Goal: Task Accomplishment & Management: Manage account settings

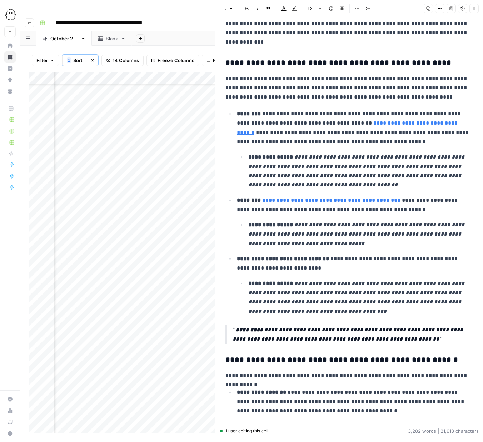
scroll to position [1499, 0]
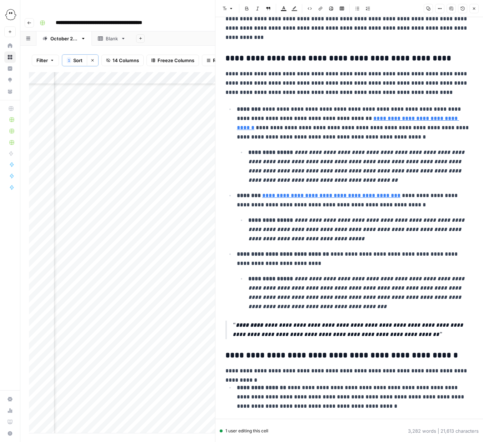
click at [248, 154] on li "**********" at bounding box center [359, 167] width 227 height 38
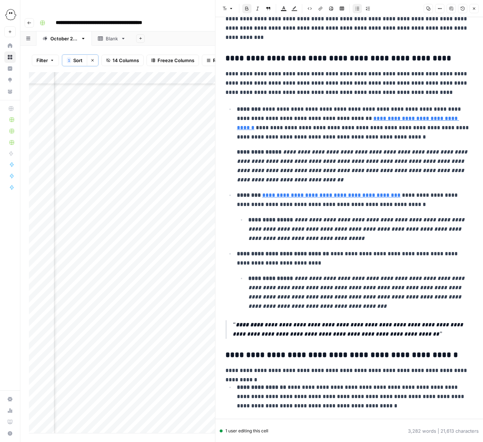
click at [359, 11] on button "Bulleted list" at bounding box center [357, 8] width 9 height 9
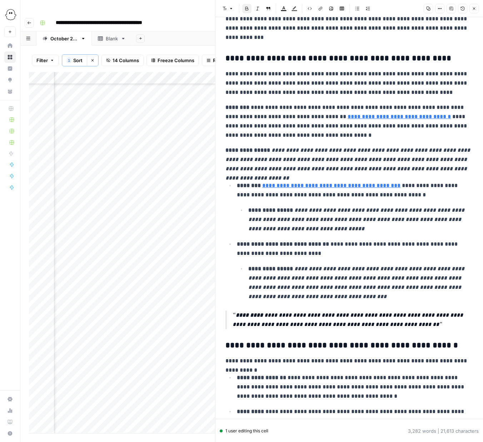
click at [359, 10] on button "Bulleted list" at bounding box center [357, 8] width 9 height 9
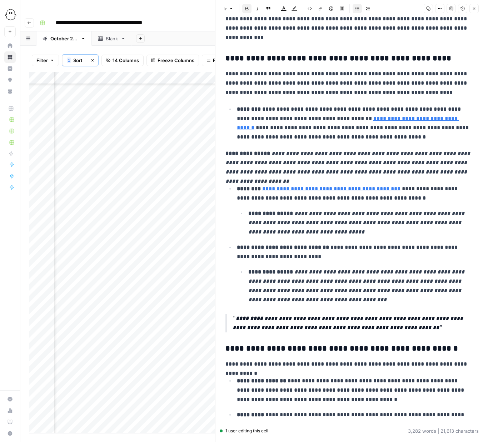
click at [268, 10] on icon "button" at bounding box center [268, 8] width 4 height 4
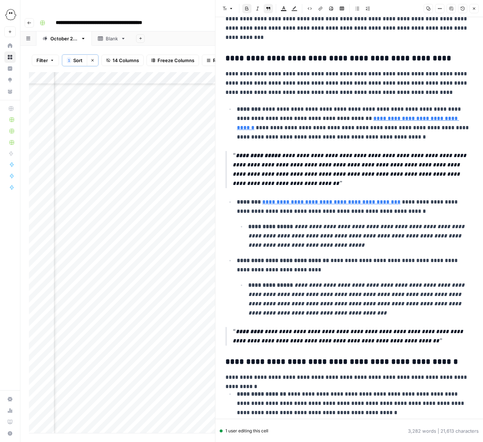
click at [248, 228] on strong "**********" at bounding box center [270, 226] width 45 height 5
click at [358, 11] on button "Bulleted list" at bounding box center [357, 8] width 9 height 9
click at [269, 9] on icon "button" at bounding box center [268, 8] width 4 height 4
click at [359, 9] on icon "button" at bounding box center [357, 8] width 4 height 4
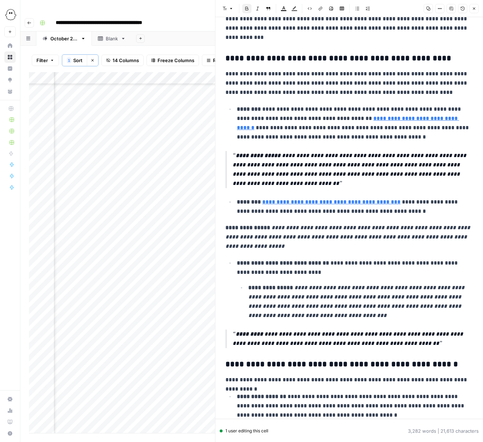
click at [265, 8] on button "Block quote" at bounding box center [268, 8] width 9 height 9
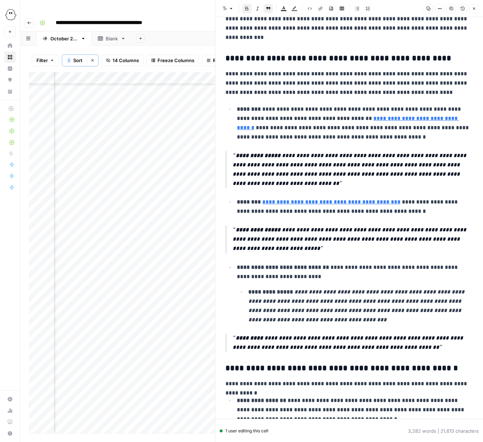
click at [248, 292] on li "**********" at bounding box center [359, 306] width 227 height 38
click at [357, 9] on icon "button" at bounding box center [357, 8] width 4 height 4
click at [356, 8] on icon "button" at bounding box center [357, 8] width 4 height 4
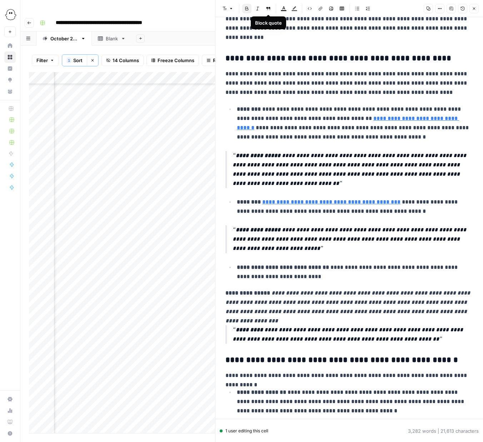
click at [269, 6] on button "Block quote" at bounding box center [268, 8] width 9 height 9
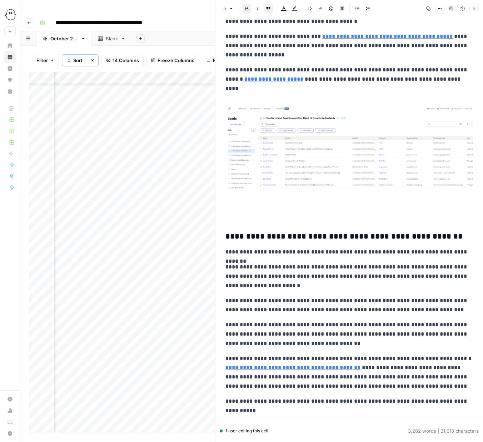
scroll to position [2670, 0]
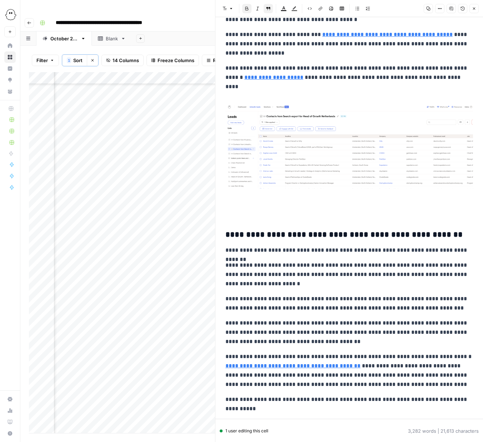
click at [348, 147] on img at bounding box center [349, 146] width 248 height 86
click at [340, 145] on img at bounding box center [349, 146] width 248 height 86
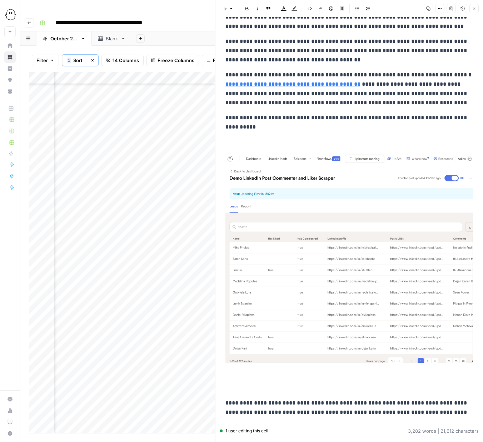
scroll to position [2837, 0]
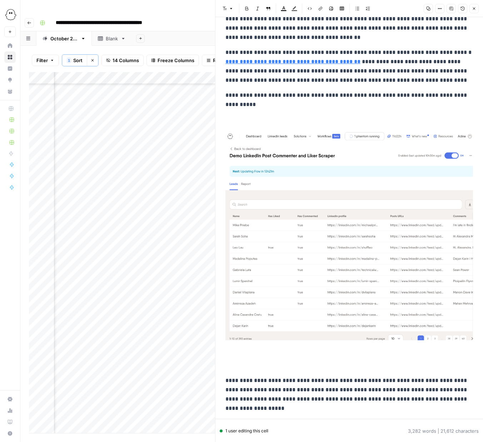
click at [355, 256] on img at bounding box center [349, 235] width 248 height 210
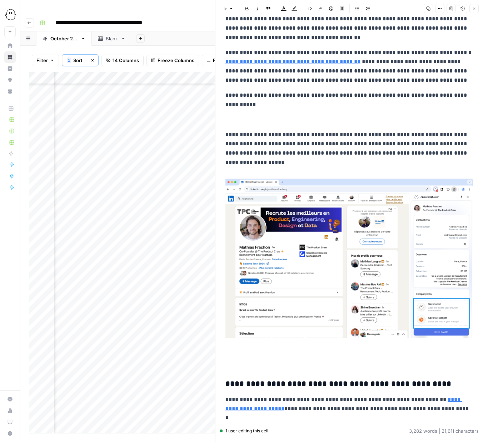
click at [238, 118] on p at bounding box center [349, 119] width 248 height 9
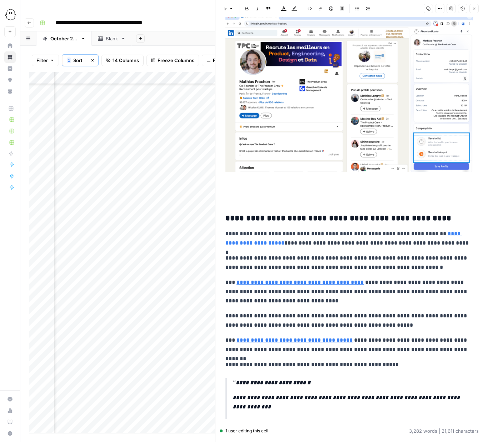
scroll to position [2998, 0]
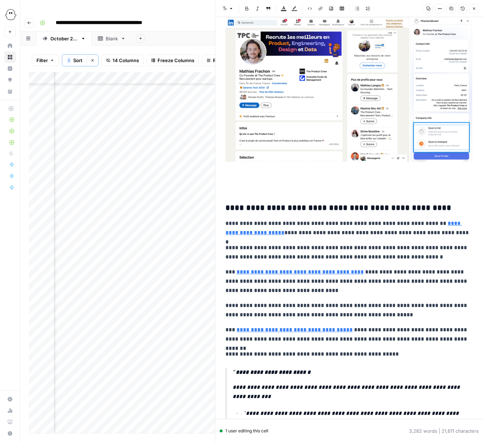
click at [229, 189] on p at bounding box center [349, 187] width 248 height 9
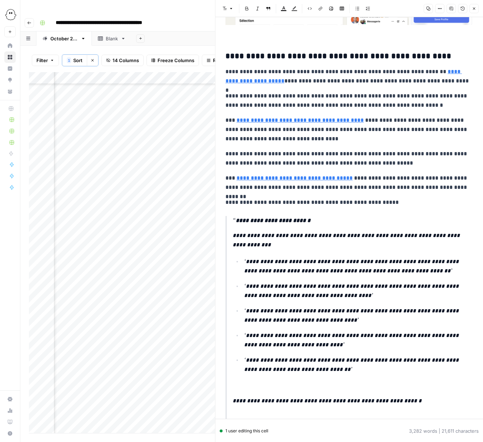
scroll to position [3153, 0]
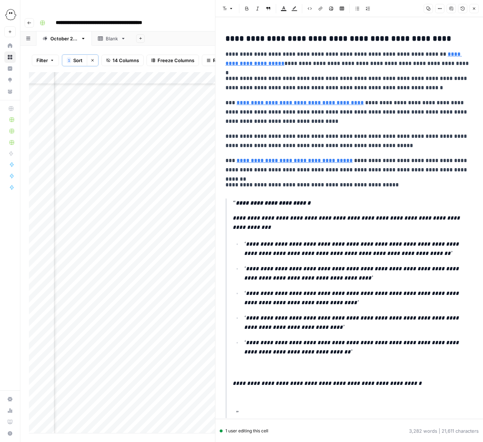
click at [328, 173] on p "**********" at bounding box center [349, 165] width 248 height 19
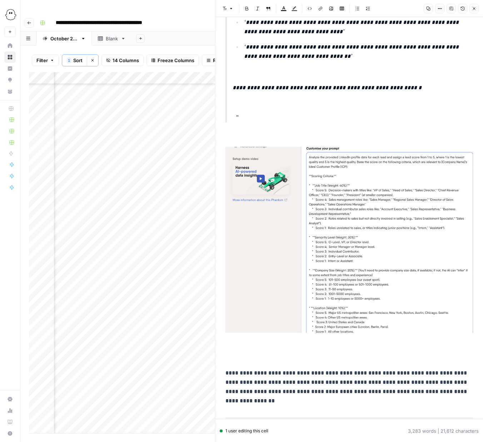
scroll to position [3450, 0]
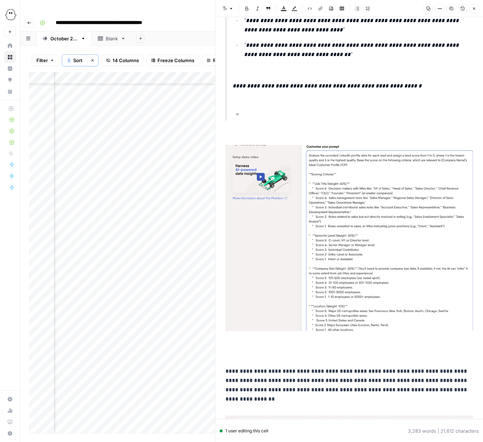
click at [238, 100] on p at bounding box center [353, 100] width 240 height 9
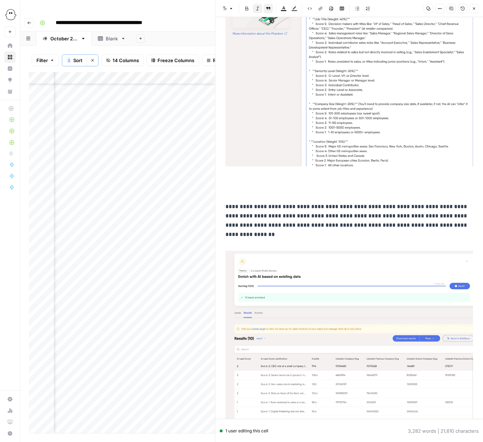
scroll to position [3619, 0]
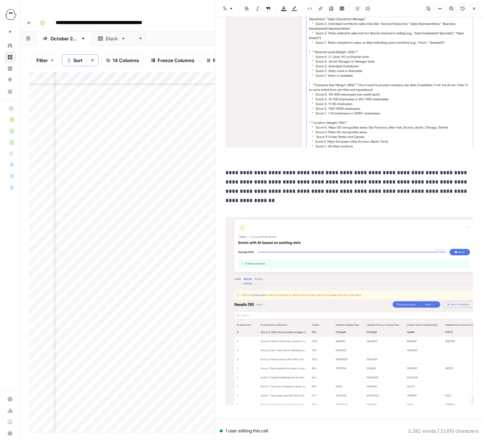
click at [299, 129] on img at bounding box center [349, 54] width 248 height 186
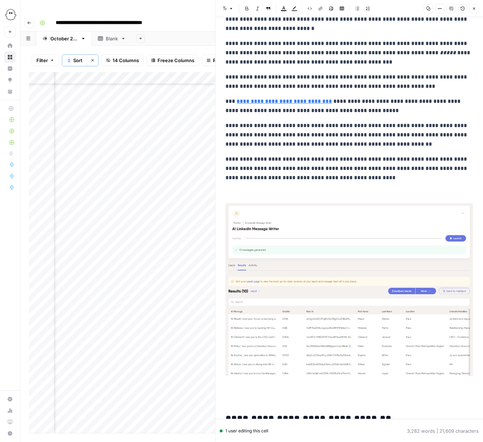
scroll to position [3919, 0]
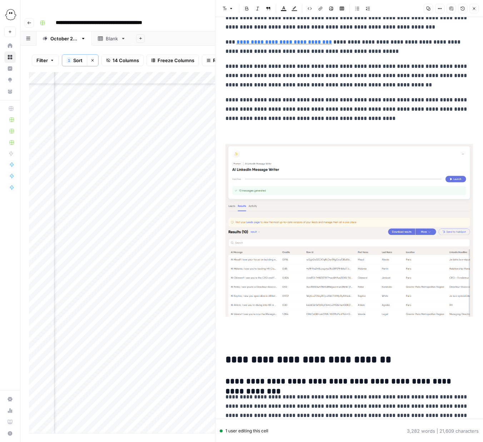
click at [332, 222] on img at bounding box center [349, 230] width 248 height 173
click at [336, 217] on img at bounding box center [349, 230] width 248 height 173
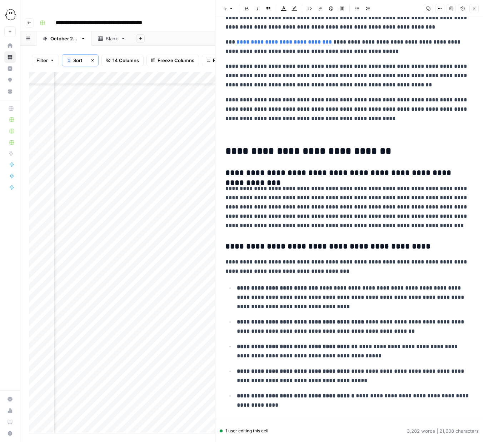
click at [236, 129] on p at bounding box center [349, 133] width 248 height 9
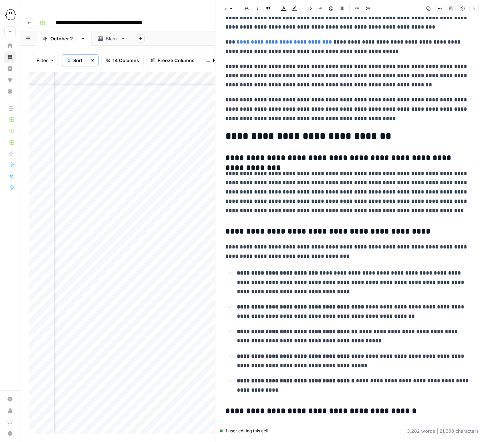
scroll to position [3921, 0]
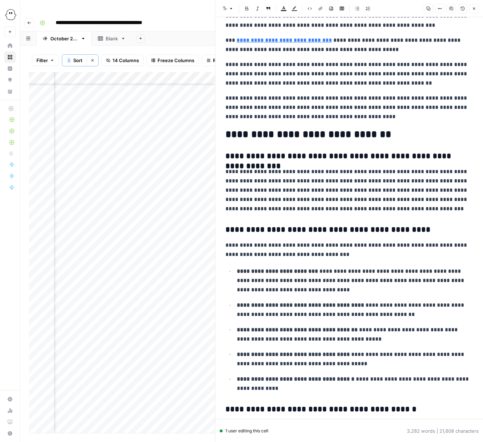
click at [333, 118] on p "**********" at bounding box center [349, 108] width 248 height 28
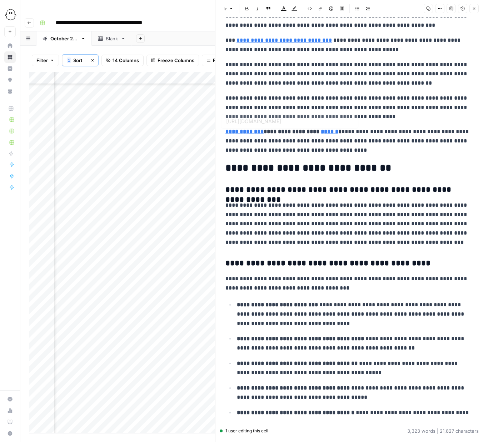
click at [266, 11] on button "Block quote" at bounding box center [268, 8] width 9 height 9
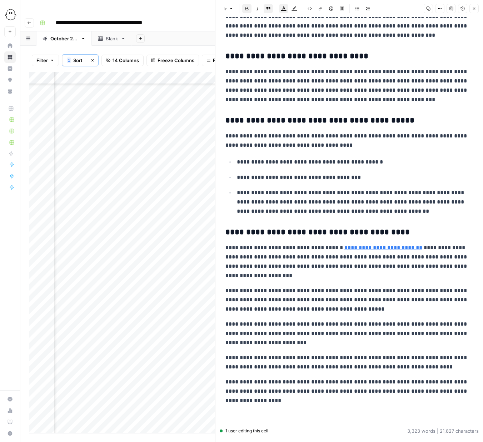
scroll to position [4472, 0]
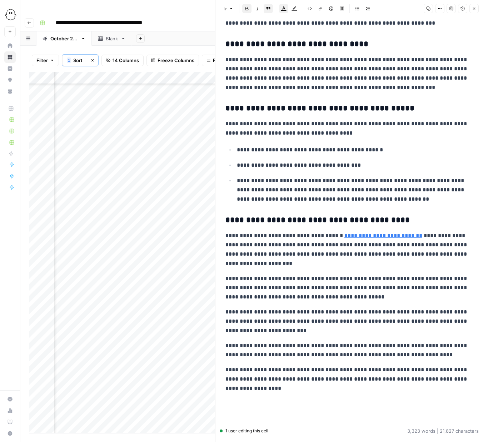
click at [354, 349] on p "**********" at bounding box center [349, 350] width 248 height 19
click at [388, 346] on p "**********" at bounding box center [349, 350] width 248 height 19
click at [303, 356] on p "**********" at bounding box center [349, 350] width 248 height 19
click at [292, 382] on p "**********" at bounding box center [349, 379] width 248 height 28
click at [397, 371] on p "**********" at bounding box center [349, 379] width 248 height 28
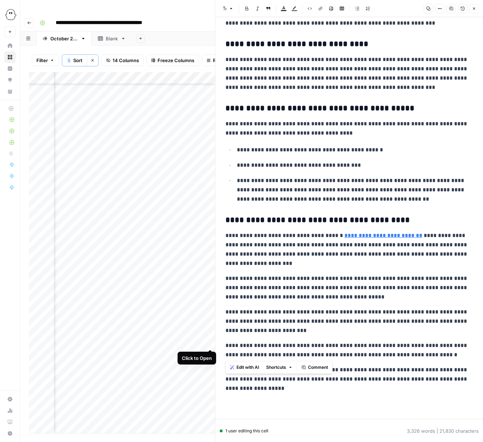
drag, startPoint x: 444, startPoint y: 356, endPoint x: 224, endPoint y: 345, distance: 220.3
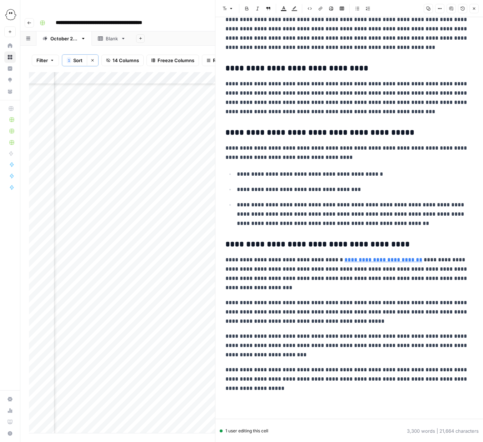
scroll to position [4448, 0]
click at [475, 8] on icon "button" at bounding box center [474, 8] width 4 height 4
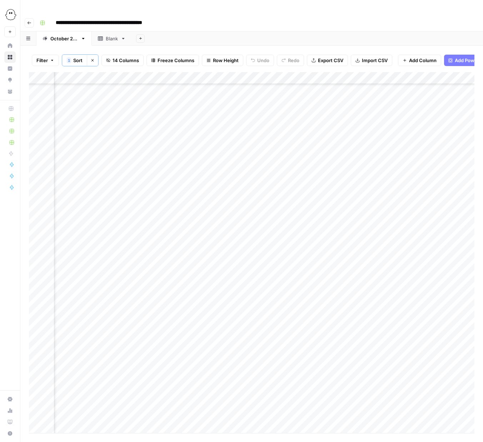
scroll to position [786, 456]
click at [213, 200] on div "Add Column" at bounding box center [251, 252] width 445 height 361
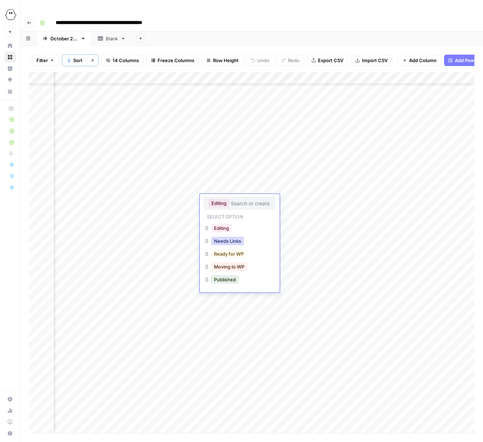
click at [231, 242] on button "Needs Links" at bounding box center [227, 241] width 33 height 9
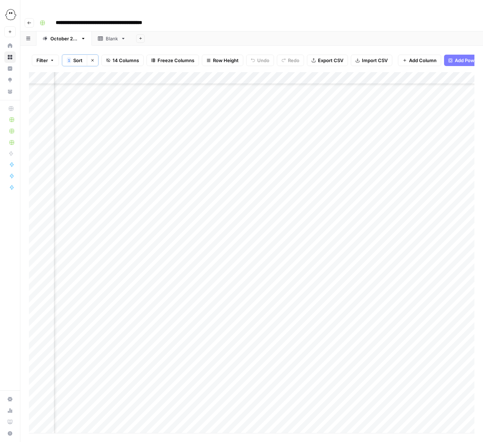
click at [219, 176] on div "Add Column" at bounding box center [251, 252] width 445 height 361
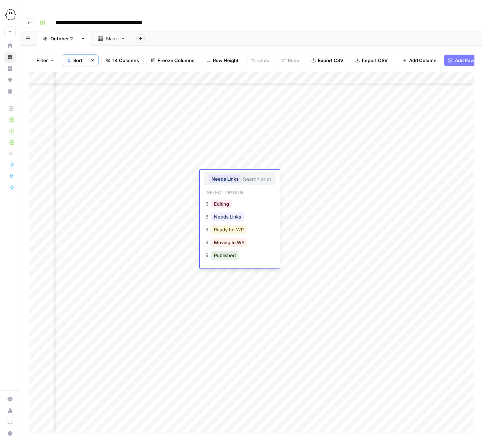
click at [227, 231] on button "Ready for WP" at bounding box center [228, 229] width 35 height 9
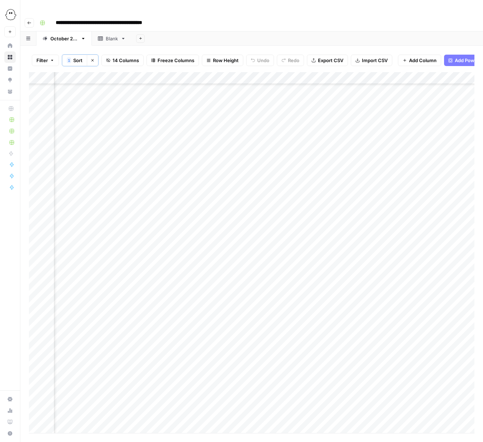
click at [219, 186] on div "Add Column" at bounding box center [251, 252] width 445 height 361
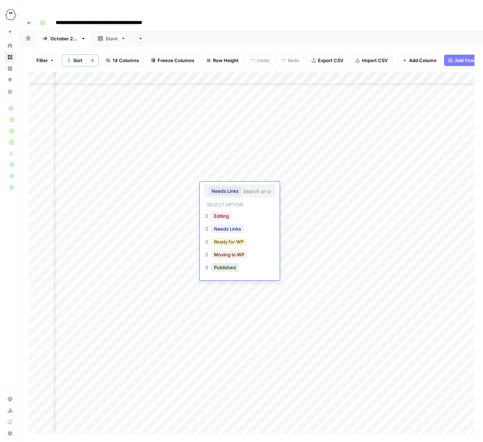
click at [226, 239] on button "Ready for WP" at bounding box center [228, 242] width 35 height 9
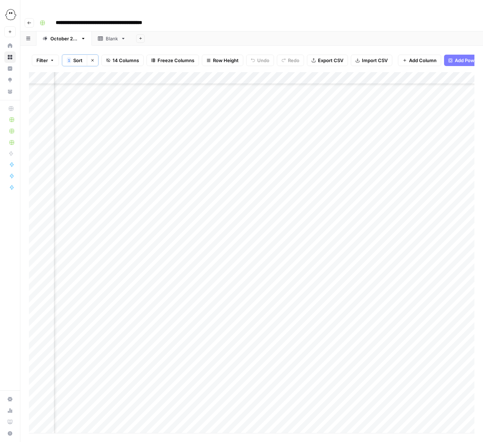
click at [430, 200] on div "Add Column" at bounding box center [251, 252] width 445 height 361
click at [367, 201] on div "Add Column" at bounding box center [251, 252] width 445 height 361
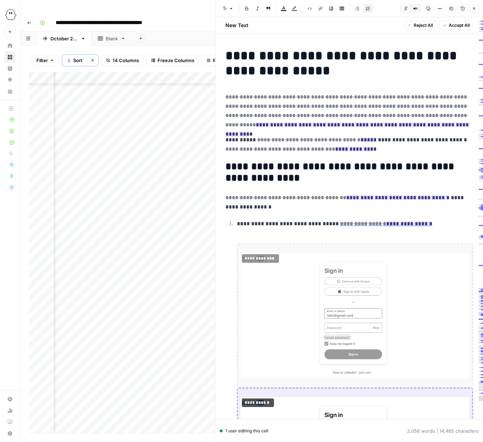
click at [455, 26] on span "Accept All" at bounding box center [459, 25] width 21 height 6
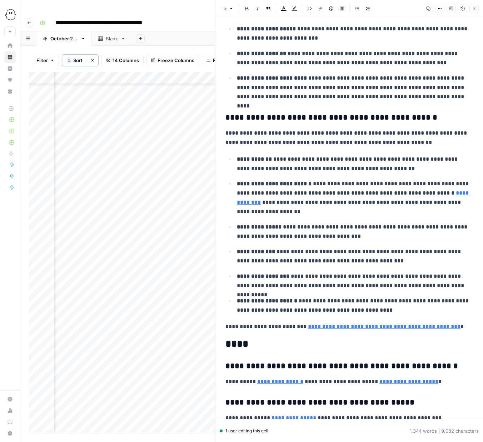
scroll to position [3392, 0]
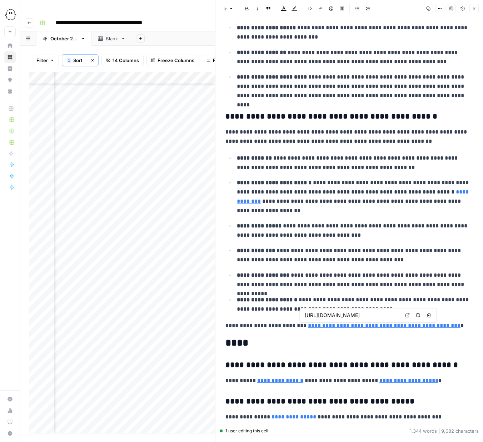
click at [412, 328] on link "**********" at bounding box center [384, 325] width 153 height 5
click at [418, 316] on icon "button" at bounding box center [418, 315] width 4 height 4
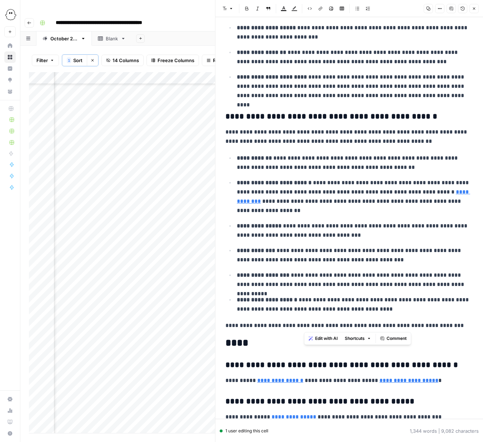
click at [306, 326] on p "**********" at bounding box center [349, 325] width 248 height 9
drag, startPoint x: 304, startPoint y: 326, endPoint x: 450, endPoint y: 328, distance: 146.1
click at [450, 328] on p "**********" at bounding box center [349, 325] width 248 height 9
click at [225, 327] on p "**********" at bounding box center [349, 325] width 248 height 9
click at [268, 6] on icon "button" at bounding box center [268, 8] width 4 height 4
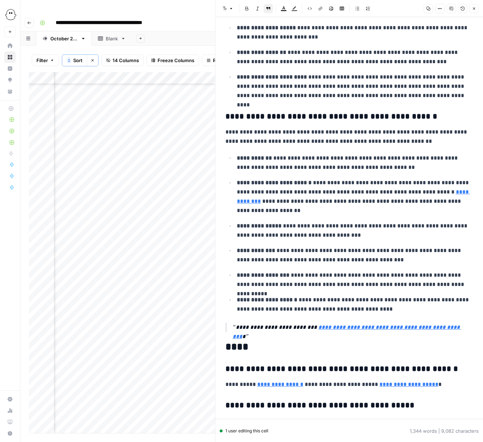
click at [311, 215] on p "**********" at bounding box center [355, 196] width 236 height 37
click at [316, 212] on p "**********" at bounding box center [355, 196] width 236 height 37
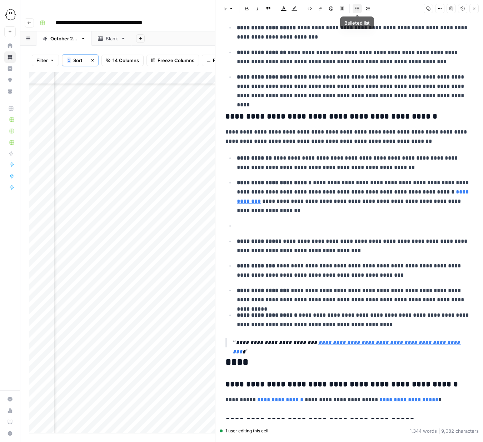
click at [357, 9] on icon "button" at bounding box center [357, 8] width 4 height 4
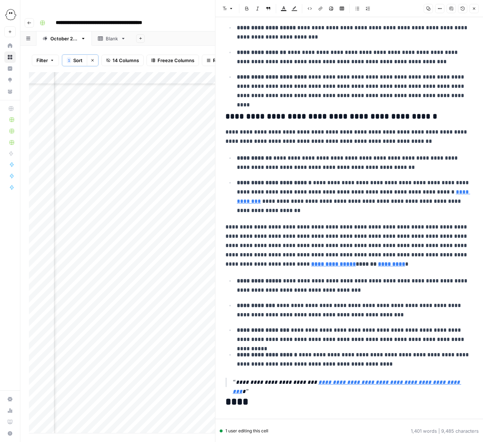
click at [266, 9] on icon "button" at bounding box center [268, 8] width 4 height 4
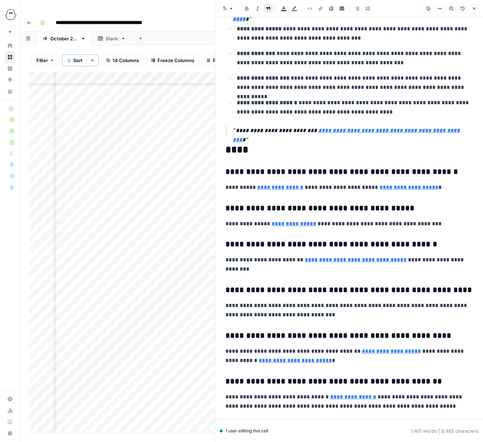
scroll to position [3666, 0]
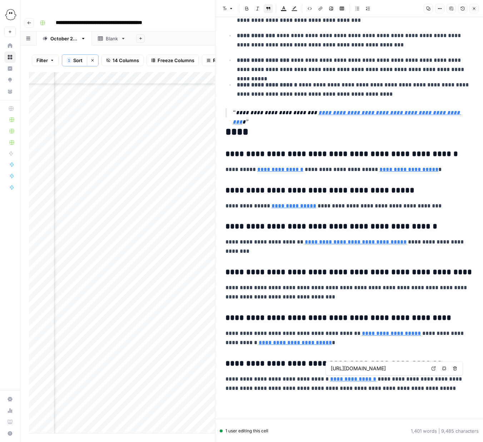
click at [382, 369] on input "https://phantombuster.com/" at bounding box center [378, 368] width 95 height 7
click at [263, 380] on p "**********" at bounding box center [349, 384] width 248 height 19
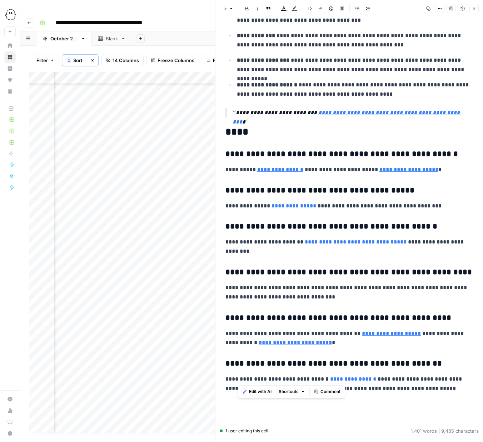
click at [263, 380] on p "**********" at bounding box center [349, 384] width 248 height 19
click at [332, 379] on link "**********" at bounding box center [355, 379] width 46 height 5
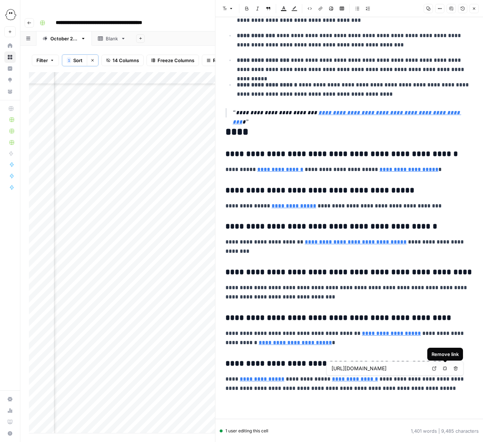
click at [446, 367] on icon "button" at bounding box center [445, 369] width 4 height 4
click at [409, 380] on p "**********" at bounding box center [349, 384] width 248 height 19
click at [355, 390] on p "**********" at bounding box center [349, 384] width 248 height 19
click at [473, 10] on icon "button" at bounding box center [474, 8] width 4 height 4
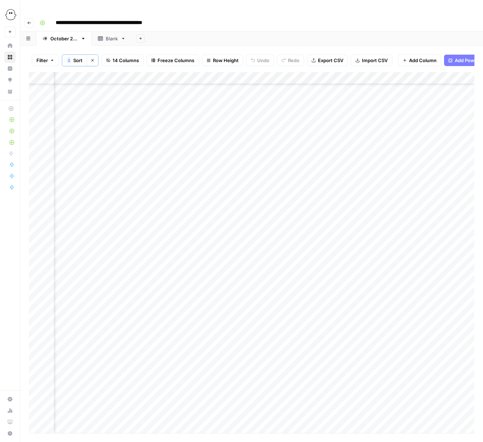
click at [216, 201] on div "Add Column" at bounding box center [251, 252] width 445 height 361
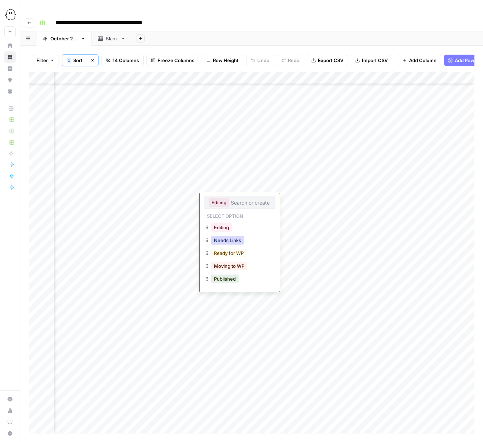
click at [235, 244] on button "Needs Links" at bounding box center [227, 240] width 33 height 9
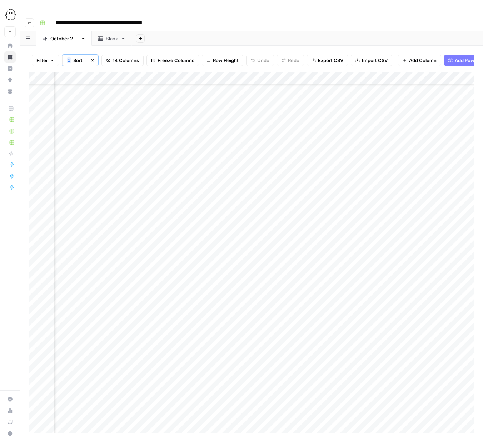
click at [430, 198] on div "Add Column" at bounding box center [251, 252] width 445 height 361
click at [233, 164] on div "Add Column" at bounding box center [251, 252] width 445 height 361
click at [230, 164] on div "Add Column" at bounding box center [251, 252] width 445 height 361
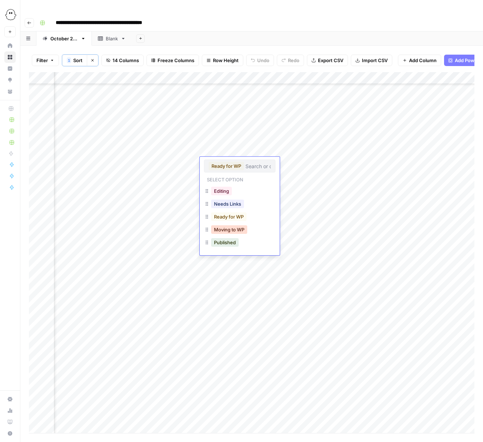
click at [230, 230] on button "Moving to WP" at bounding box center [229, 229] width 36 height 9
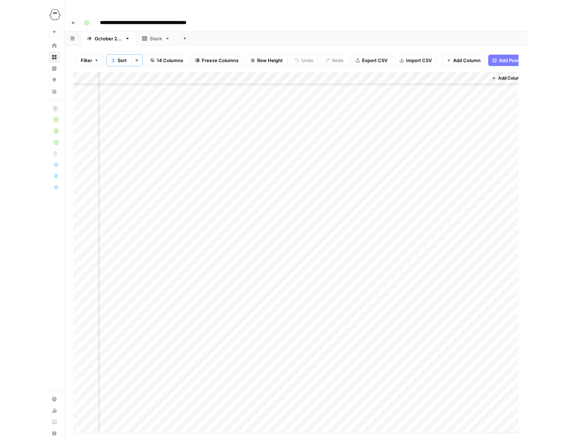
scroll to position [753, 562]
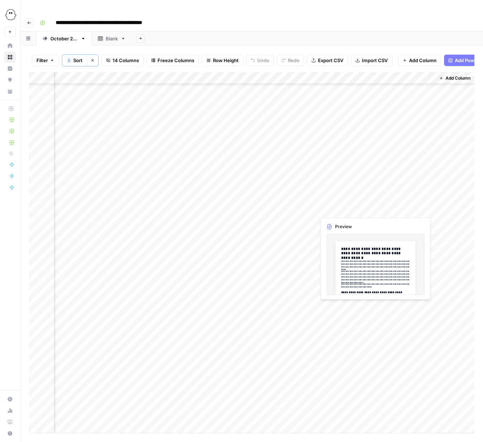
click at [427, 209] on div "Add Column" at bounding box center [251, 252] width 445 height 361
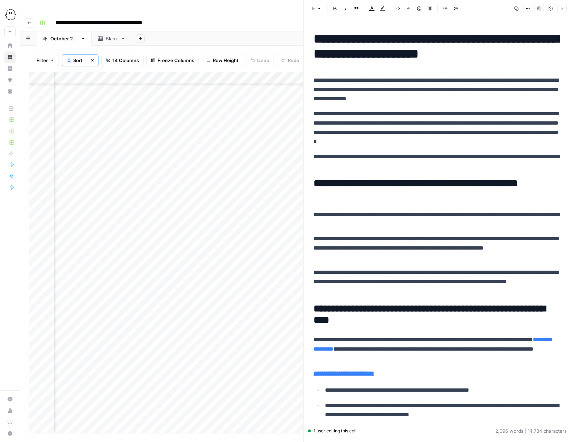
scroll to position [753, 402]
click at [483, 8] on icon "button" at bounding box center [516, 8] width 4 height 4
click at [483, 8] on icon "button" at bounding box center [562, 8] width 4 height 4
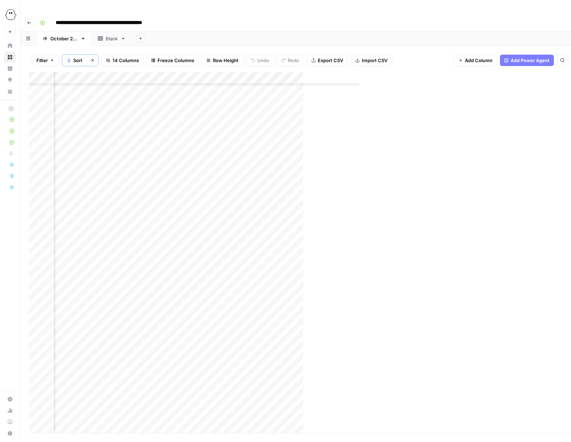
click at [278, 210] on div "Add Column" at bounding box center [265, 252] width 472 height 361
click at [278, 210] on div "Add Column" at bounding box center [296, 252] width 534 height 361
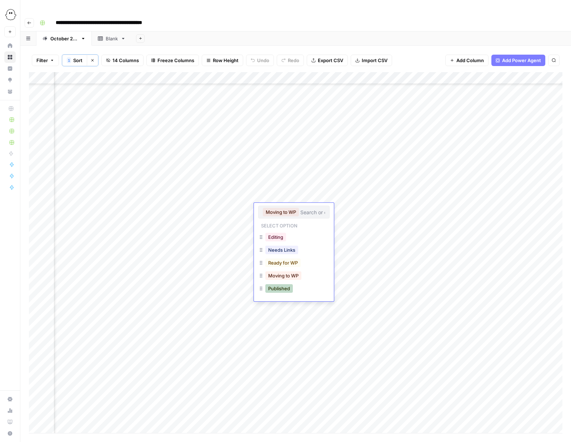
click at [281, 290] on button "Published" at bounding box center [279, 288] width 28 height 9
click at [273, 234] on div "Add Column" at bounding box center [296, 252] width 534 height 361
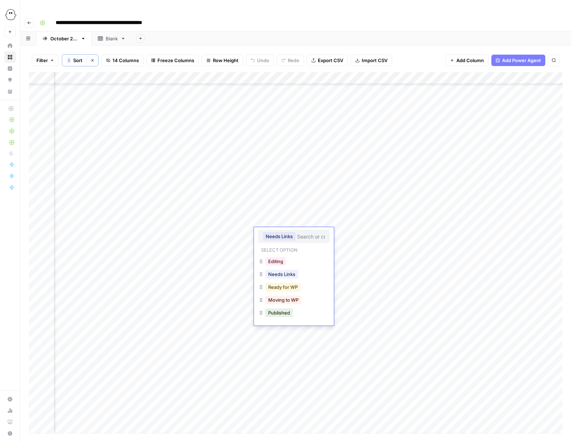
click at [284, 288] on button "Ready for WP" at bounding box center [282, 287] width 35 height 9
click at [279, 212] on div "Add Column" at bounding box center [296, 252] width 534 height 361
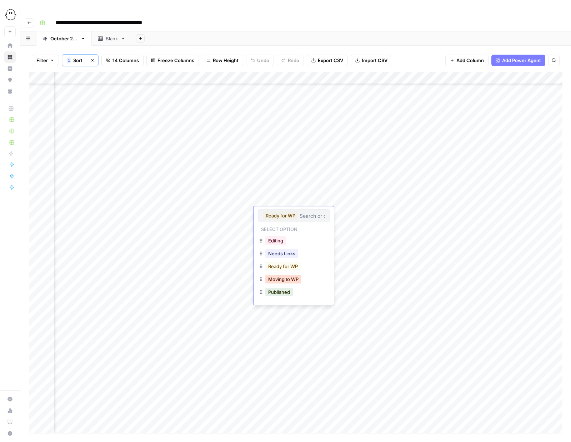
click at [288, 280] on button "Moving to WP" at bounding box center [283, 279] width 36 height 9
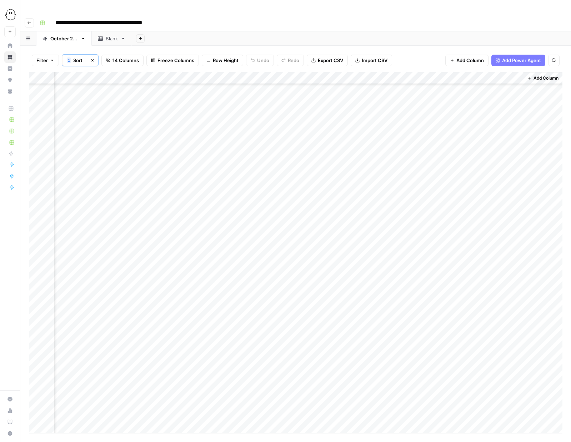
scroll to position [761, 474]
click at [483, 212] on div "Add Column" at bounding box center [296, 252] width 534 height 361
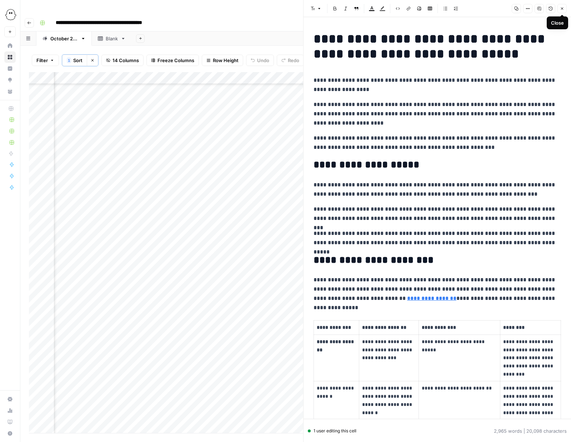
click at [483, 10] on icon "button" at bounding box center [562, 8] width 4 height 4
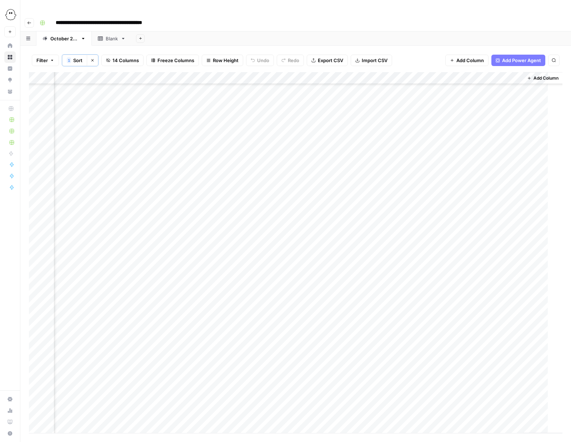
scroll to position [761, 465]
click at [450, 212] on div "Add Column" at bounding box center [296, 252] width 534 height 361
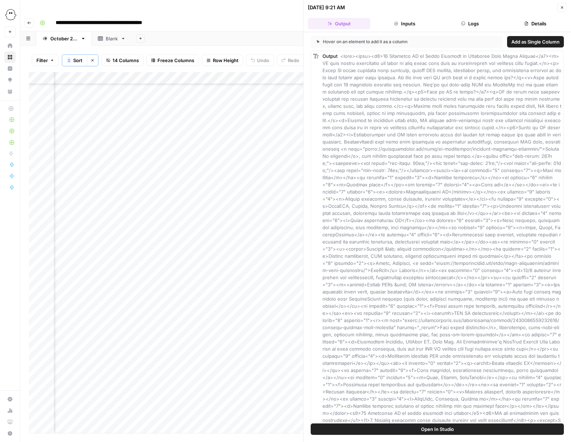
click at [468, 23] on button "Logs" at bounding box center [470, 23] width 63 height 11
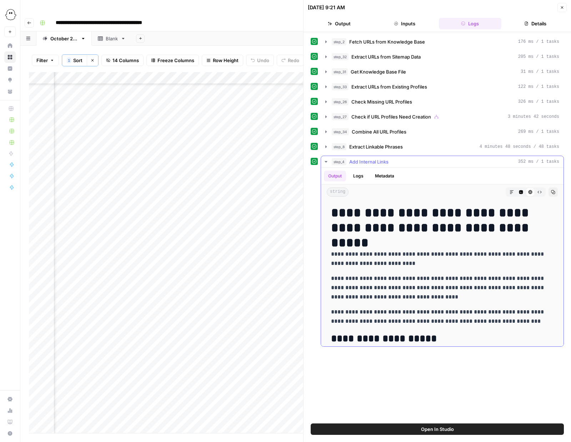
click at [362, 174] on button "Logs" at bounding box center [358, 176] width 19 height 11
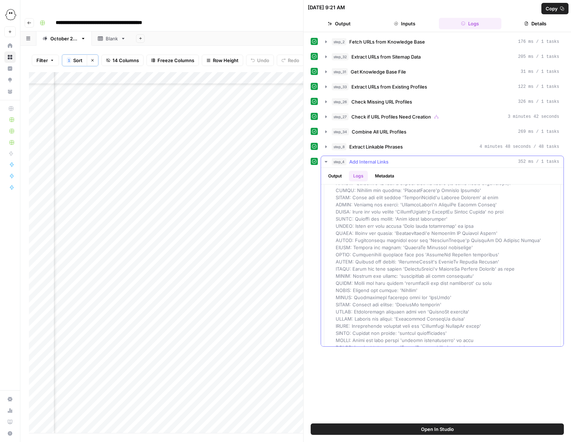
scroll to position [826, 0]
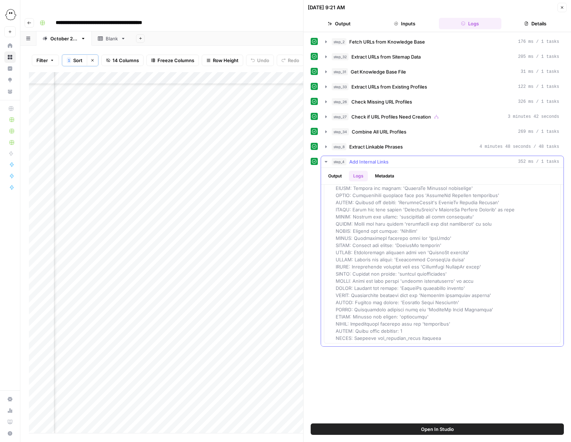
click at [326, 166] on button "step_4 Add Internal Links 352 ms / 1 tasks" at bounding box center [442, 161] width 243 height 11
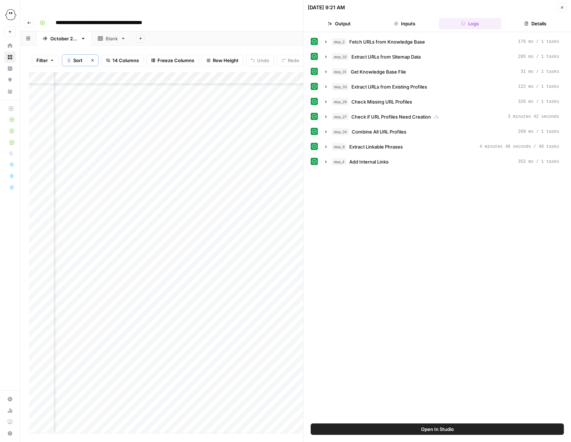
click at [483, 10] on button "Close" at bounding box center [562, 7] width 9 height 9
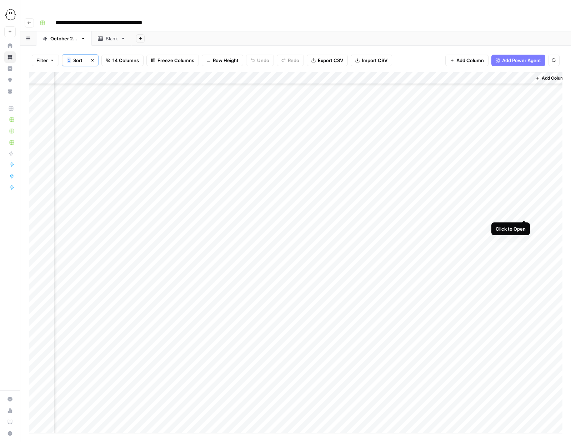
click at [483, 212] on div "Add Column" at bounding box center [296, 252] width 534 height 361
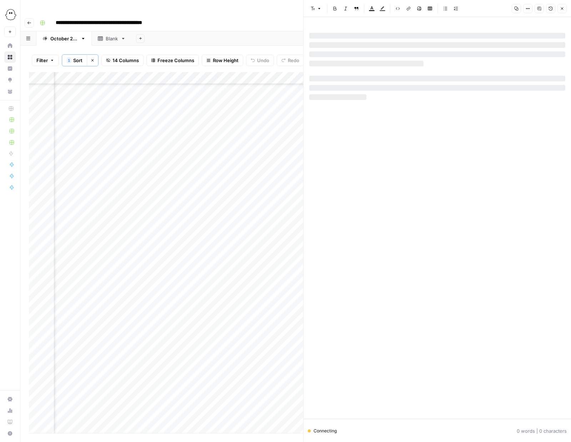
click at [483, 10] on icon "button" at bounding box center [516, 8] width 4 height 4
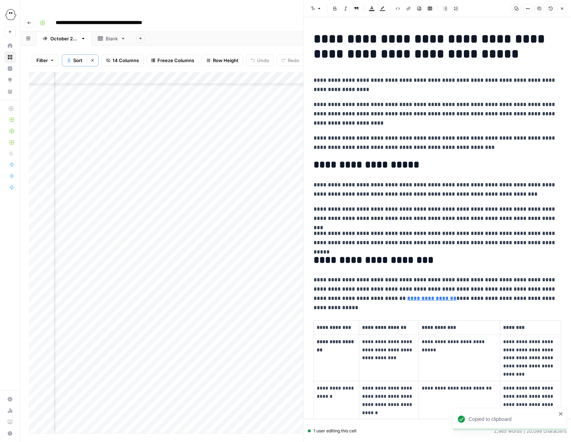
click at [483, 8] on icon "button" at bounding box center [516, 8] width 4 height 4
click at [483, 9] on icon "button" at bounding box center [562, 8] width 4 height 4
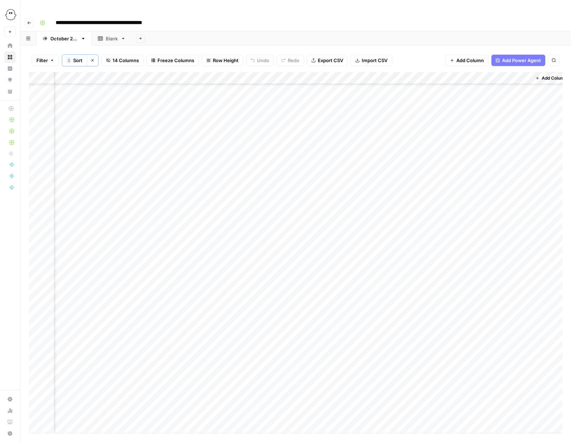
click at [217, 211] on div "Add Column" at bounding box center [296, 252] width 534 height 361
click at [218, 292] on button "Published" at bounding box center [216, 292] width 28 height 9
click at [259, 225] on div "Add Column" at bounding box center [296, 252] width 534 height 361
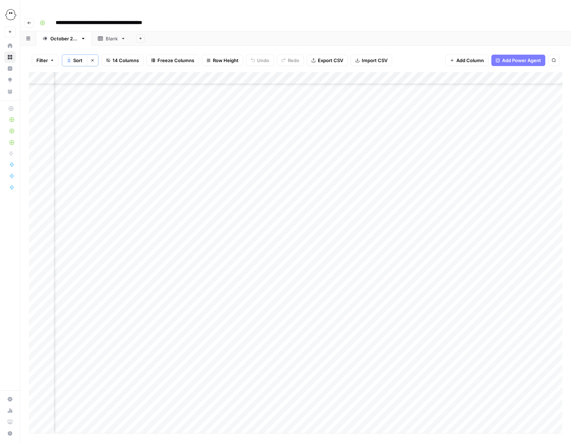
click at [259, 225] on div "Add Column" at bounding box center [296, 252] width 534 height 361
click at [264, 294] on button "Moving to WP" at bounding box center [264, 291] width 36 height 9
click at [483, 224] on div "Add Column" at bounding box center [296, 252] width 534 height 361
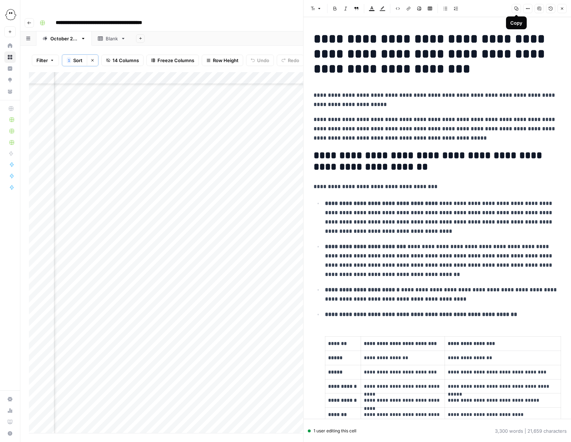
click at [483, 10] on icon "button" at bounding box center [516, 8] width 4 height 4
click at [483, 9] on icon "button" at bounding box center [562, 8] width 4 height 4
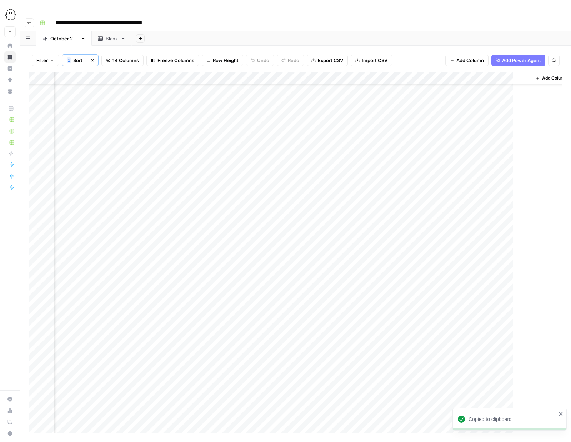
scroll to position [761, 465]
click at [206, 229] on div "Add Column" at bounding box center [296, 252] width 534 height 361
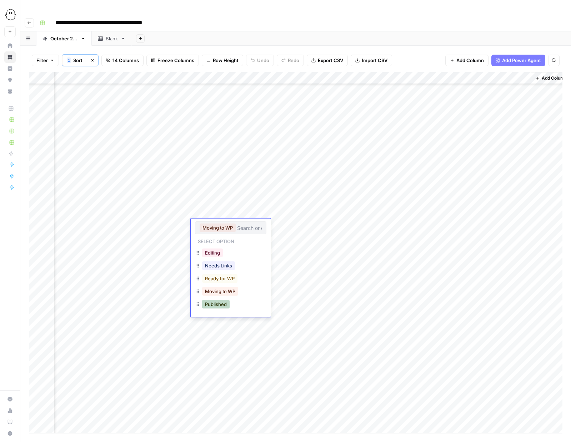
click at [213, 307] on button "Published" at bounding box center [216, 304] width 28 height 9
click at [215, 237] on div "Add Column" at bounding box center [296, 252] width 534 height 361
click at [214, 236] on div "Add Column" at bounding box center [296, 252] width 534 height 361
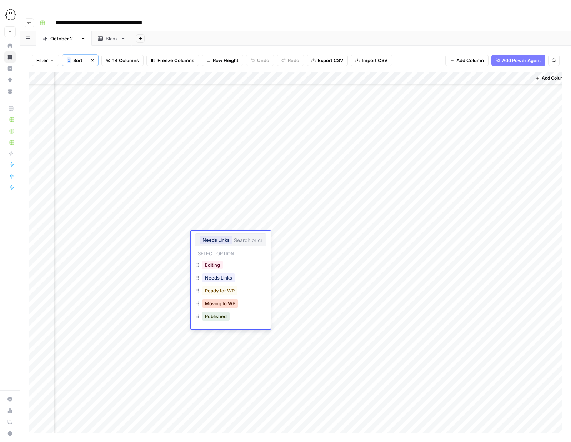
click at [220, 305] on button "Moving to WP" at bounding box center [220, 303] width 36 height 9
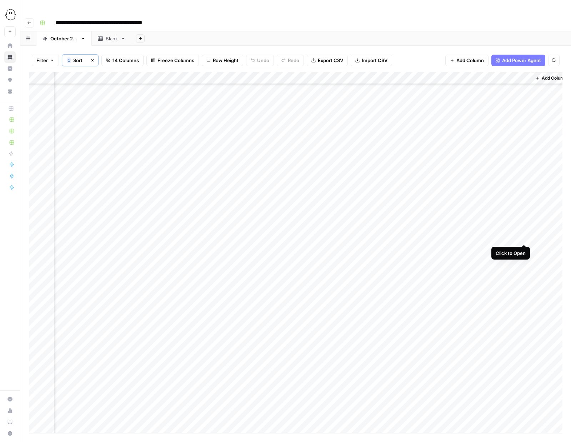
click at [483, 237] on div "Add Column" at bounding box center [296, 252] width 534 height 361
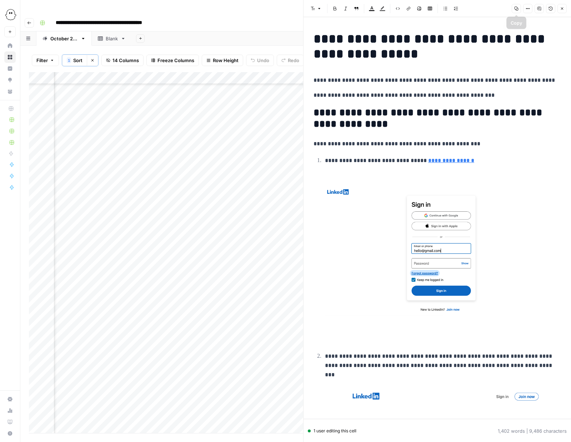
click at [483, 7] on icon "button" at bounding box center [517, 9] width 4 height 4
click at [483, 8] on icon "button" at bounding box center [516, 8] width 4 height 4
click at [267, 240] on div "Add Column" at bounding box center [166, 252] width 274 height 361
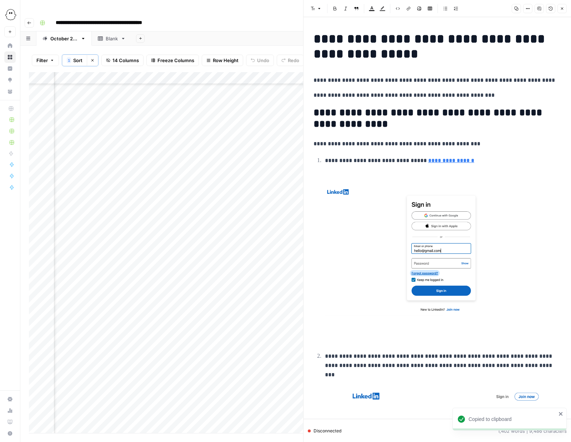
click at [267, 239] on div "Add Column" at bounding box center [166, 252] width 274 height 361
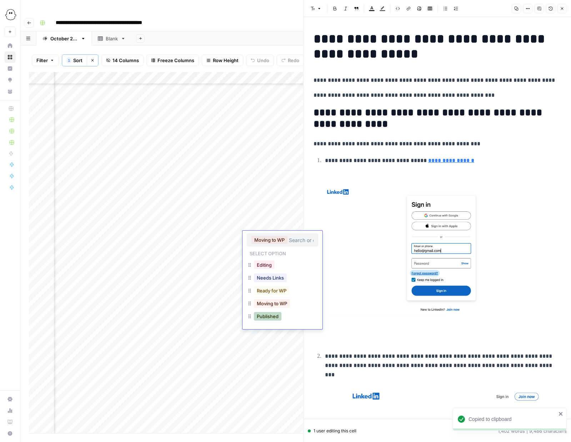
click at [263, 316] on button "Published" at bounding box center [268, 316] width 28 height 9
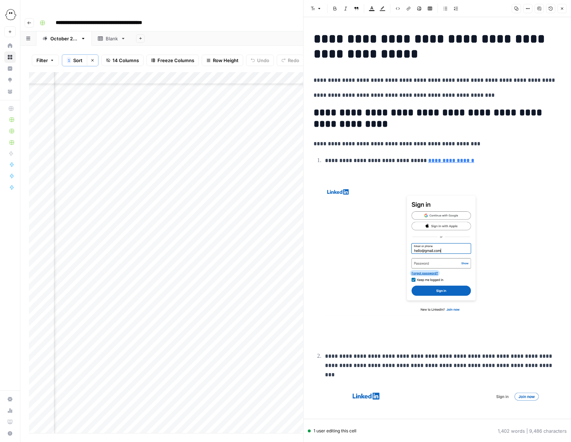
click at [483, 11] on button "Close" at bounding box center [562, 8] width 9 height 9
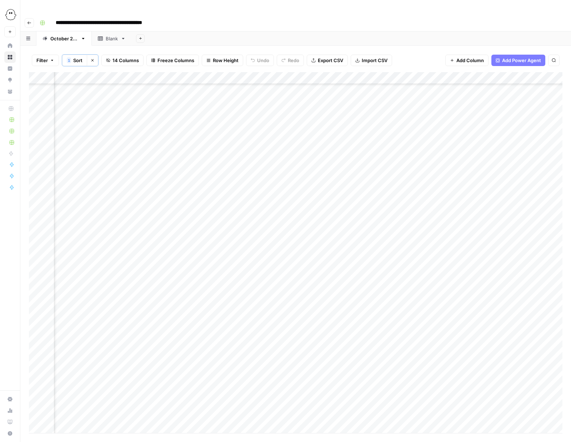
scroll to position [950, 413]
click at [264, 315] on div "Add Column" at bounding box center [296, 252] width 534 height 361
click at [272, 372] on button "Ready for WP" at bounding box center [271, 369] width 35 height 9
click at [260, 401] on div "Add Column" at bounding box center [296, 252] width 534 height 361
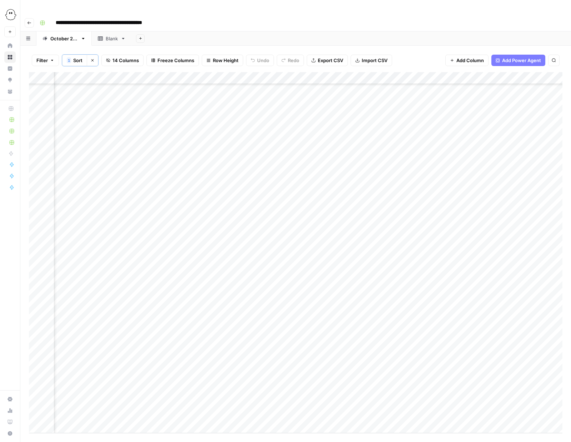
click at [260, 401] on div "Add Column" at bounding box center [296, 252] width 534 height 361
click at [281, 399] on button "Ready for WP" at bounding box center [271, 400] width 35 height 9
click at [409, 150] on div "Add Column" at bounding box center [296, 252] width 534 height 361
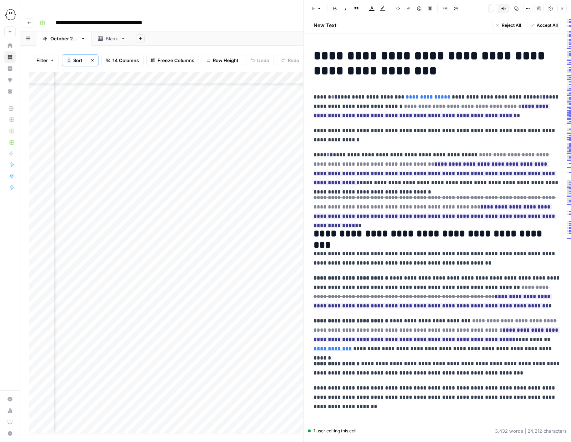
click at [483, 23] on span "Accept All" at bounding box center [547, 25] width 21 height 6
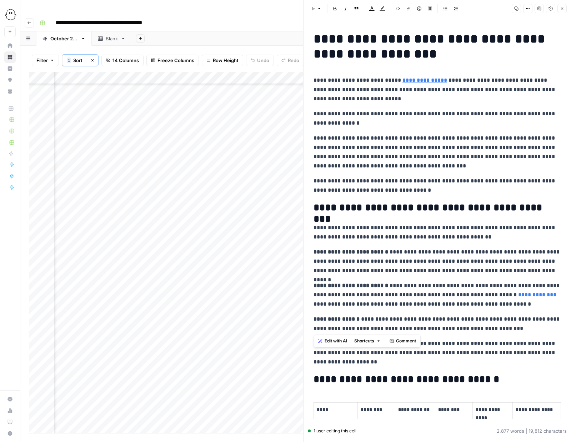
drag, startPoint x: 490, startPoint y: 329, endPoint x: 311, endPoint y: 250, distance: 194.8
click at [443, 9] on icon "button" at bounding box center [445, 8] width 4 height 4
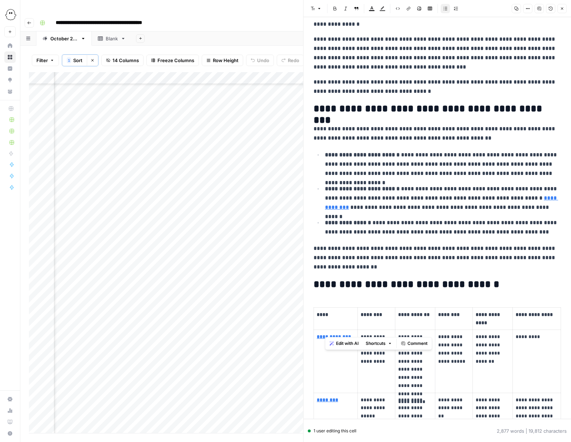
scroll to position [106, 0]
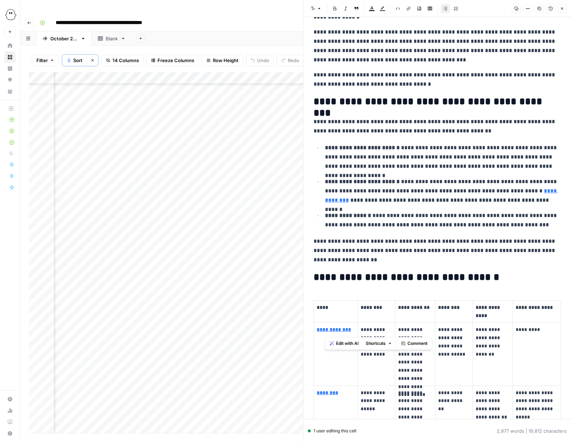
click at [374, 263] on p "**********" at bounding box center [438, 251] width 248 height 28
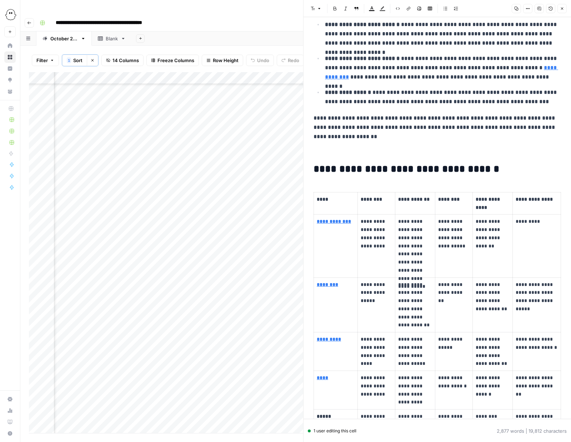
scroll to position [0, 0]
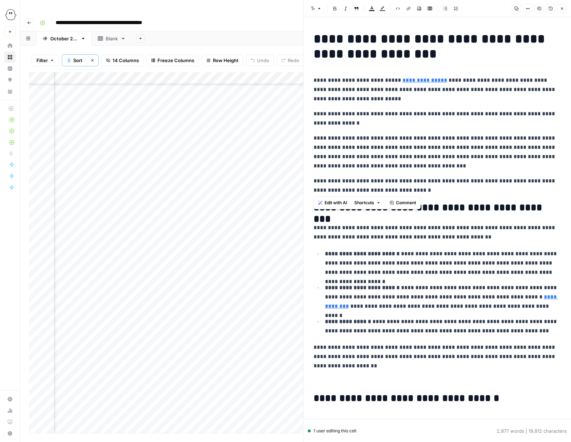
drag, startPoint x: 408, startPoint y: 190, endPoint x: 308, endPoint y: 75, distance: 151.7
click at [307, 75] on div "**********" at bounding box center [437, 221] width 268 height 442
copy div "**********"
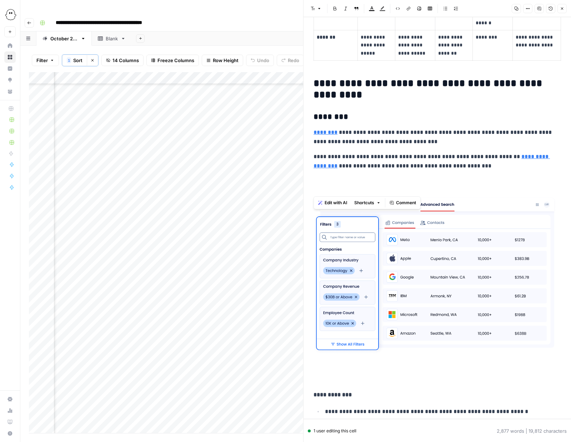
scroll to position [1121, 0]
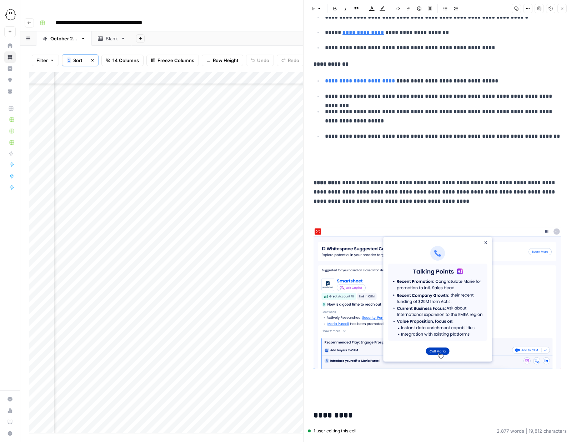
click at [483, 9] on icon "button" at bounding box center [562, 8] width 4 height 4
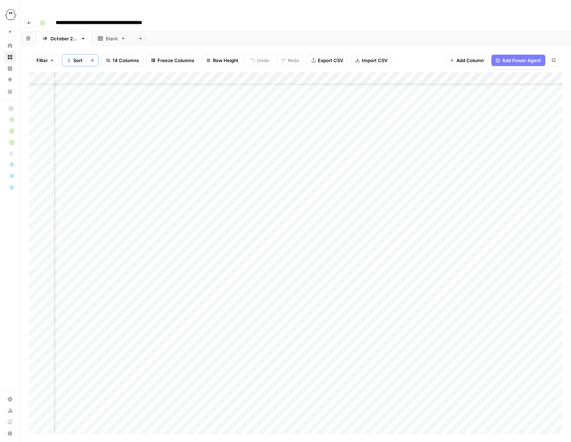
click at [36, 143] on div "Add Column" at bounding box center [296, 252] width 534 height 361
click at [45, 442] on span "Delete 1 Row" at bounding box center [47, 445] width 29 height 7
click at [266, 79] on button "Delete" at bounding box center [260, 82] width 24 height 13
click at [409, 143] on div "Add Column" at bounding box center [296, 252] width 534 height 361
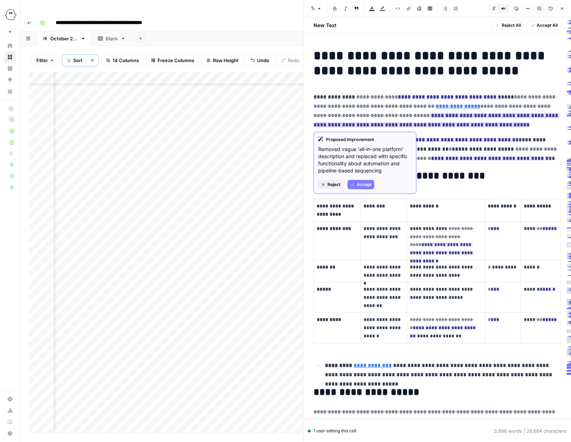
click at [333, 185] on span "Reject" at bounding box center [334, 184] width 13 height 6
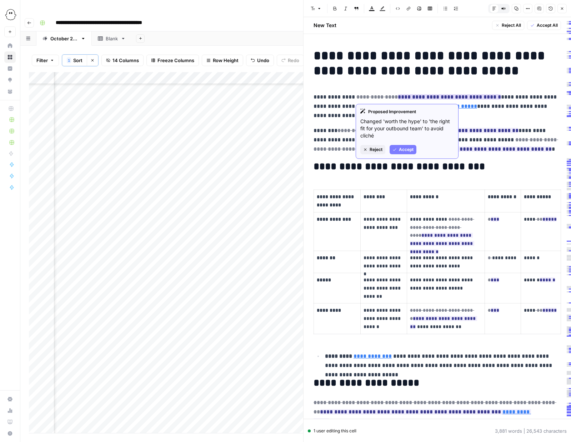
click at [406, 148] on span "Accept" at bounding box center [406, 149] width 15 height 6
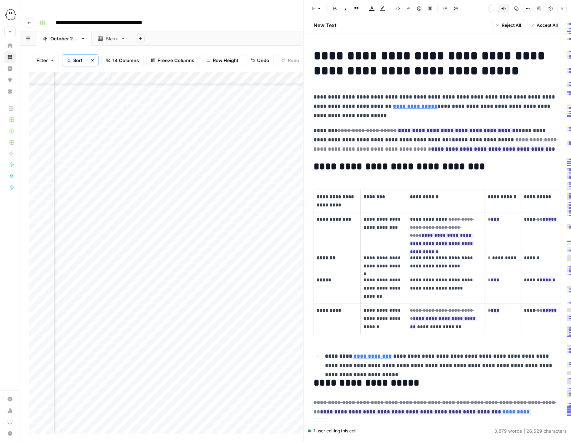
click at [483, 26] on span "Accept All" at bounding box center [547, 25] width 21 height 6
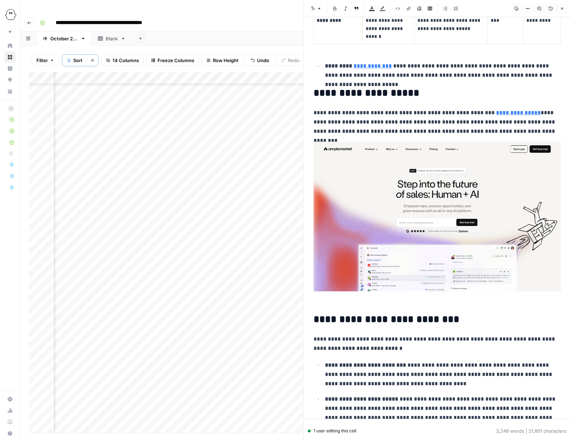
scroll to position [274, 0]
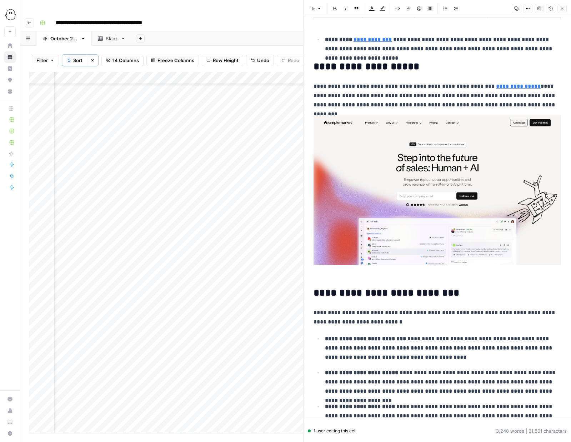
click at [446, 161] on img at bounding box center [438, 190] width 248 height 150
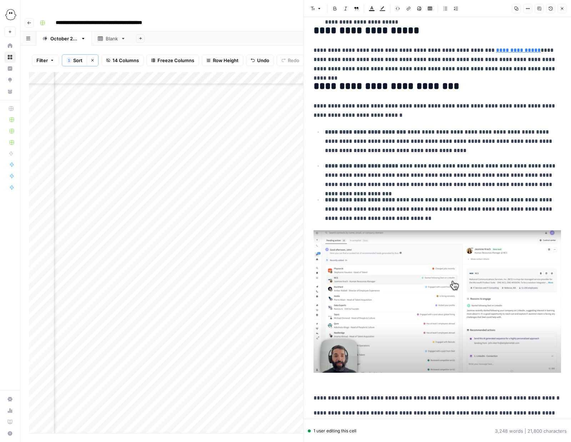
scroll to position [335, 0]
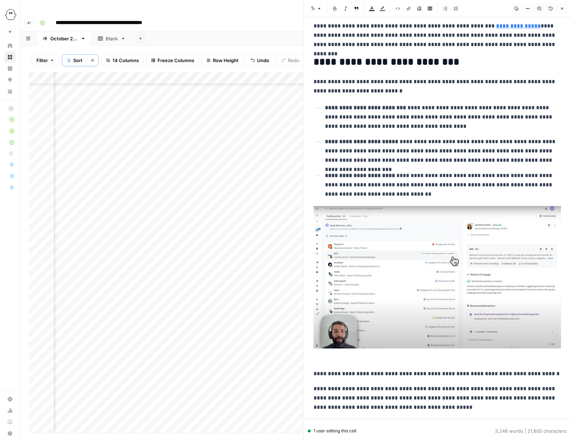
click at [422, 254] on img at bounding box center [438, 277] width 248 height 143
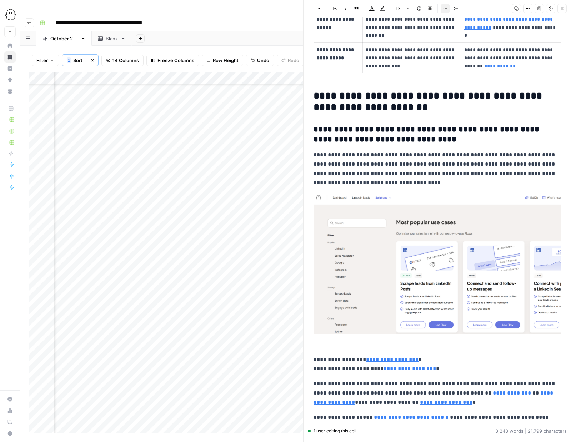
scroll to position [806, 0]
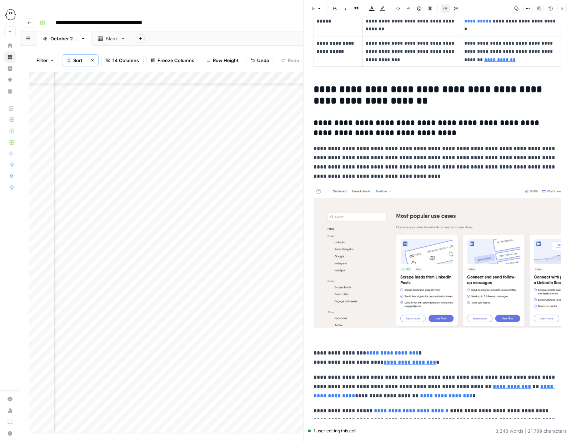
click at [426, 251] on img at bounding box center [438, 257] width 248 height 141
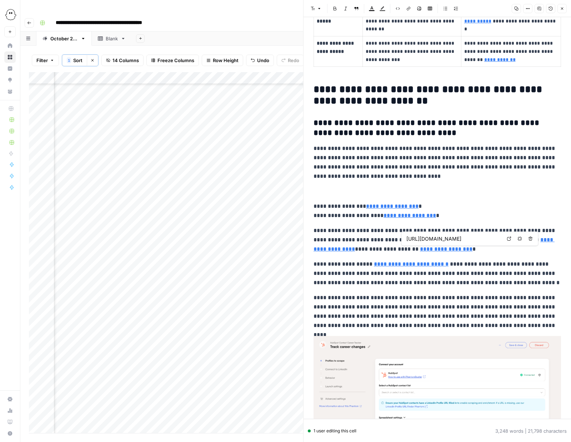
type input "https://phantombuster.com/phantombuster"
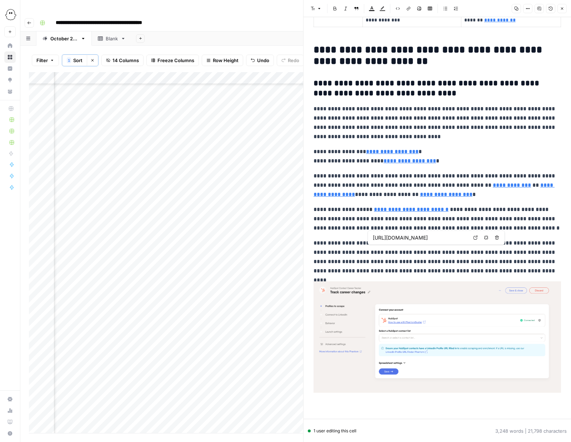
scroll to position [887, 0]
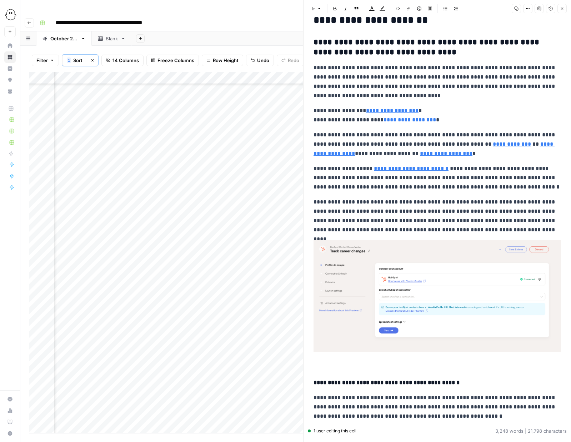
click at [465, 314] on img at bounding box center [438, 295] width 248 height 111
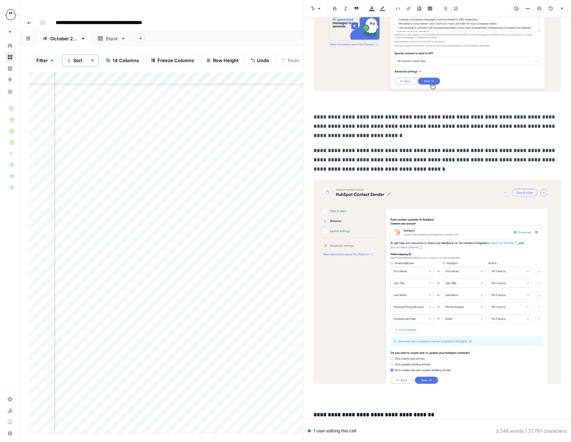
scroll to position [1358, 0]
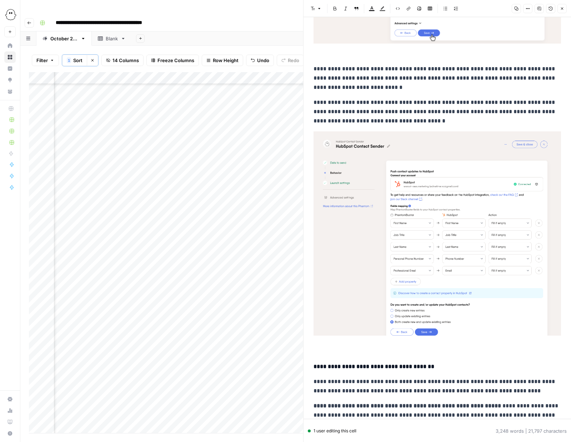
click at [446, 223] on img at bounding box center [438, 233] width 248 height 204
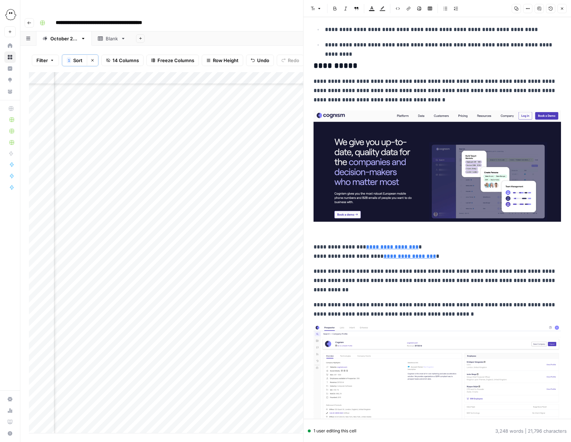
scroll to position [2321, 0]
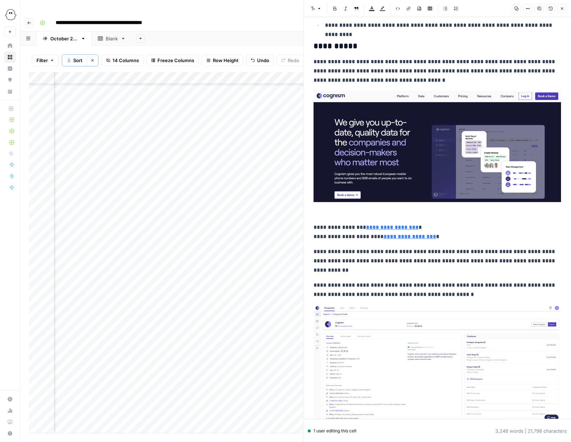
click at [450, 151] on img at bounding box center [438, 146] width 248 height 111
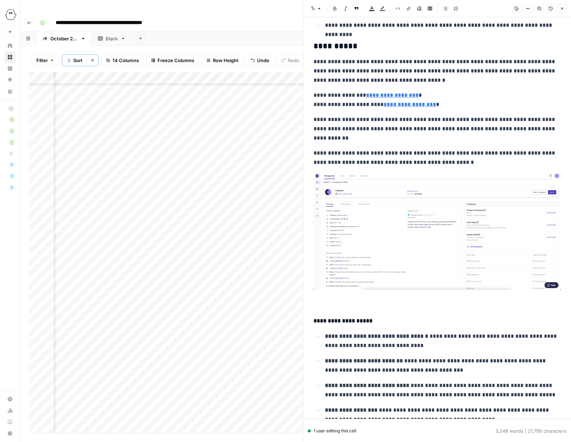
click at [427, 219] on img at bounding box center [438, 231] width 248 height 117
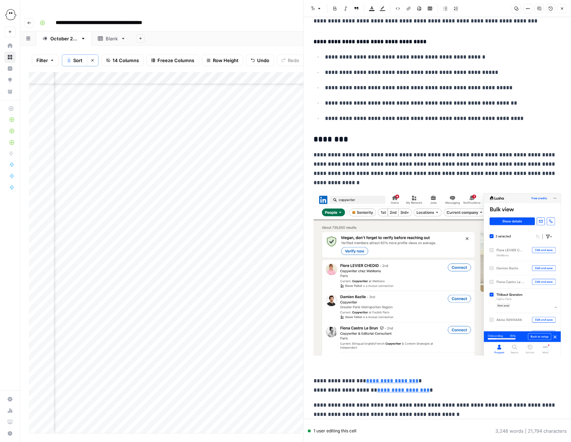
scroll to position [2952, 0]
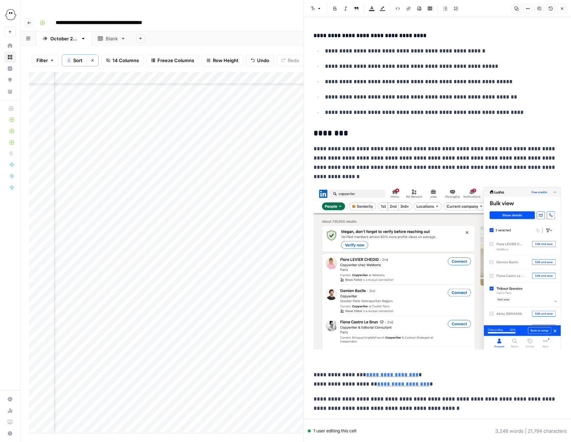
click at [417, 236] on img at bounding box center [438, 268] width 248 height 163
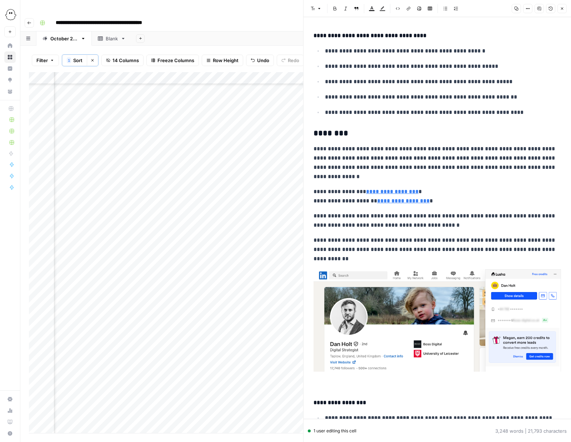
click at [413, 301] on img at bounding box center [438, 320] width 248 height 103
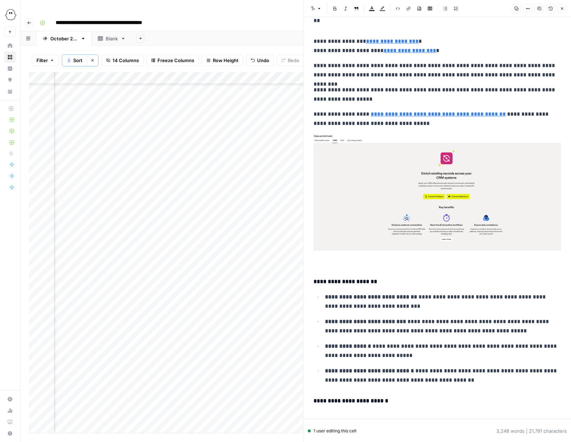
scroll to position [3829, 0]
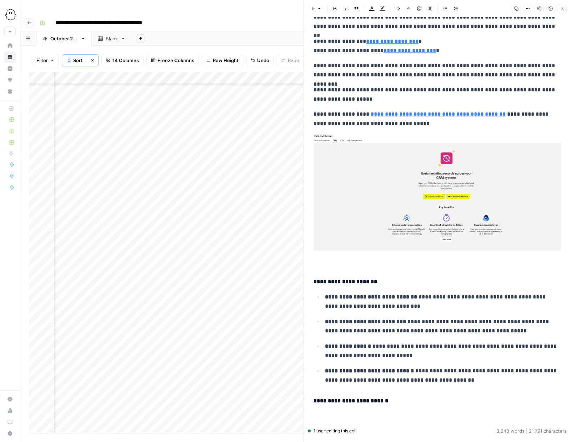
click at [435, 160] on img at bounding box center [438, 192] width 248 height 117
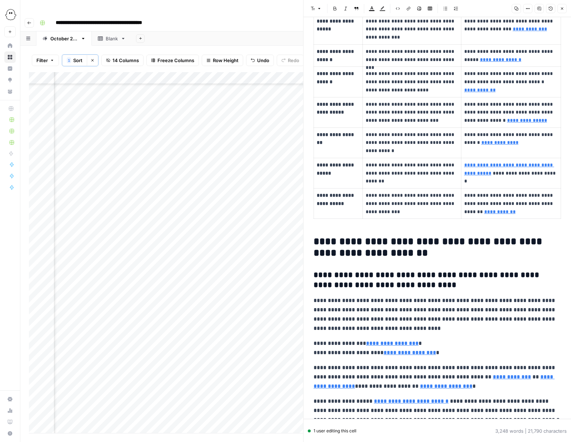
scroll to position [0, 0]
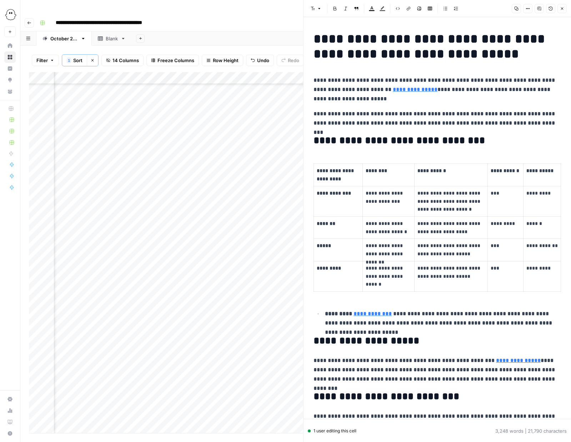
click at [483, 9] on icon "button" at bounding box center [562, 8] width 4 height 4
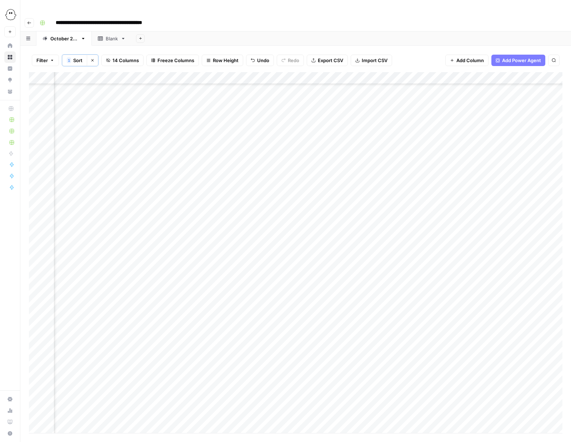
click at [470, 141] on div "Add Column" at bounding box center [296, 252] width 534 height 361
click at [260, 142] on div "Add Column" at bounding box center [296, 252] width 534 height 361
click at [270, 210] on button "Moving to WP" at bounding box center [272, 209] width 36 height 9
click at [267, 141] on div "Add Column" at bounding box center [296, 252] width 534 height 361
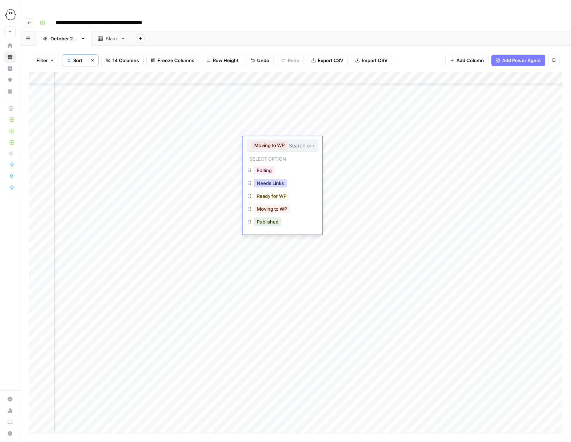
click at [266, 181] on button "Needs Links" at bounding box center [270, 183] width 33 height 9
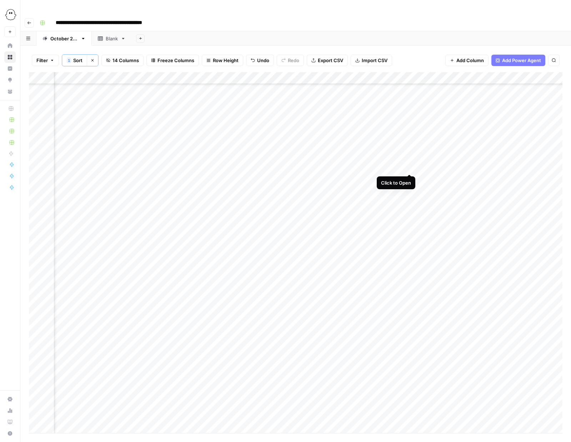
click at [410, 166] on div "Add Column" at bounding box center [296, 252] width 534 height 361
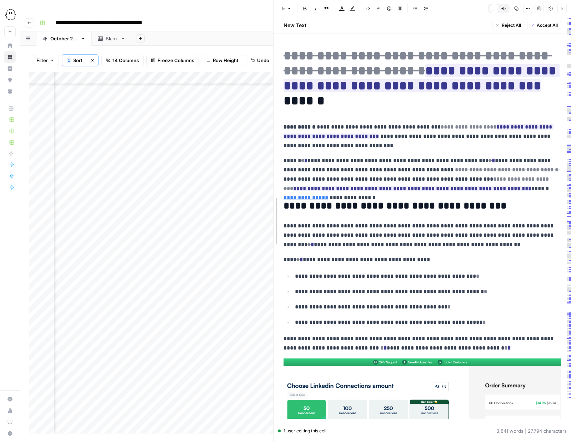
drag, startPoint x: 303, startPoint y: 142, endPoint x: 274, endPoint y: 142, distance: 29.6
click at [483, 26] on span "Accept All" at bounding box center [547, 25] width 21 height 6
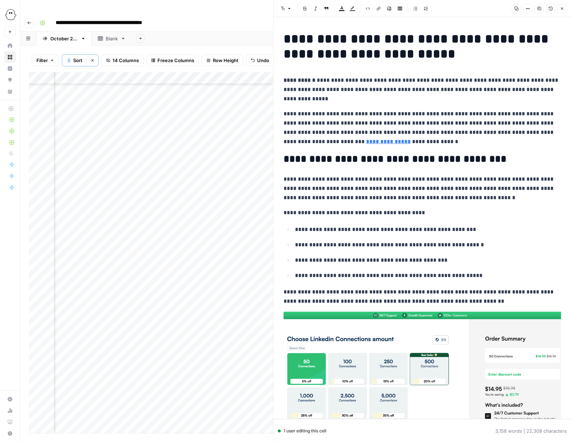
click at [353, 123] on p "**********" at bounding box center [423, 127] width 278 height 37
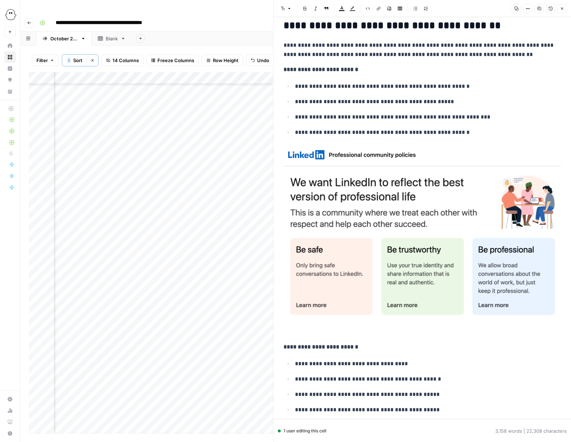
scroll to position [576, 0]
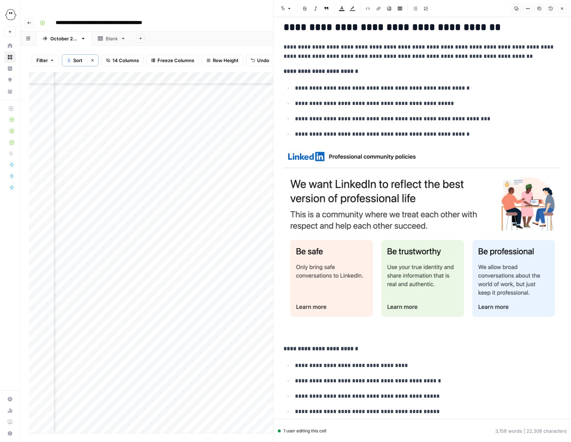
click at [405, 206] on img at bounding box center [423, 235] width 278 height 178
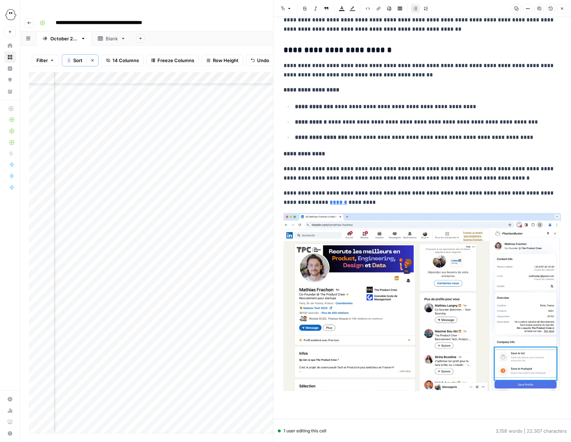
scroll to position [1059, 0]
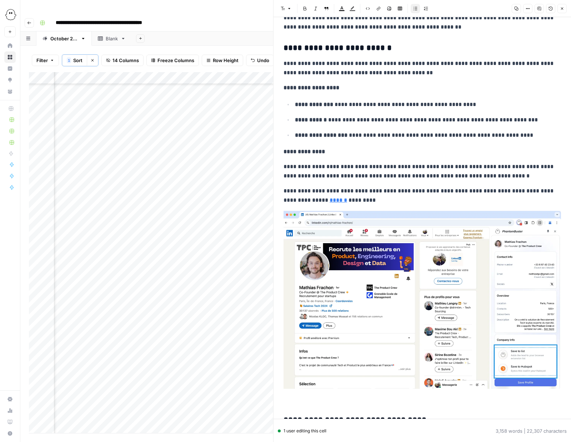
click at [435, 281] on img at bounding box center [423, 300] width 278 height 179
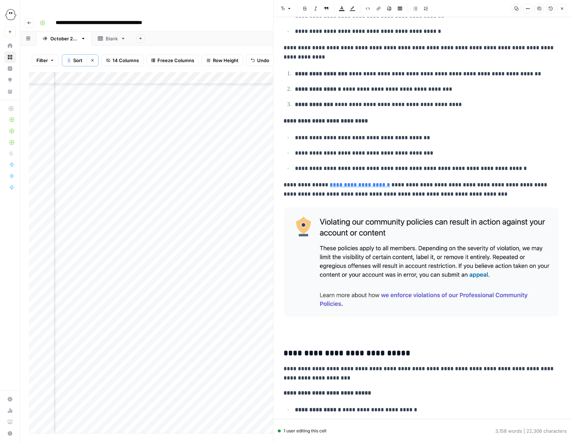
scroll to position [1348, 0]
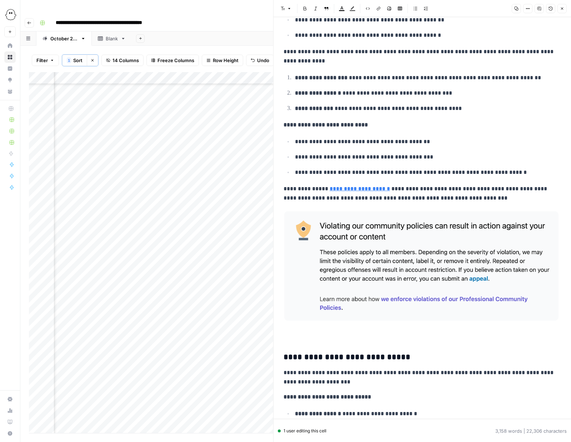
click at [284, 190] on p "**********" at bounding box center [423, 193] width 278 height 19
click at [325, 8] on icon "button" at bounding box center [327, 8] width 4 height 3
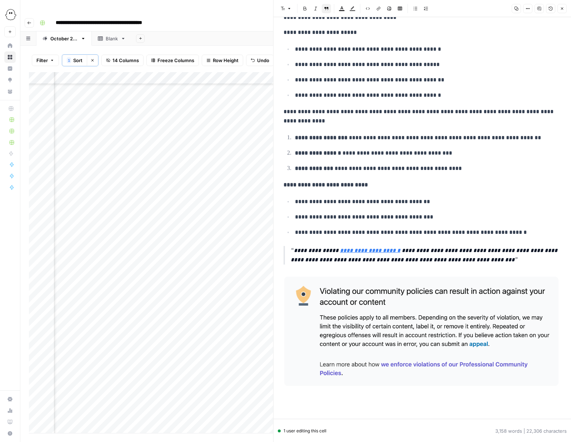
scroll to position [1271, 0]
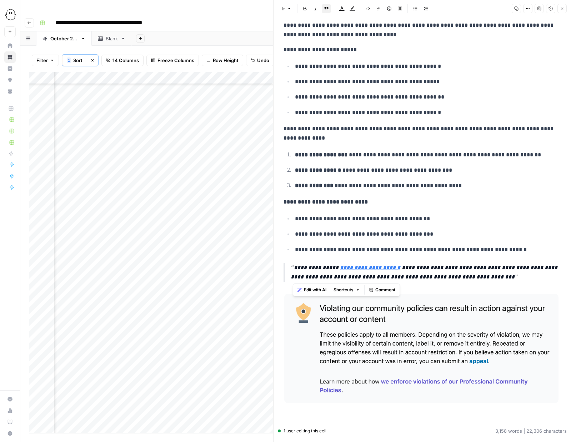
drag, startPoint x: 500, startPoint y: 278, endPoint x: 285, endPoint y: 269, distance: 214.9
click at [285, 269] on blockquote "**********" at bounding box center [423, 272] width 278 height 19
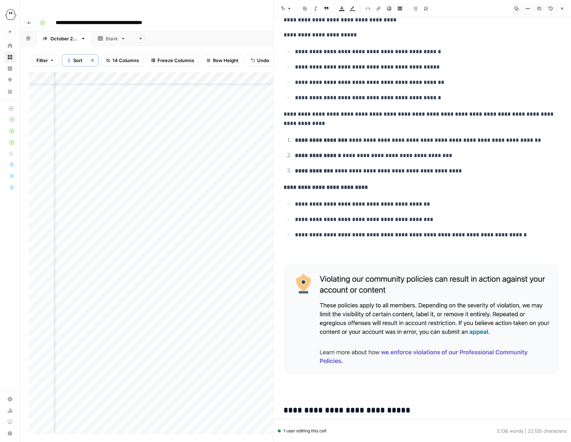
scroll to position [1285, 0]
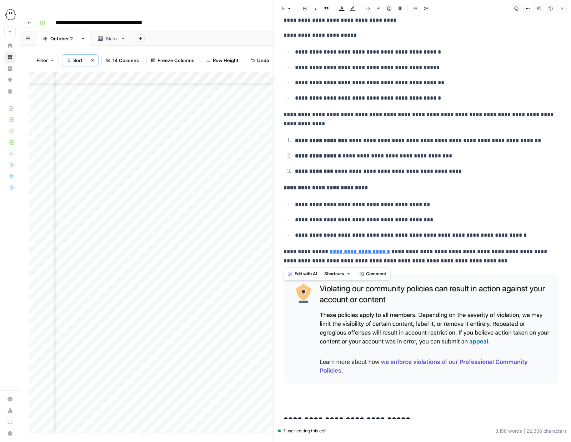
drag, startPoint x: 465, startPoint y: 263, endPoint x: 286, endPoint y: 179, distance: 198.0
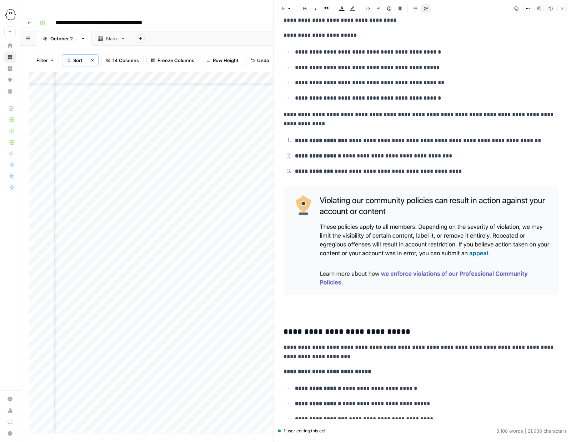
click at [289, 303] on p at bounding box center [423, 249] width 278 height 133
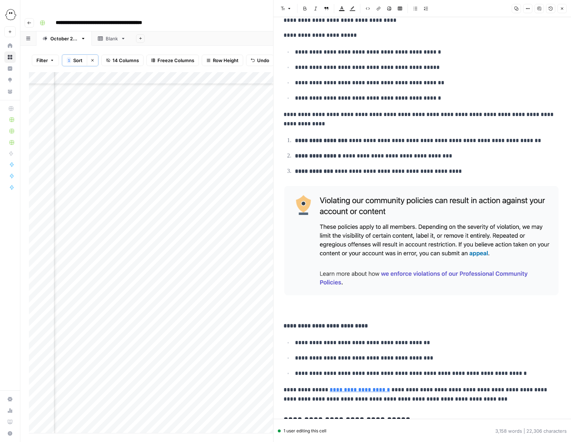
click at [289, 309] on p at bounding box center [423, 249] width 278 height 133
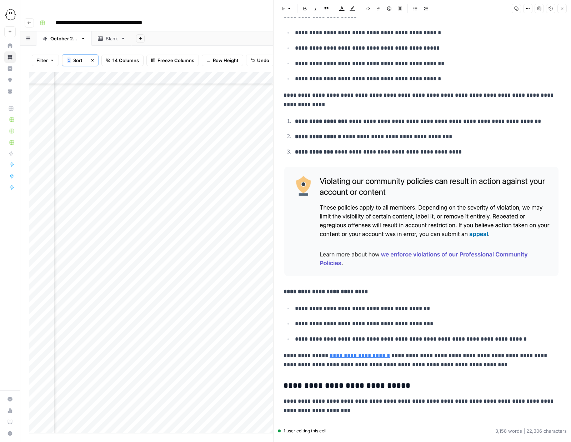
scroll to position [1329, 0]
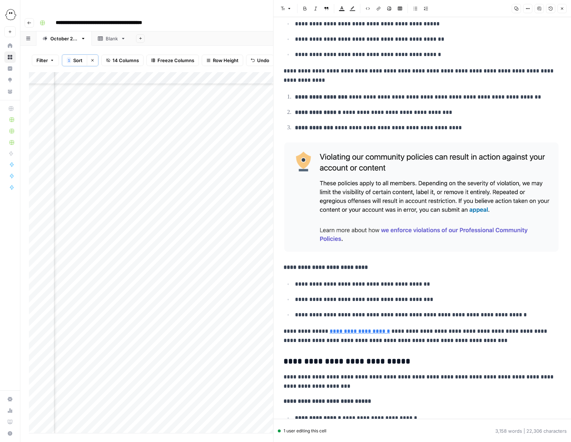
click at [284, 332] on p "**********" at bounding box center [423, 336] width 278 height 19
click at [329, 9] on button "Block quote" at bounding box center [326, 8] width 9 height 9
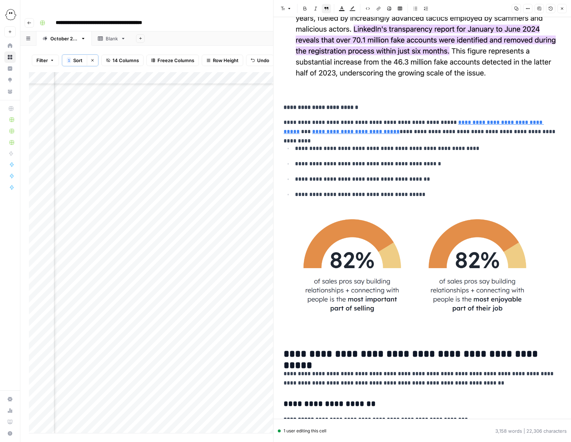
scroll to position [1898, 0]
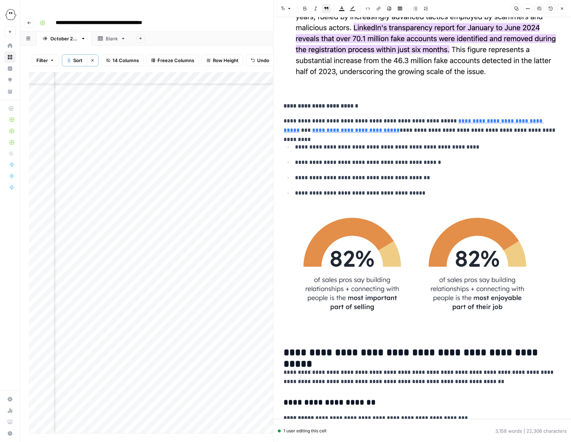
click at [407, 253] on img at bounding box center [423, 265] width 278 height 120
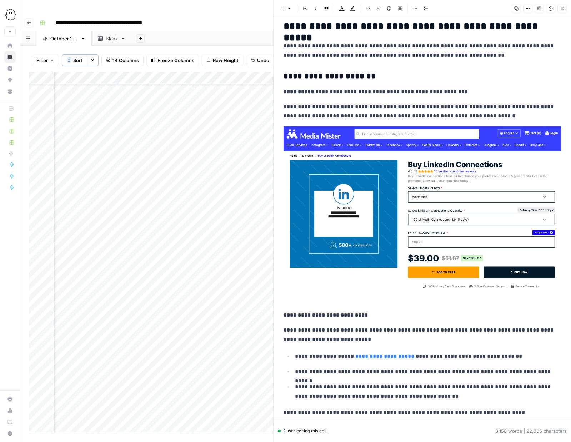
scroll to position [2106, 0]
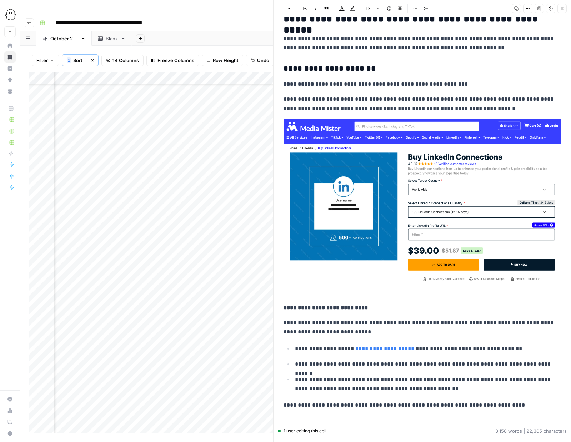
click at [435, 194] on img at bounding box center [423, 201] width 278 height 164
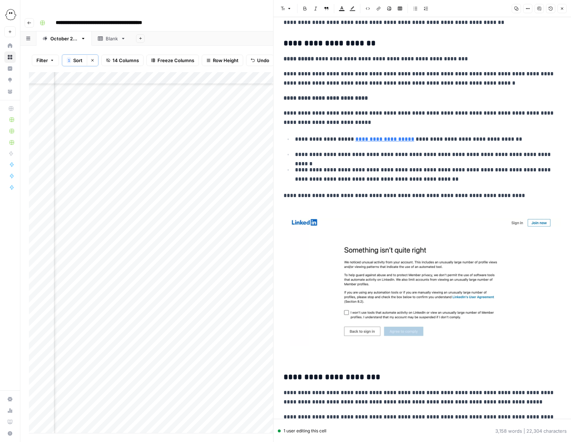
scroll to position [2146, 0]
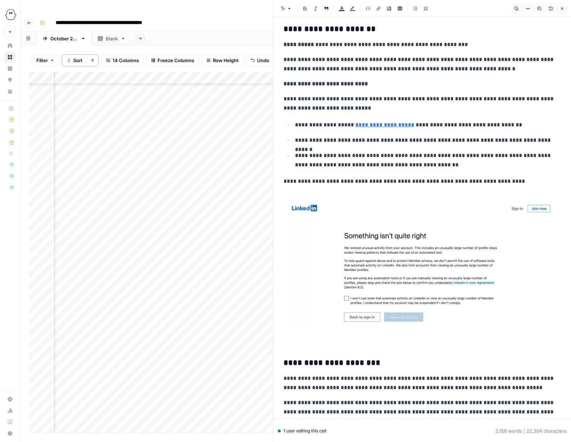
click at [416, 275] on img at bounding box center [423, 262] width 278 height 140
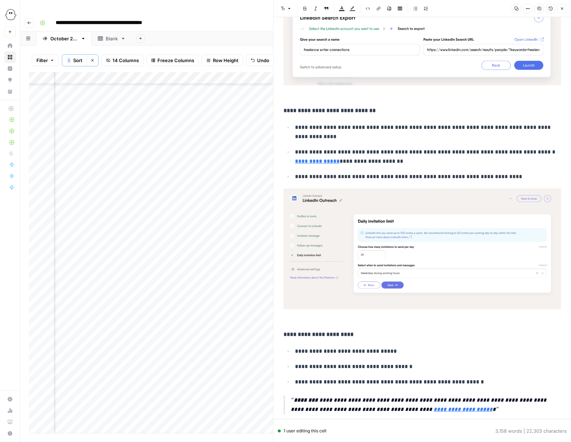
scroll to position [2516, 0]
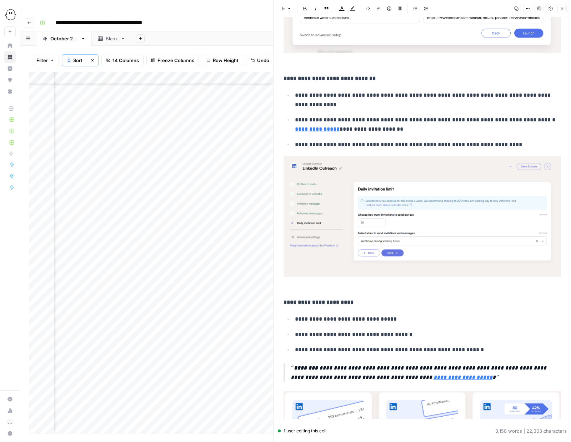
click at [419, 214] on img at bounding box center [423, 216] width 278 height 121
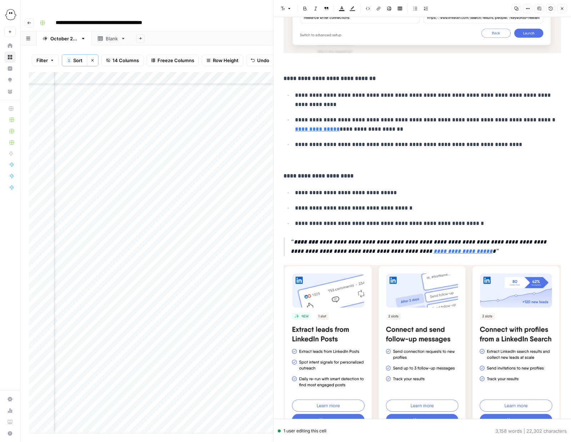
click at [417, 315] on img at bounding box center [423, 349] width 278 height 169
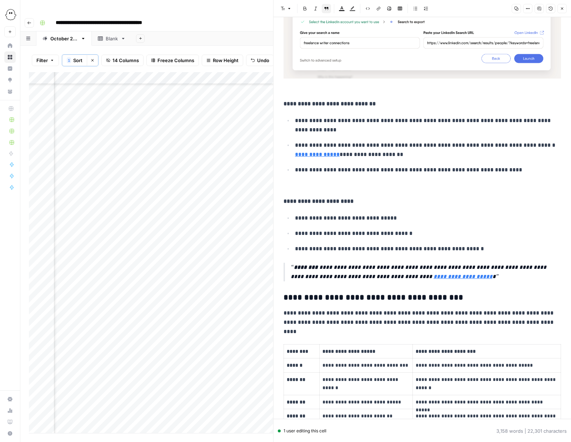
scroll to position [2489, 0]
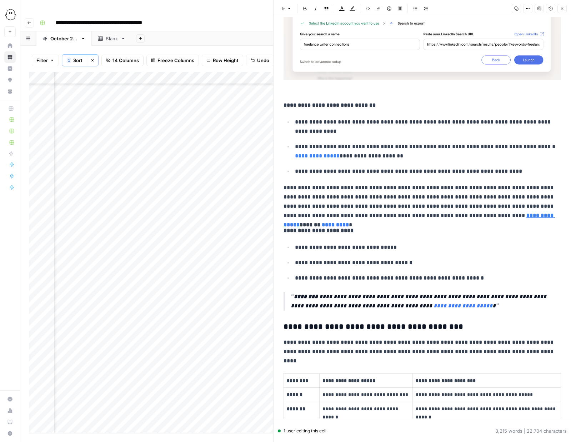
click at [325, 8] on icon "button" at bounding box center [327, 8] width 4 height 3
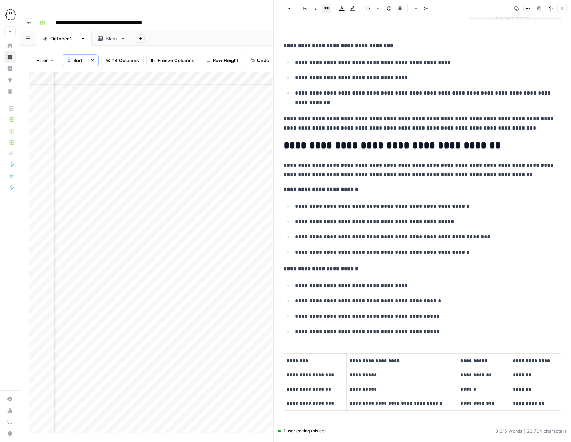
scroll to position [0, 0]
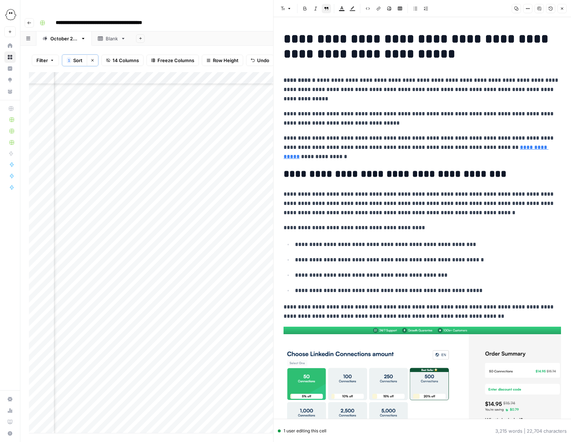
click at [328, 151] on p "**********" at bounding box center [423, 148] width 278 height 28
click at [328, 157] on p "**********" at bounding box center [423, 148] width 278 height 28
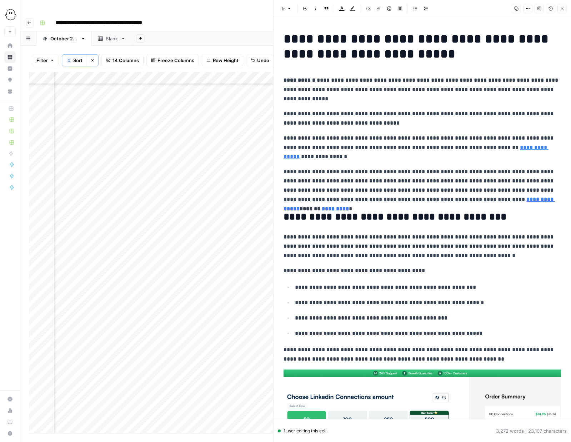
click at [325, 8] on icon "button" at bounding box center [327, 8] width 4 height 3
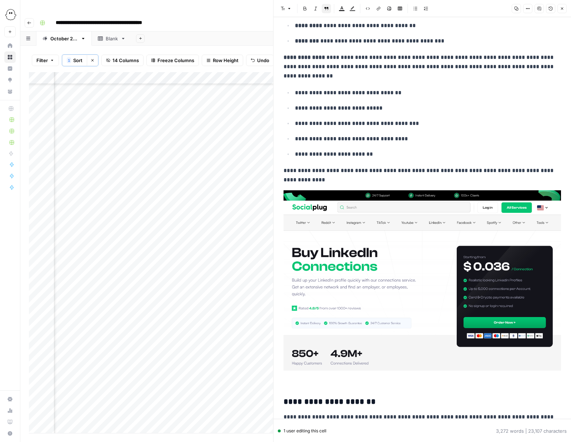
scroll to position [3569, 0]
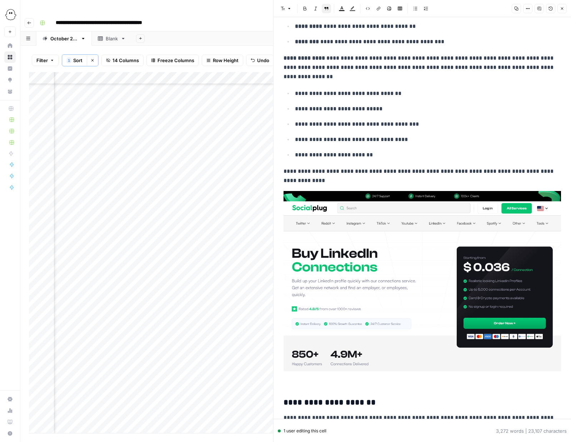
click at [399, 271] on img at bounding box center [423, 281] width 278 height 180
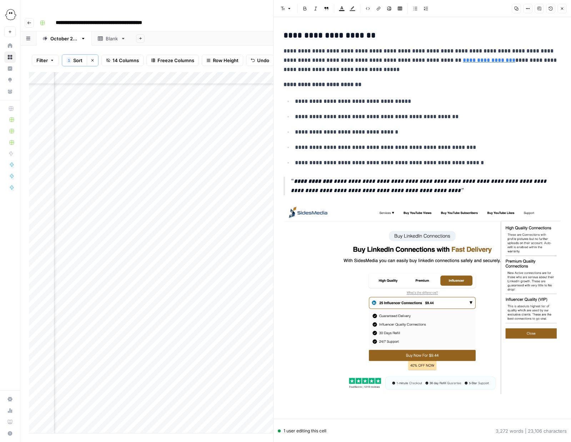
scroll to position [3743, 0]
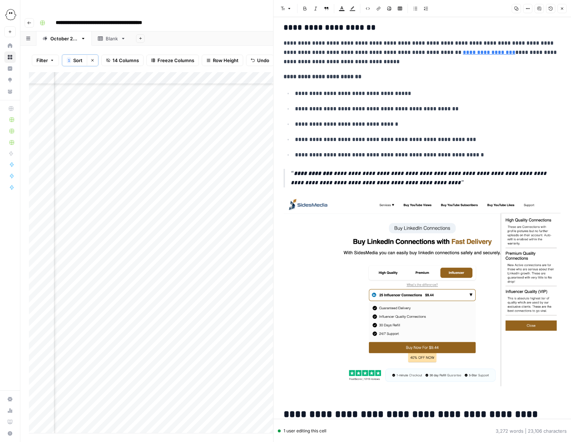
click at [368, 268] on img at bounding box center [423, 291] width 278 height 190
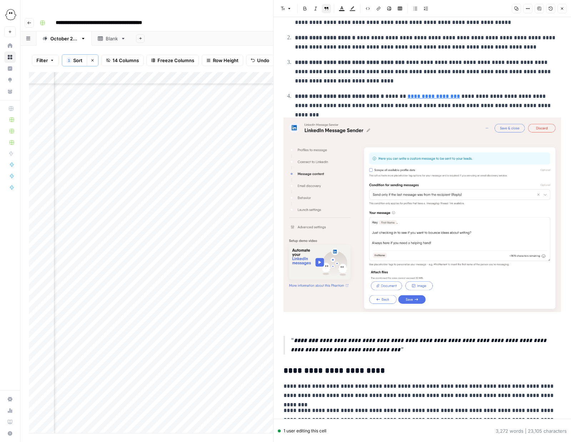
scroll to position [5174, 0]
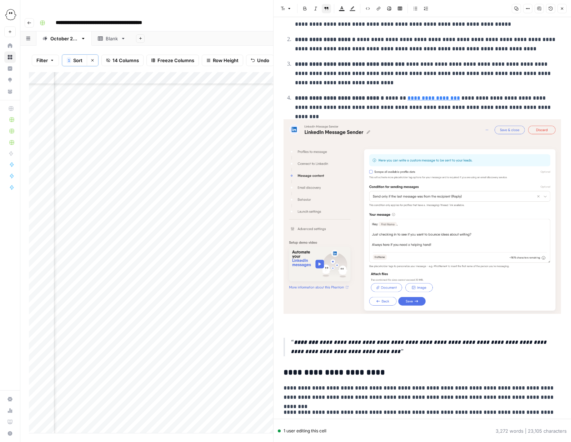
click at [430, 200] on img at bounding box center [423, 216] width 278 height 194
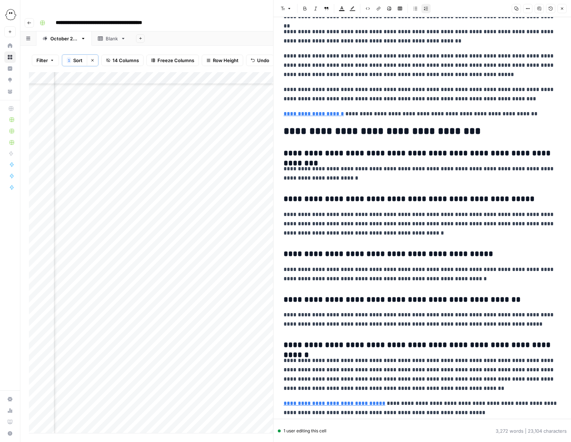
scroll to position [5617, 0]
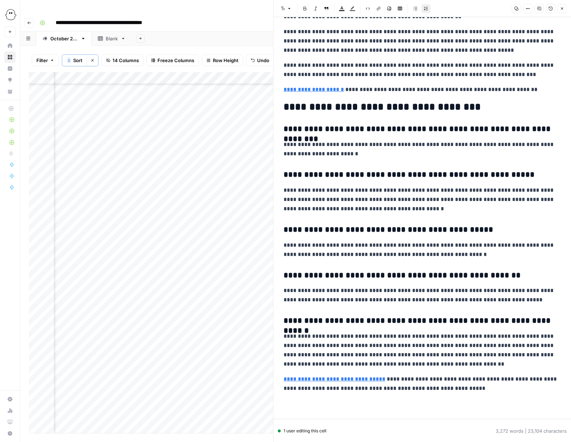
click at [562, 11] on button "Close" at bounding box center [562, 8] width 9 height 9
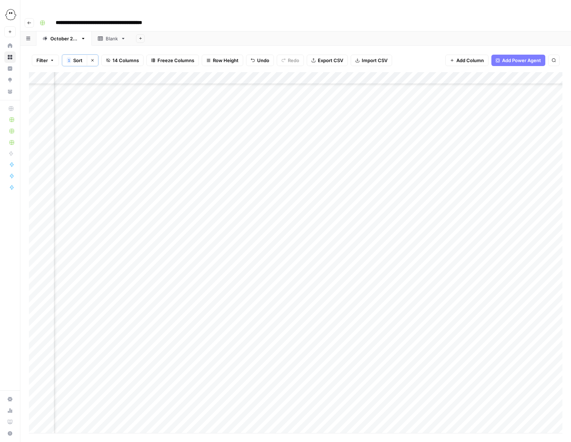
click at [253, 168] on div "Add Column" at bounding box center [296, 252] width 534 height 361
click at [267, 210] on button "Needs Links" at bounding box center [270, 207] width 33 height 9
click at [471, 166] on div "Add Column" at bounding box center [296, 252] width 534 height 361
click at [409, 179] on div "Add Column" at bounding box center [296, 252] width 534 height 361
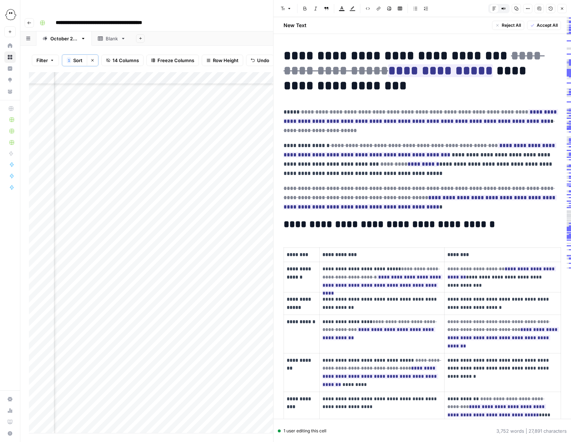
click at [508, 24] on span "Reject All" at bounding box center [511, 25] width 19 height 6
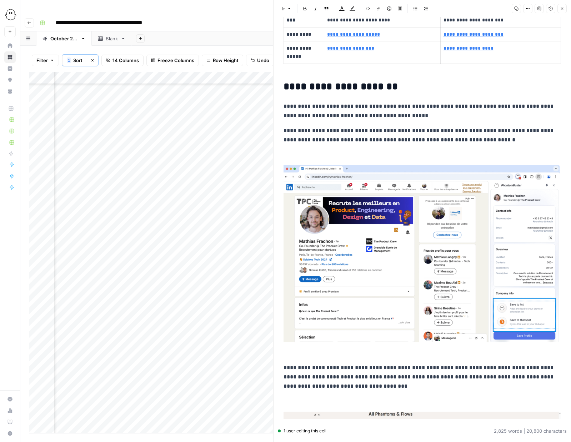
scroll to position [308, 0]
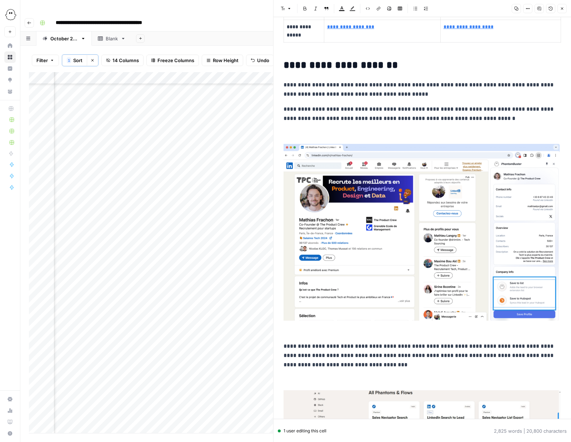
click at [410, 222] on img at bounding box center [423, 233] width 278 height 178
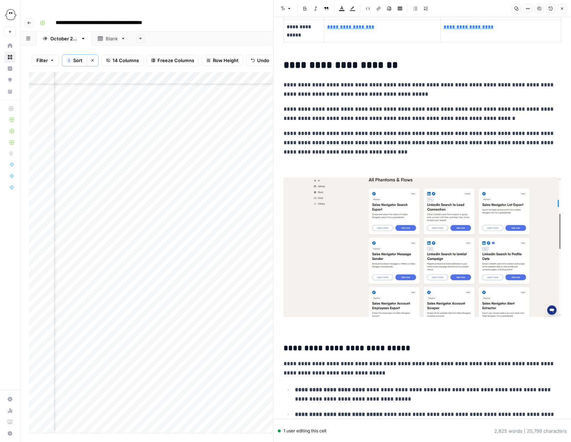
click at [429, 250] on img at bounding box center [423, 248] width 278 height 140
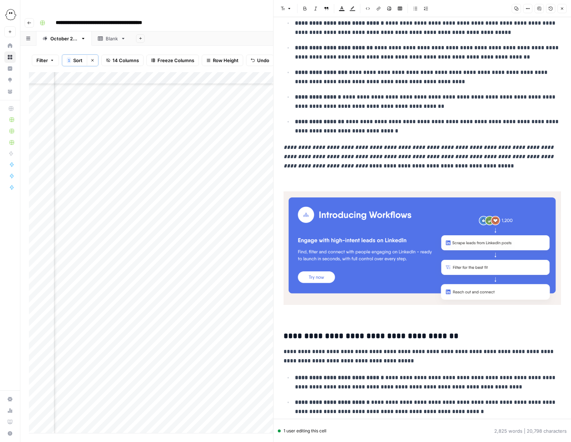
scroll to position [553, 0]
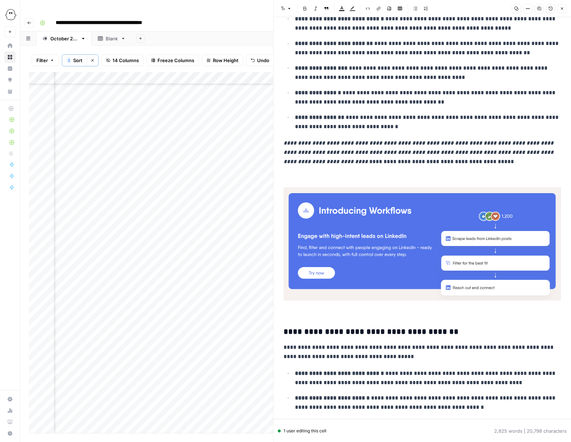
click at [410, 250] on img at bounding box center [423, 244] width 278 height 114
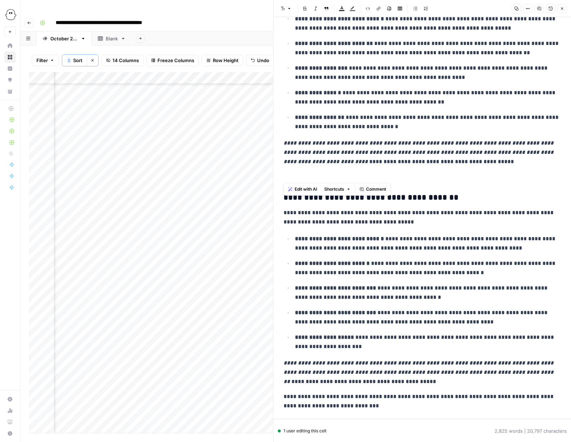
drag, startPoint x: 306, startPoint y: 176, endPoint x: 284, endPoint y: 144, distance: 39.2
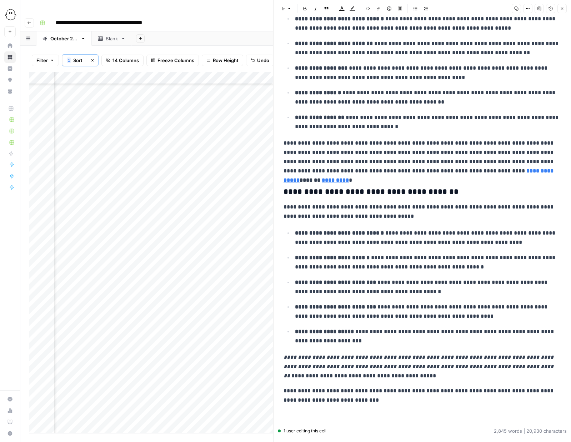
click at [284, 143] on p "**********" at bounding box center [423, 157] width 278 height 37
click at [325, 9] on icon "button" at bounding box center [326, 8] width 4 height 4
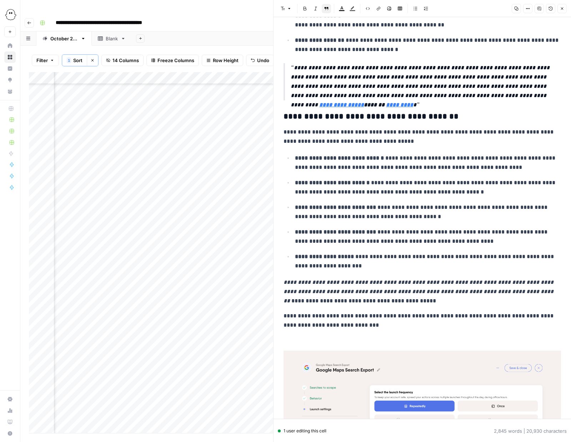
scroll to position [699, 0]
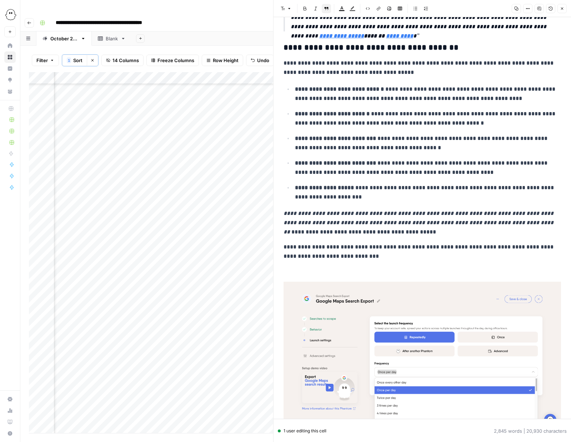
click at [310, 219] on p "**********" at bounding box center [423, 223] width 278 height 28
click at [326, 9] on icon "button" at bounding box center [326, 8] width 4 height 4
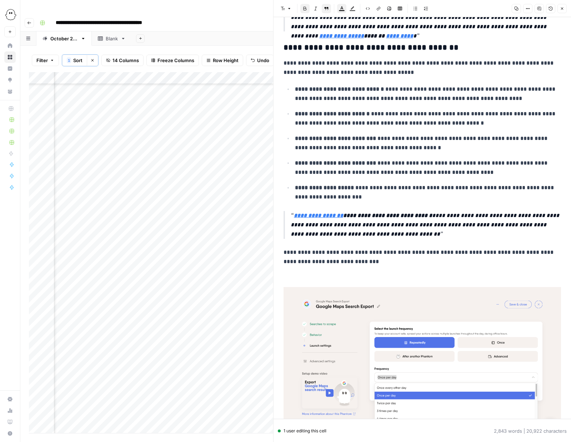
scroll to position [838, 0]
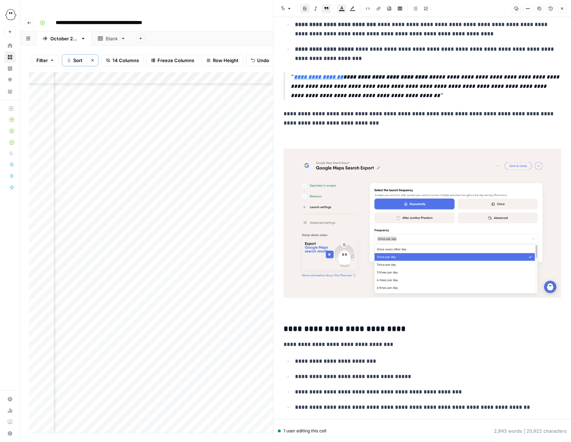
click at [420, 214] on img at bounding box center [423, 223] width 278 height 149
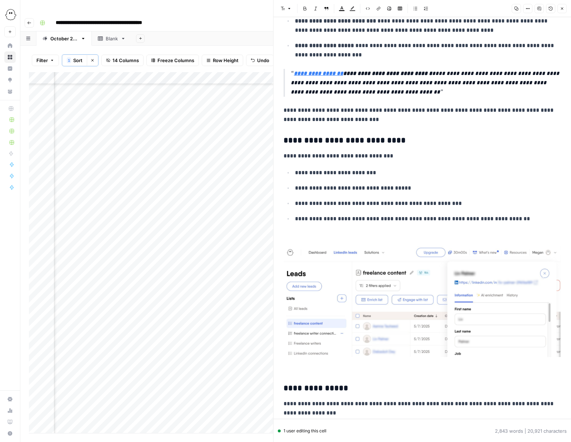
scroll to position [842, 0]
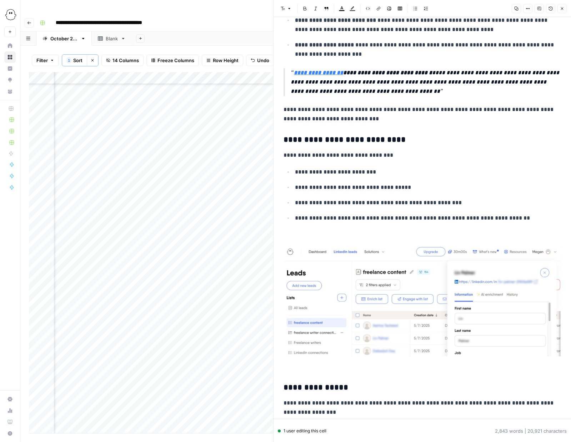
click at [378, 155] on p "**********" at bounding box center [423, 155] width 278 height 9
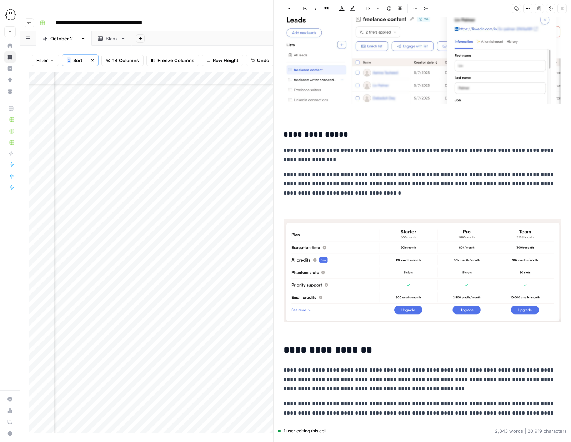
scroll to position [1119, 0]
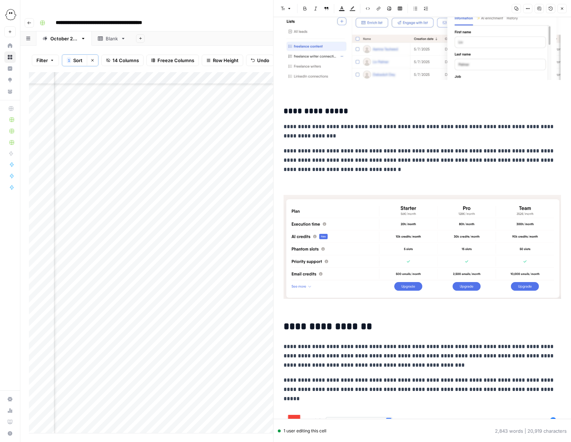
click at [295, 183] on p at bounding box center [423, 184] width 278 height 9
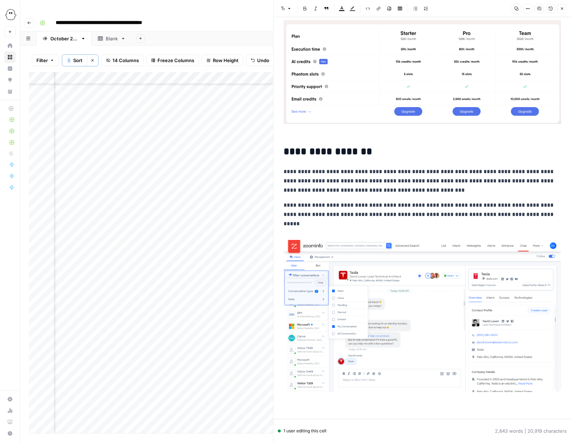
scroll to position [1353, 0]
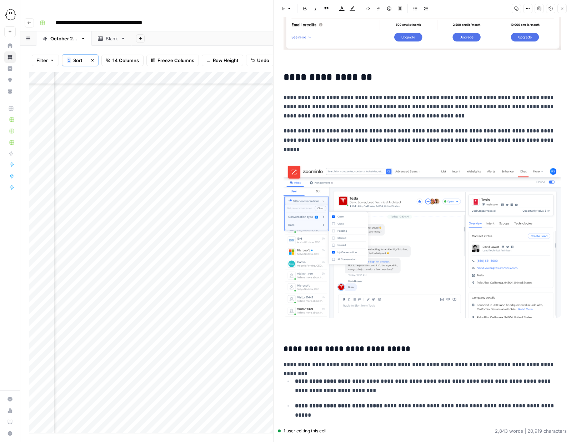
click at [336, 205] on img at bounding box center [423, 242] width 278 height 152
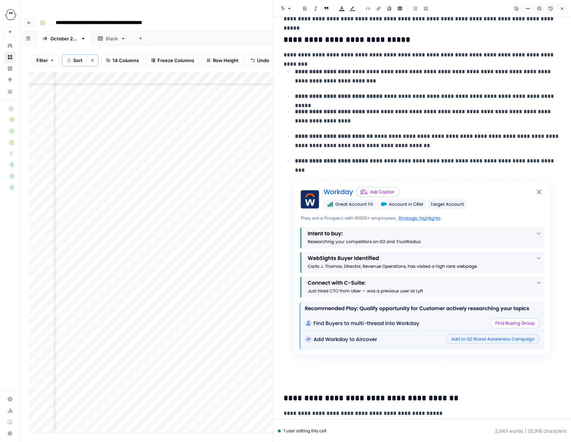
scroll to position [1507, 0]
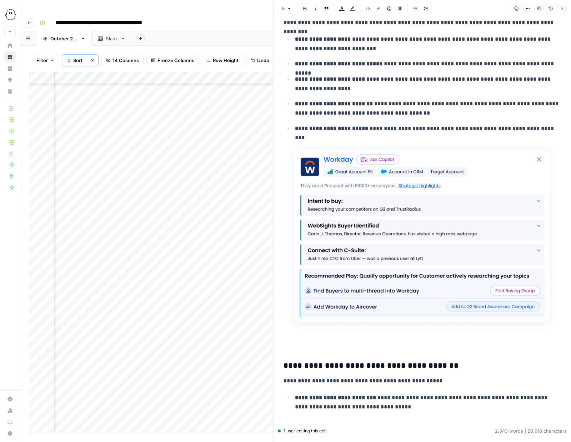
click at [431, 222] on img at bounding box center [423, 237] width 278 height 194
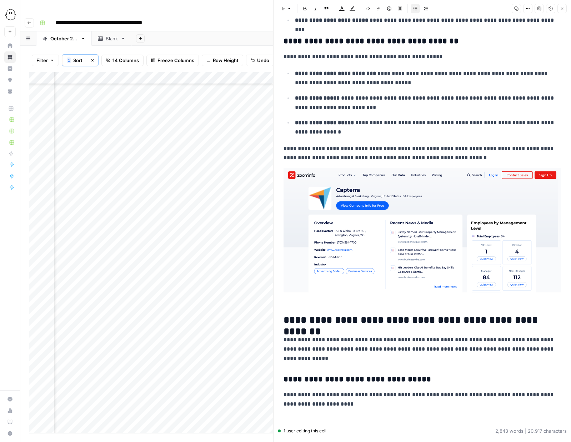
scroll to position [1623, 0]
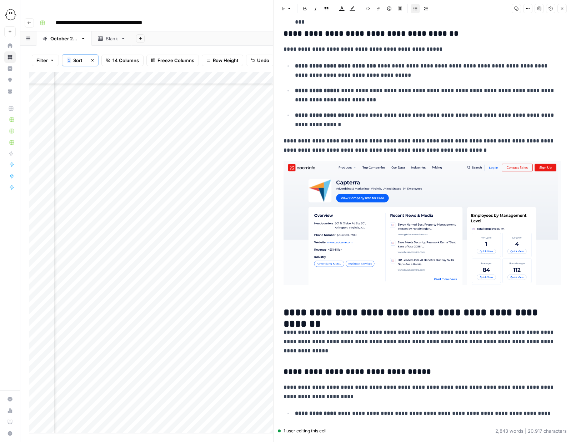
click at [465, 226] on img at bounding box center [423, 223] width 278 height 124
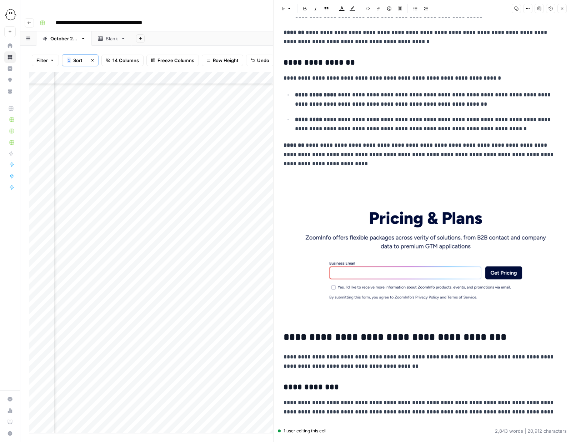
scroll to position [2307, 0]
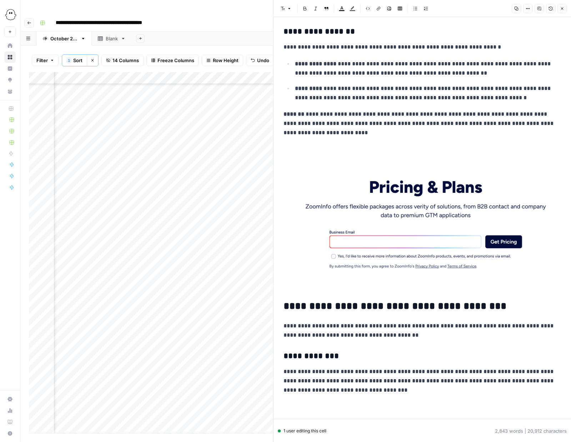
click at [437, 232] on img at bounding box center [423, 218] width 278 height 120
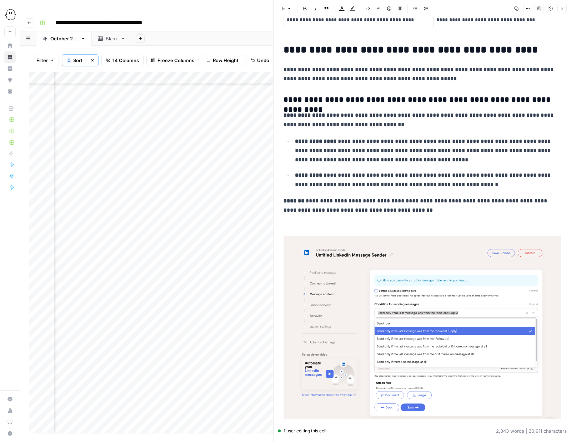
scroll to position [2848, 0]
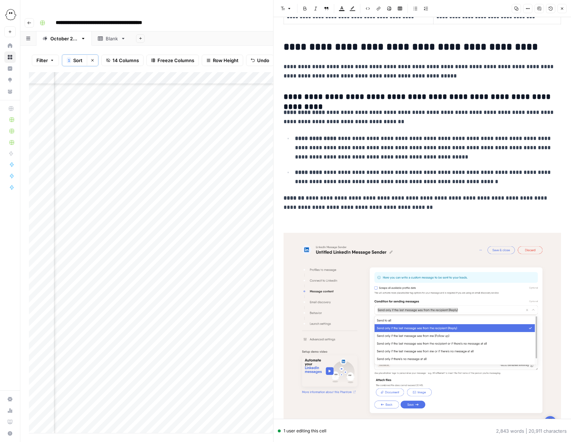
click at [431, 310] on img at bounding box center [423, 333] width 278 height 200
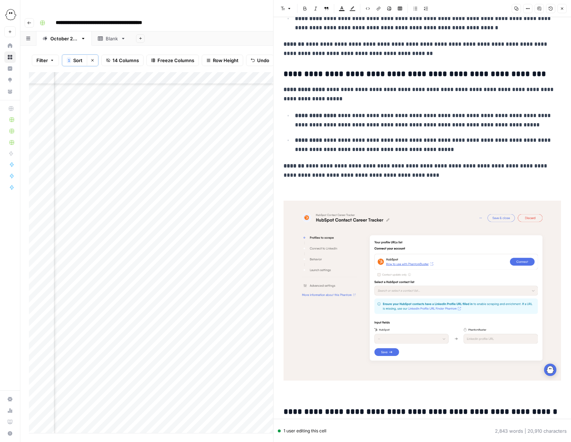
scroll to position [3015, 0]
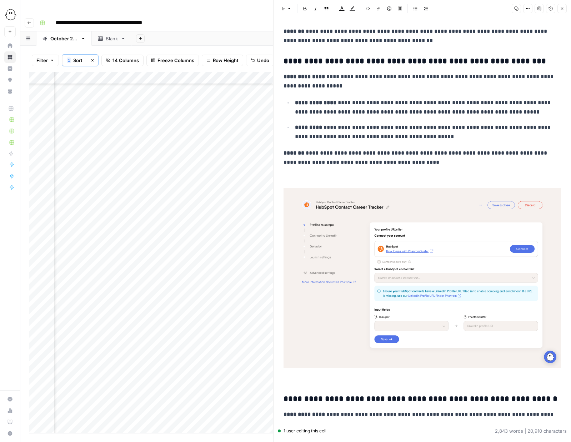
click at [441, 293] on img at bounding box center [423, 278] width 278 height 180
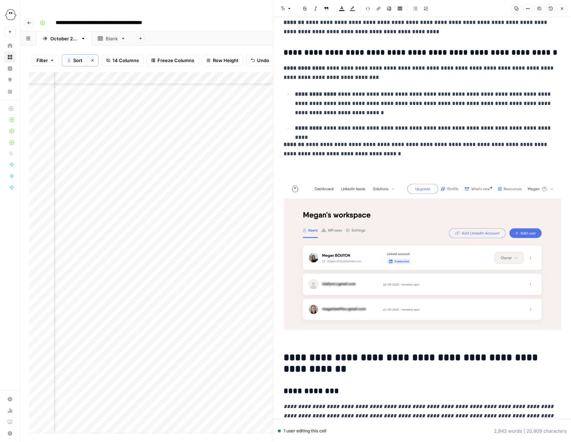
scroll to position [3156, 0]
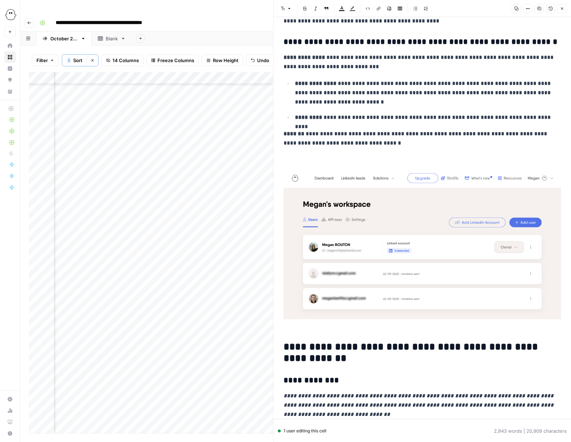
click at [442, 262] on img at bounding box center [423, 244] width 278 height 151
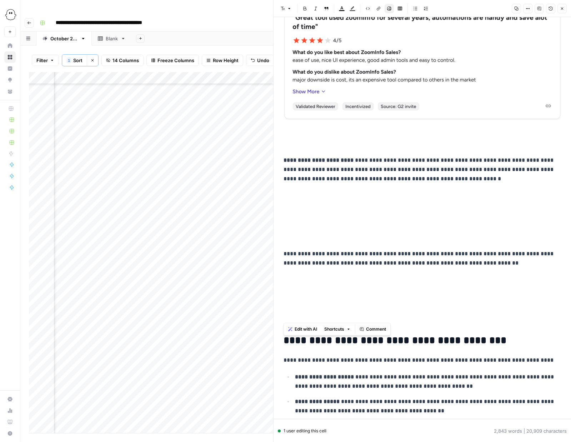
scroll to position [4383, 0]
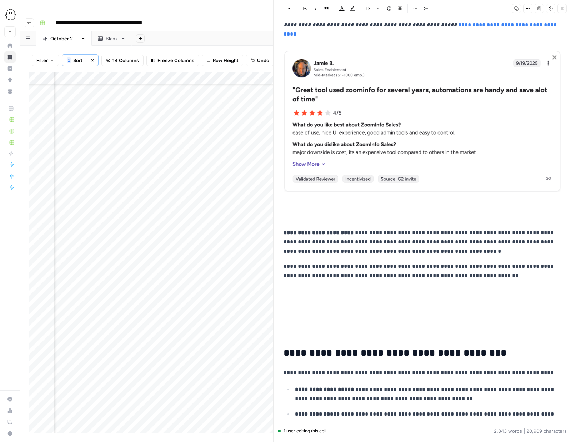
click at [285, 234] on strong "**********" at bounding box center [319, 232] width 70 height 5
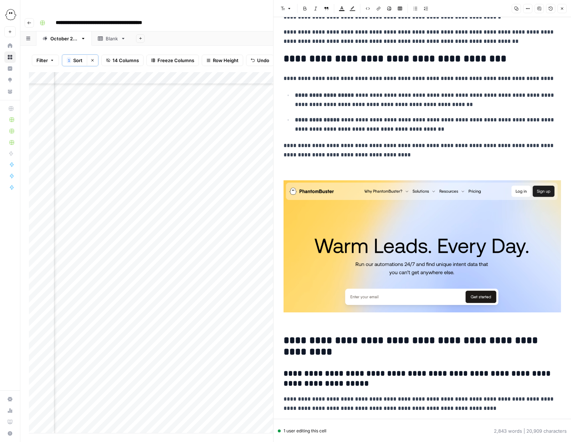
scroll to position [4618, 0]
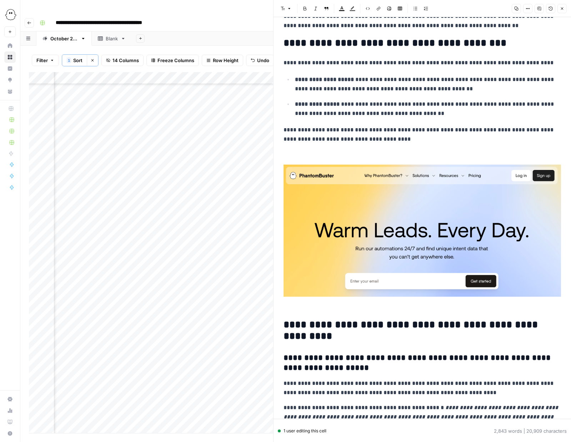
click at [415, 240] on img at bounding box center [423, 231] width 278 height 132
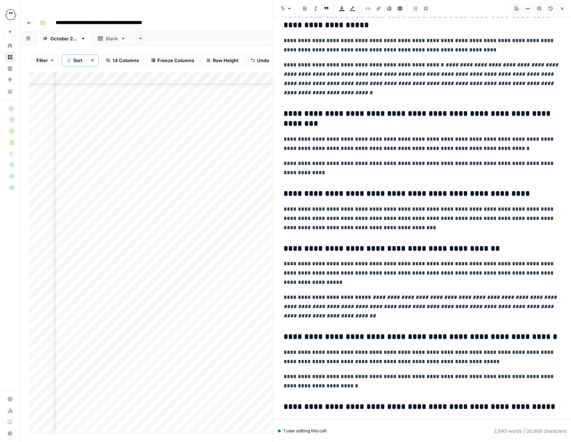
scroll to position [5001, 0]
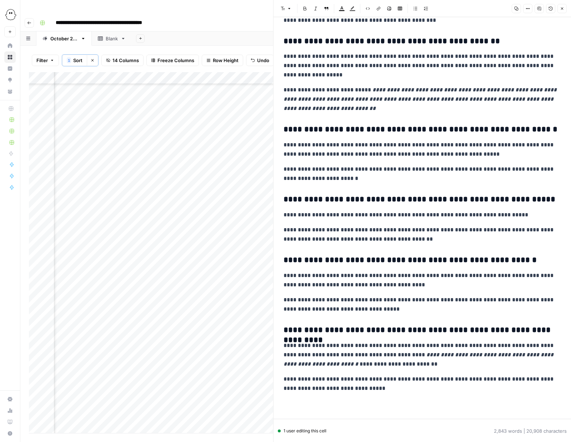
click at [560, 10] on icon "button" at bounding box center [562, 8] width 4 height 4
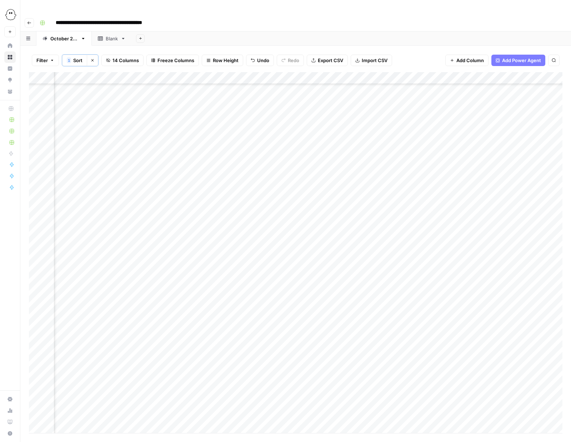
click at [256, 178] on div "Add Column" at bounding box center [296, 252] width 534 height 361
click at [270, 220] on button "Needs Links" at bounding box center [270, 219] width 33 height 9
click at [471, 178] on div "Add Column" at bounding box center [296, 252] width 534 height 361
click at [261, 141] on div "Add Column" at bounding box center [296, 252] width 534 height 361
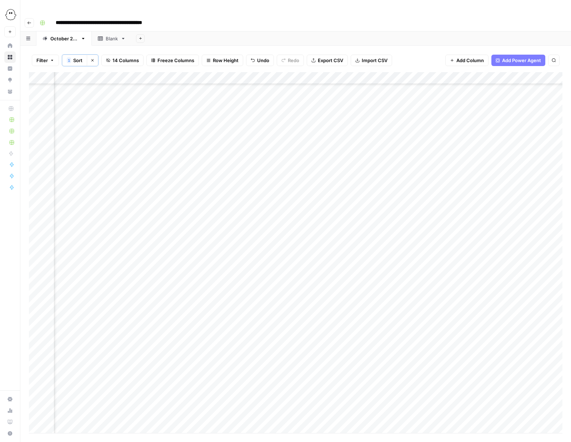
click at [260, 141] on div "Add Column" at bounding box center [296, 252] width 534 height 361
click at [278, 196] on button "Ready for WP" at bounding box center [271, 196] width 35 height 9
click at [411, 191] on div "Add Column" at bounding box center [296, 252] width 534 height 361
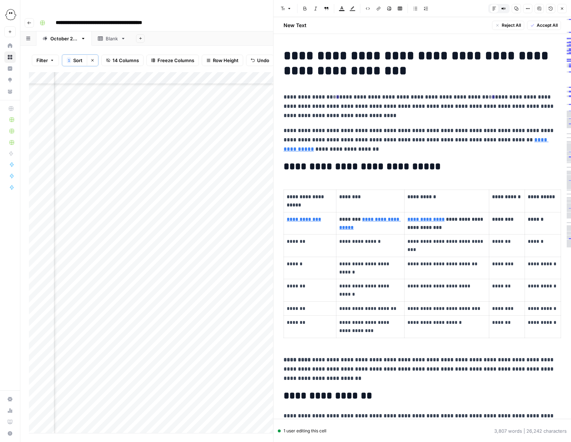
click at [543, 25] on span "Accept All" at bounding box center [547, 25] width 21 height 6
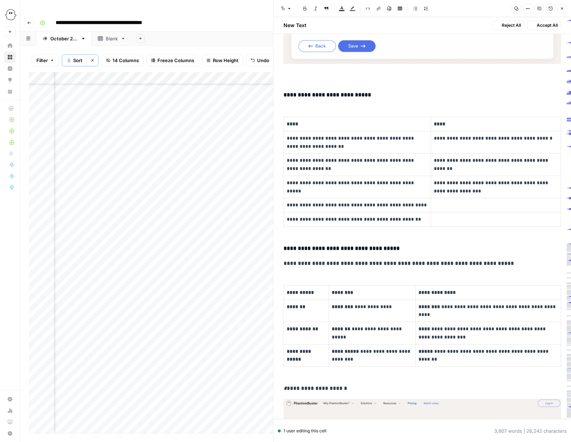
scroll to position [3701, 0]
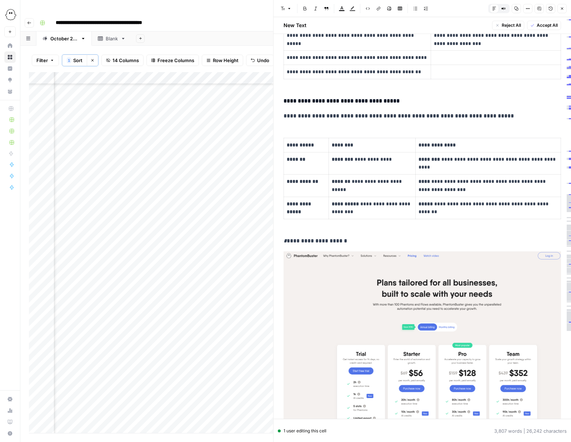
click at [504, 26] on span "Reject All" at bounding box center [511, 25] width 19 height 6
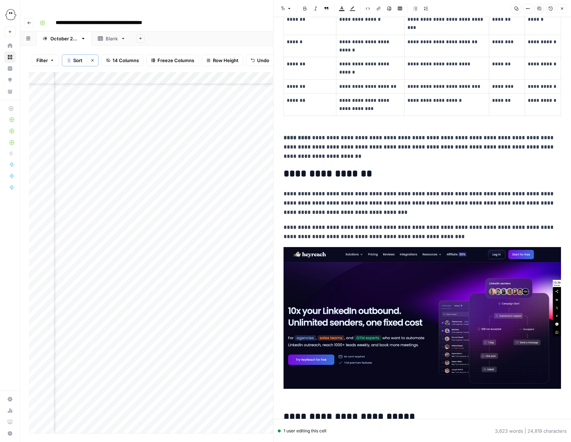
scroll to position [213, 0]
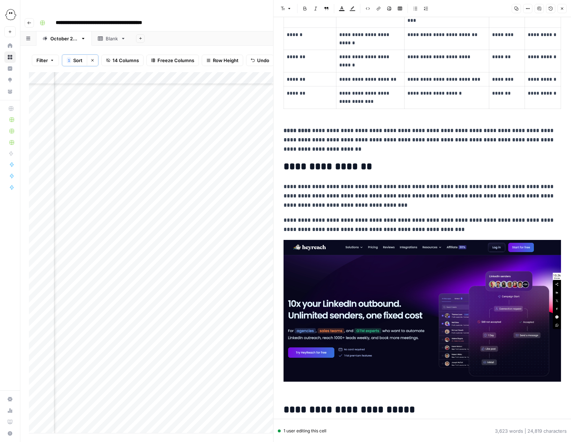
click at [285, 131] on strong "*********" at bounding box center [297, 130] width 27 height 5
click at [325, 8] on icon "button" at bounding box center [327, 8] width 4 height 3
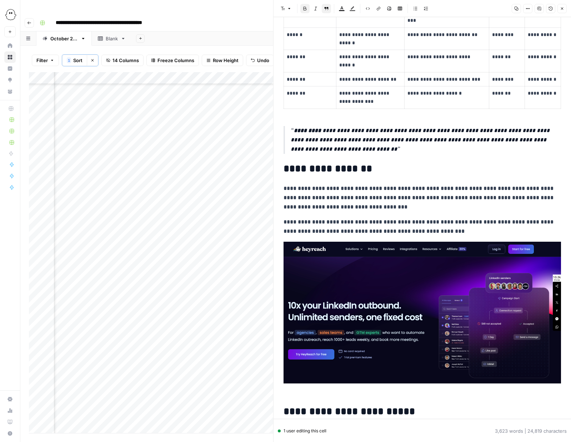
click at [384, 284] on img at bounding box center [423, 313] width 278 height 142
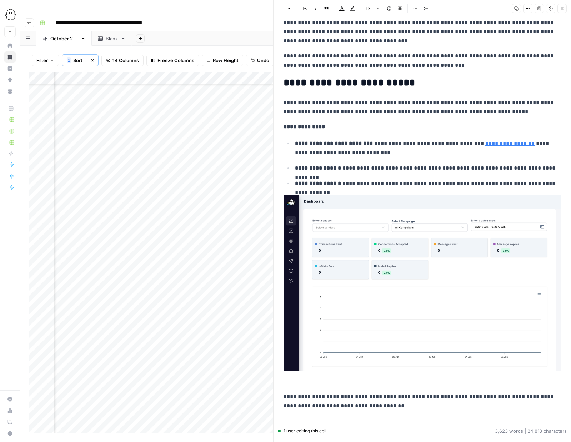
scroll to position [402, 0]
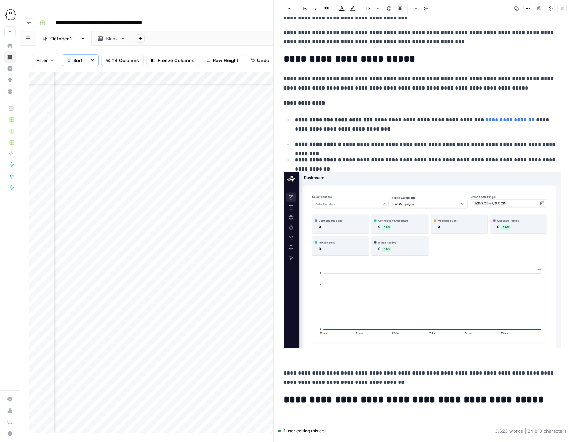
click at [435, 259] on img at bounding box center [423, 260] width 278 height 176
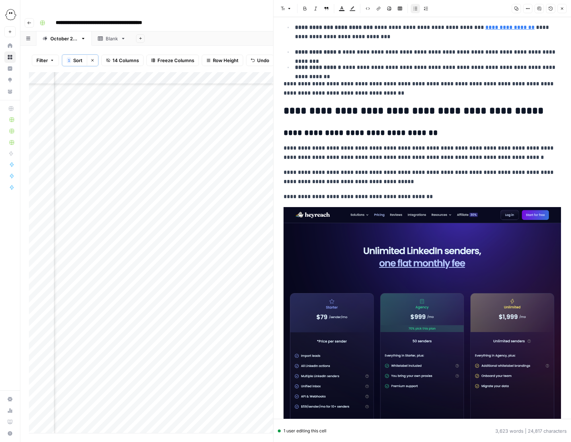
scroll to position [539, 0]
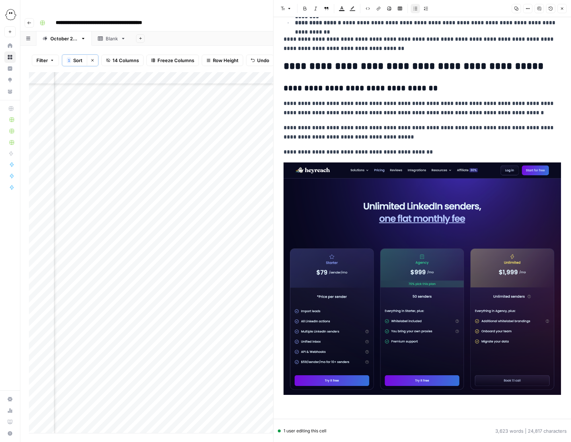
click at [476, 252] on img at bounding box center [423, 279] width 278 height 233
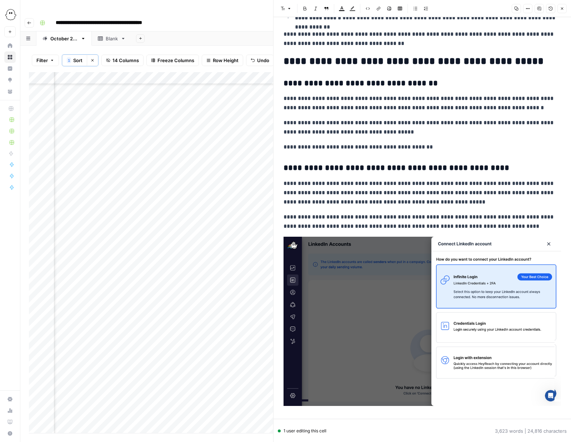
scroll to position [547, 0]
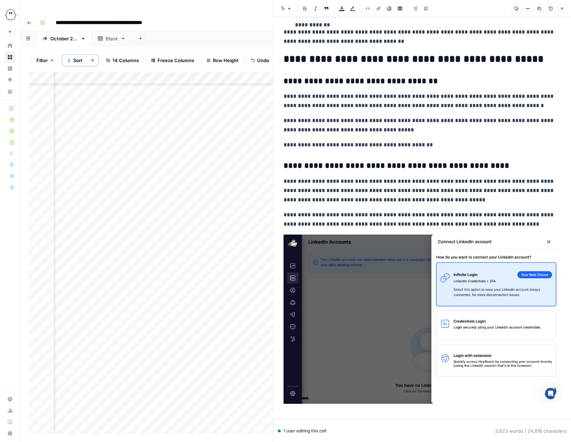
click at [407, 307] on img at bounding box center [423, 319] width 278 height 169
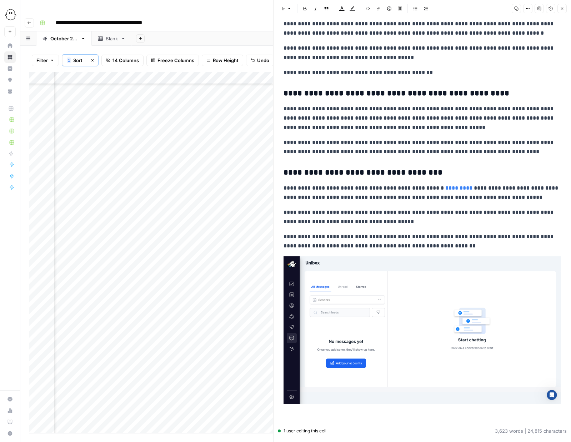
scroll to position [668, 0]
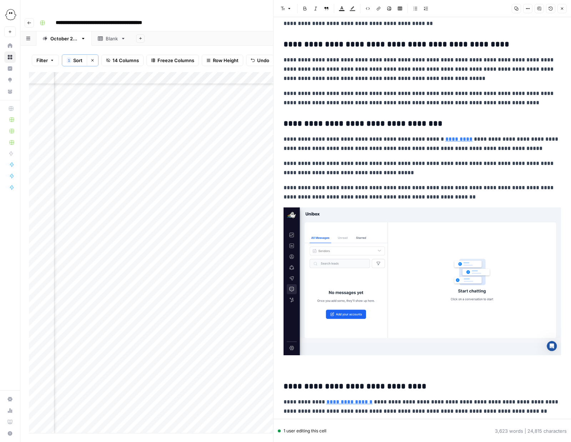
click at [413, 264] on img at bounding box center [423, 282] width 278 height 148
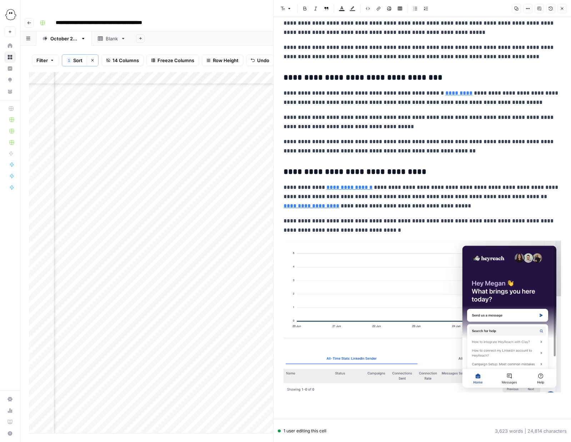
scroll to position [717, 0]
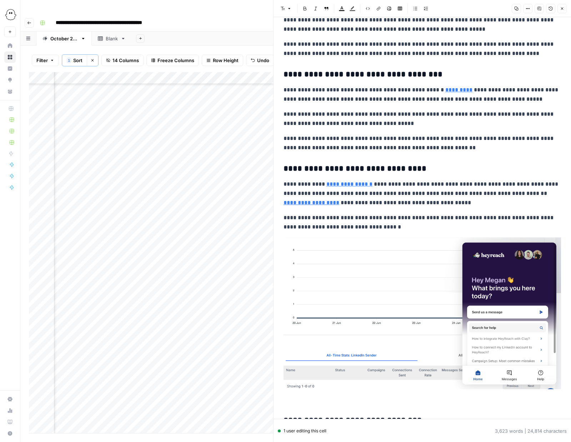
click at [403, 279] on img at bounding box center [423, 314] width 278 height 152
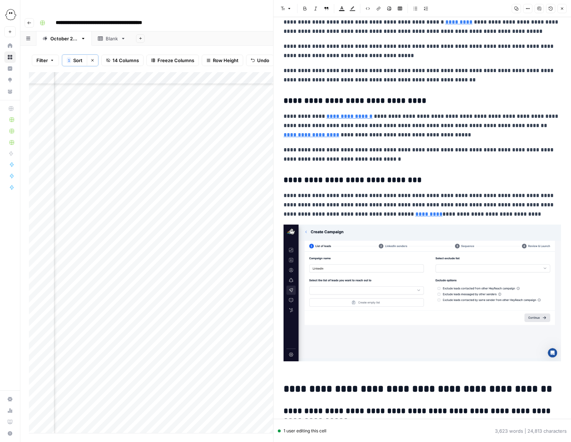
scroll to position [848, 0]
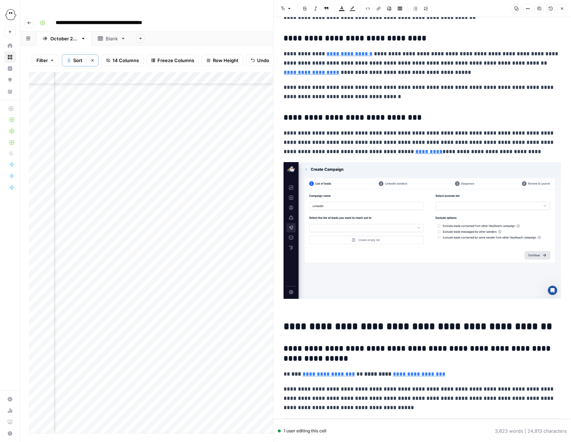
click at [428, 241] on img at bounding box center [423, 230] width 278 height 137
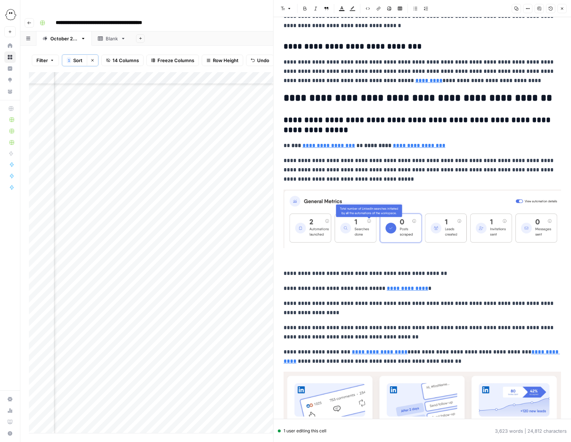
scroll to position [931, 0]
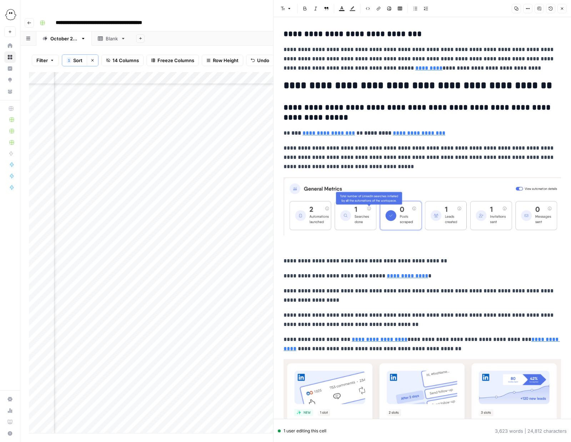
click at [428, 209] on img at bounding box center [423, 206] width 278 height 59
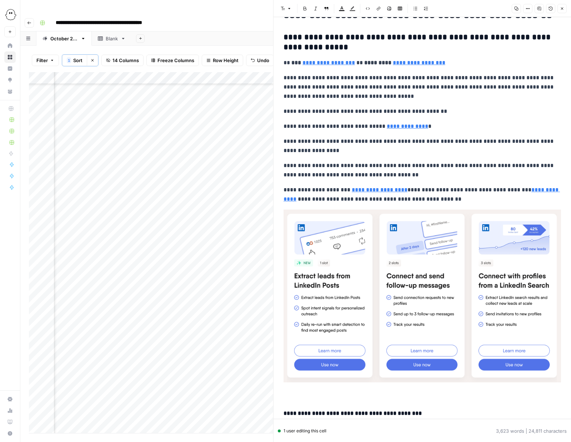
scroll to position [1013, 0]
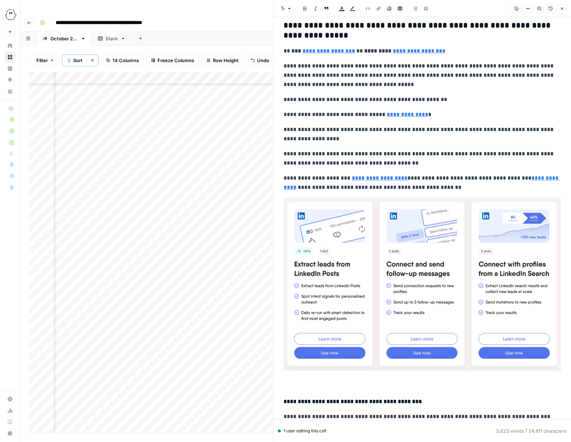
click at [421, 237] on img at bounding box center [423, 284] width 278 height 173
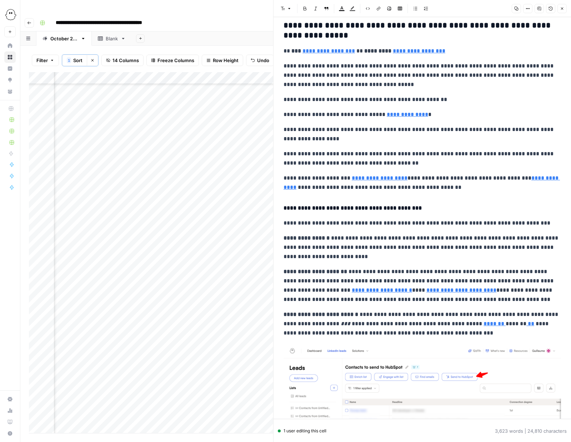
click at [408, 179] on p "**********" at bounding box center [423, 183] width 278 height 19
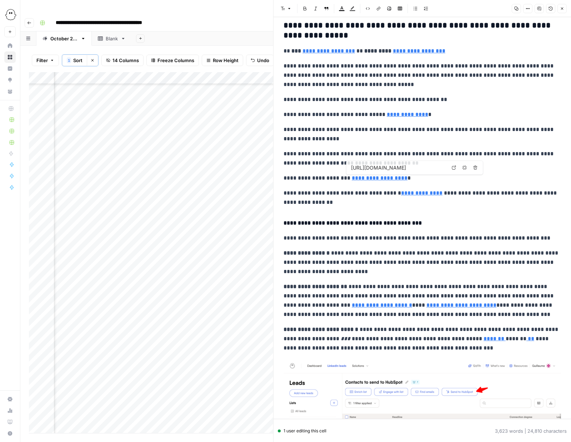
type input "[URL][DOMAIN_NAME]"
click at [327, 10] on icon "button" at bounding box center [326, 8] width 4 height 4
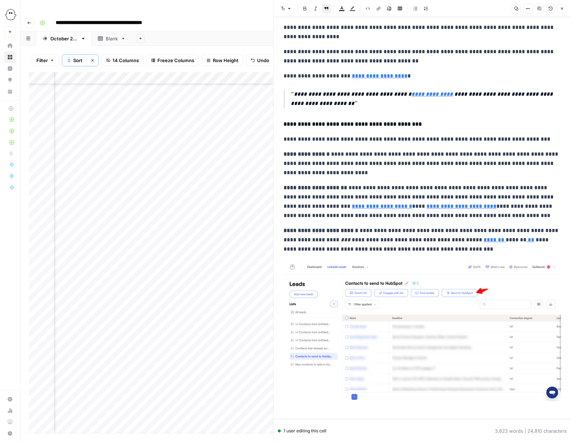
scroll to position [1204, 0]
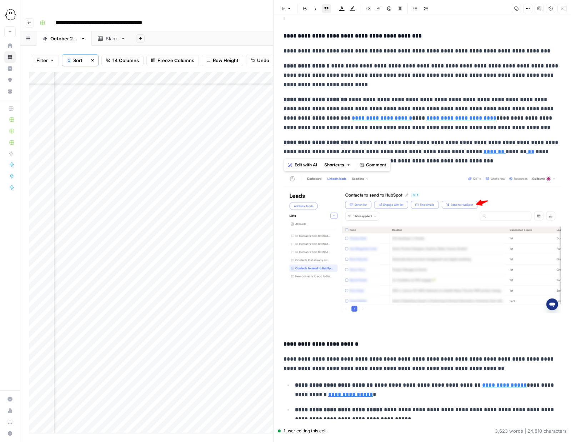
type input "[URL][DOMAIN_NAME]"
drag, startPoint x: 284, startPoint y: 66, endPoint x: 476, endPoint y: 159, distance: 213.4
click at [414, 8] on icon "button" at bounding box center [415, 8] width 4 height 4
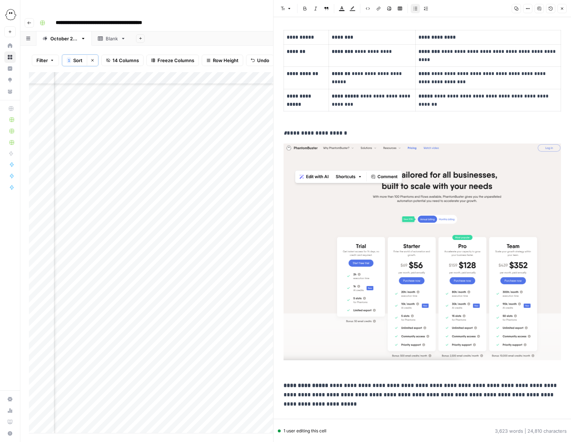
scroll to position [2123, 0]
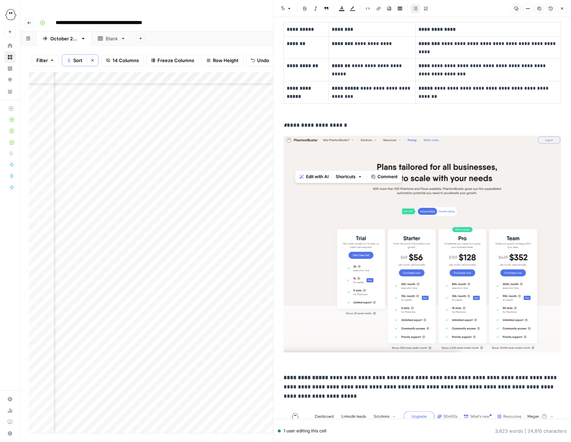
click at [413, 229] on img at bounding box center [423, 244] width 278 height 217
click at [398, 216] on img at bounding box center [423, 244] width 278 height 217
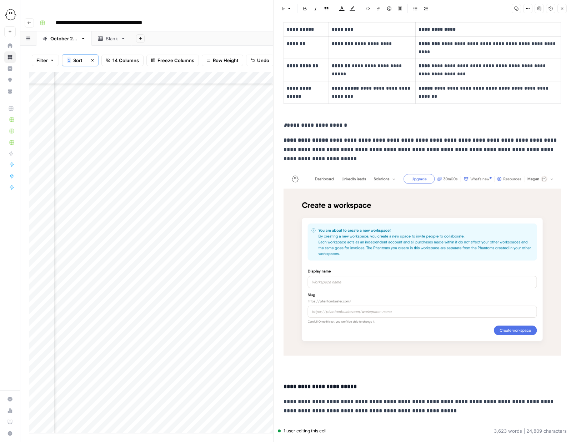
click at [286, 126] on p "**********" at bounding box center [423, 125] width 278 height 9
drag, startPoint x: 343, startPoint y: 125, endPoint x: 338, endPoint y: 125, distance: 5.0
click at [338, 125] on p "**********" at bounding box center [423, 125] width 278 height 9
copy p "*"
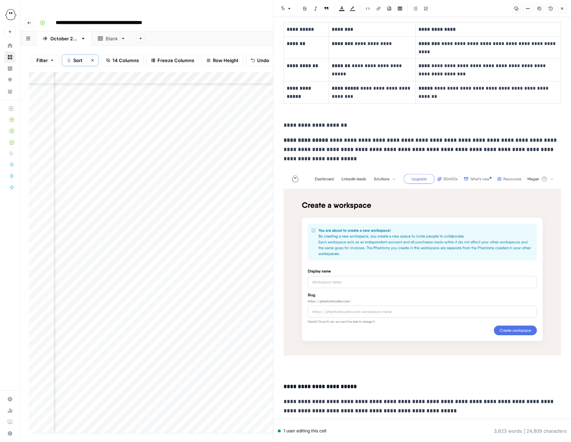
click at [348, 126] on p "**********" at bounding box center [423, 125] width 278 height 9
click at [329, 126] on p "**********" at bounding box center [423, 125] width 278 height 9
click at [315, 8] on icon "button" at bounding box center [316, 8] width 4 height 4
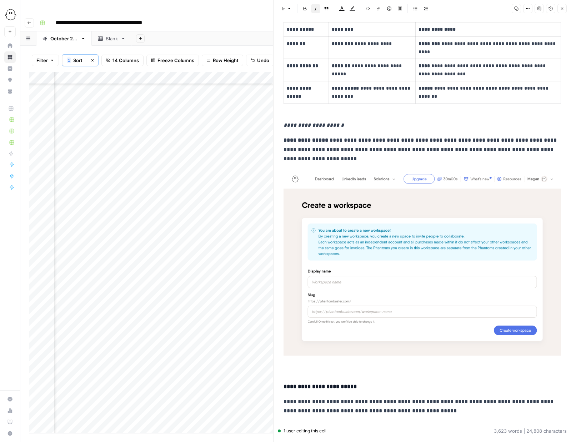
click at [288, 127] on em "**********" at bounding box center [314, 125] width 60 height 5
click at [286, 126] on em "**********" at bounding box center [314, 125] width 60 height 5
click at [420, 219] on img at bounding box center [423, 262] width 278 height 186
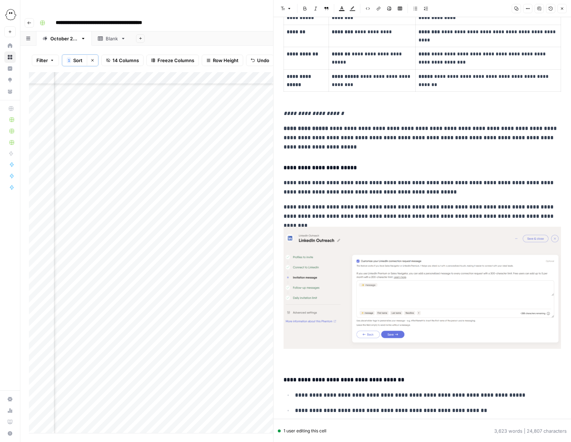
scroll to position [2136, 0]
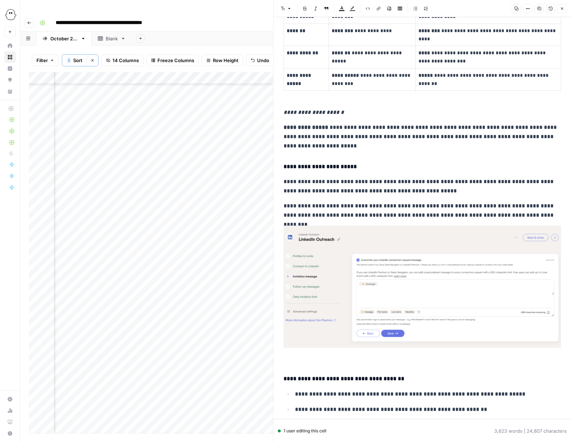
click at [430, 266] on img at bounding box center [423, 287] width 278 height 122
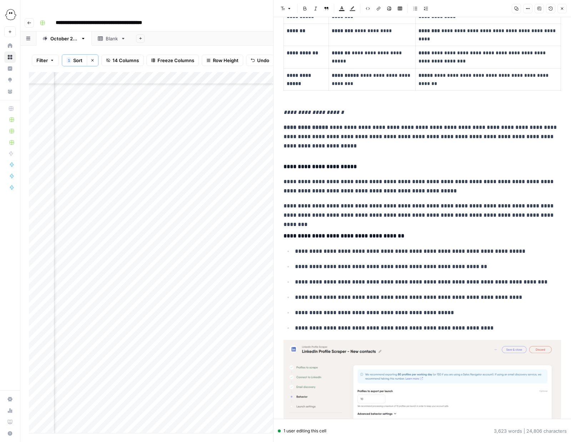
scroll to position [2257, 0]
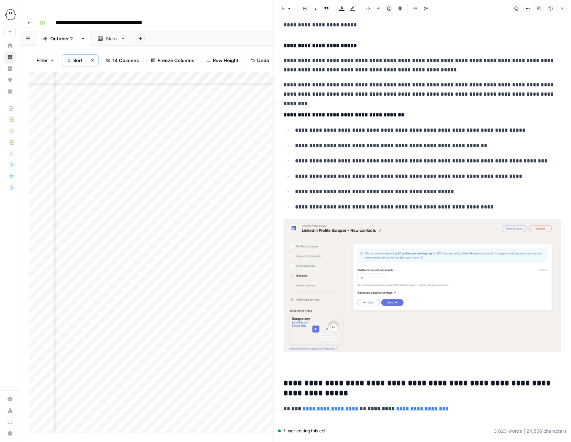
click at [453, 256] on img at bounding box center [423, 285] width 278 height 133
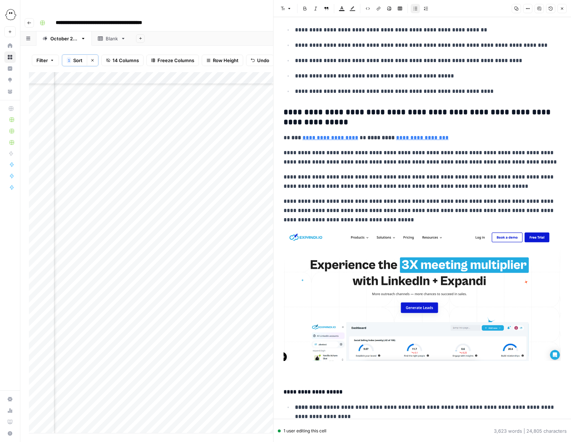
scroll to position [2432, 0]
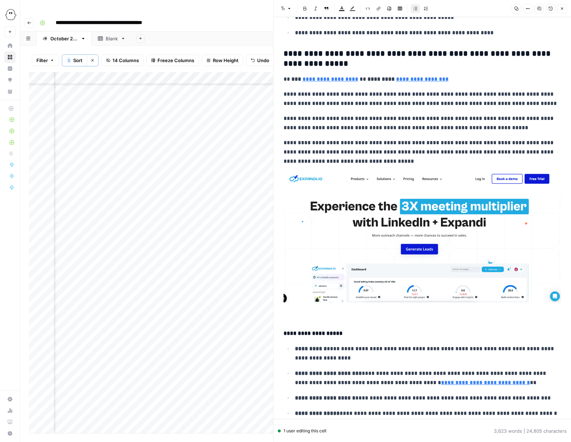
click at [472, 265] on img at bounding box center [423, 237] width 278 height 131
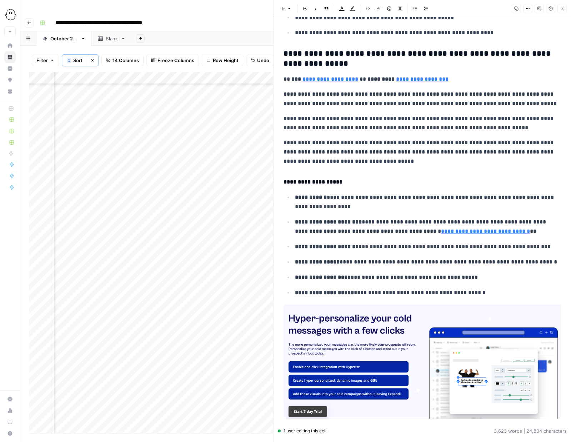
click at [462, 323] on img at bounding box center [423, 367] width 278 height 124
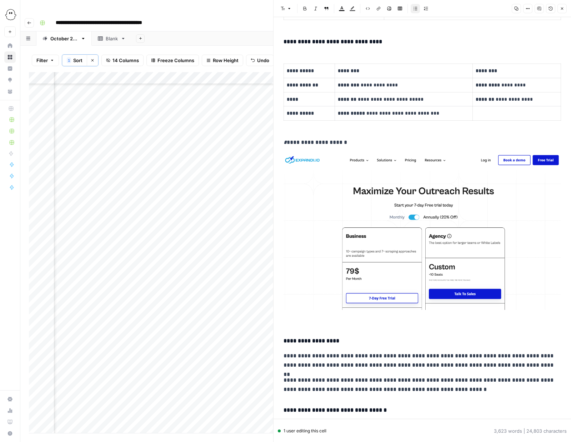
scroll to position [2856, 0]
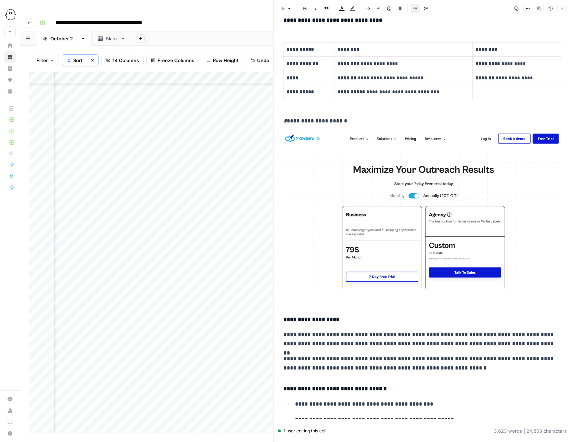
click at [430, 243] on img at bounding box center [423, 209] width 278 height 157
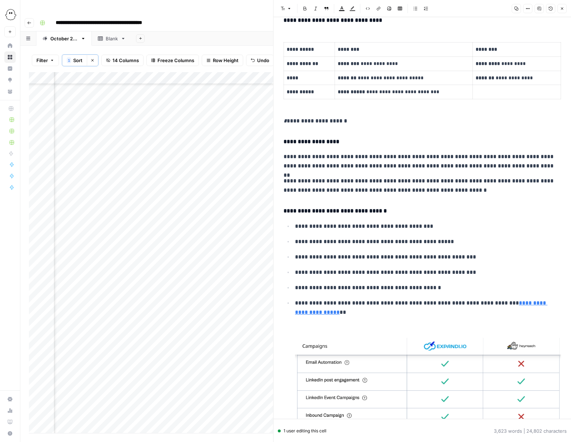
click at [285, 124] on em "*" at bounding box center [285, 120] width 3 height 5
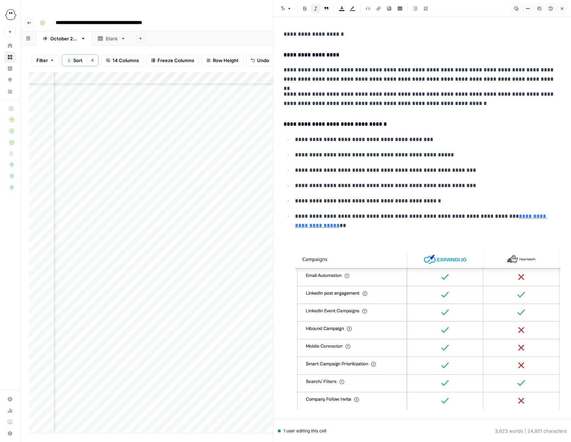
scroll to position [2947, 0]
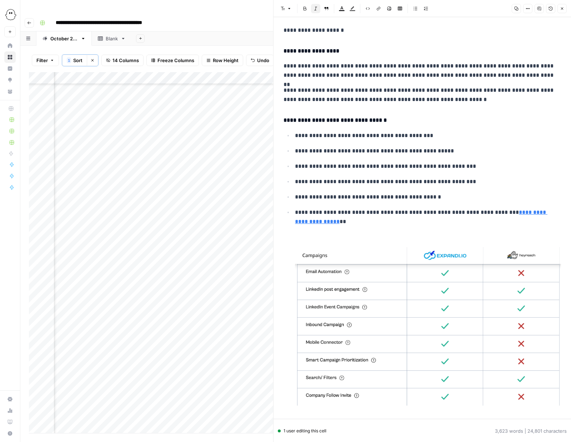
click at [317, 34] on p "**********" at bounding box center [423, 30] width 278 height 9
click at [317, 9] on icon "button" at bounding box center [316, 8] width 4 height 4
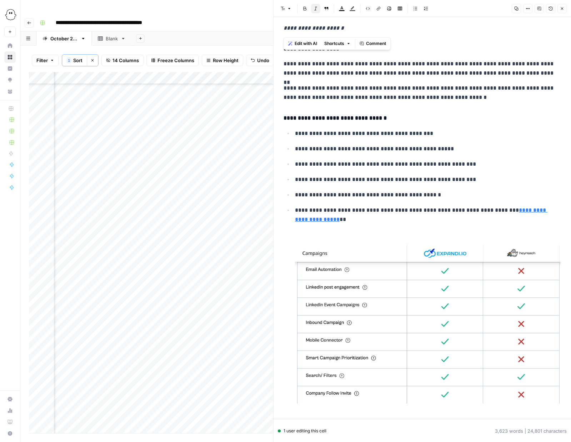
scroll to position [3010, 0]
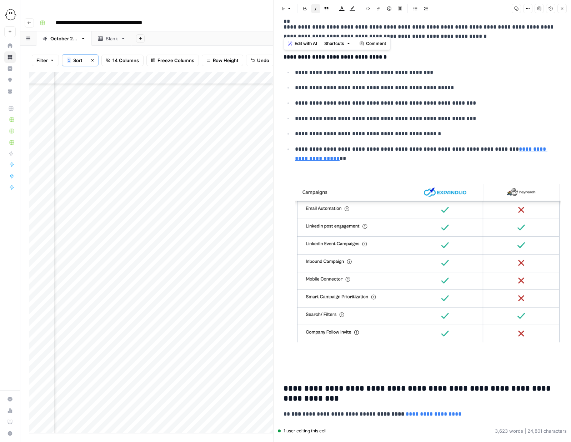
click at [348, 206] on img at bounding box center [428, 263] width 266 height 159
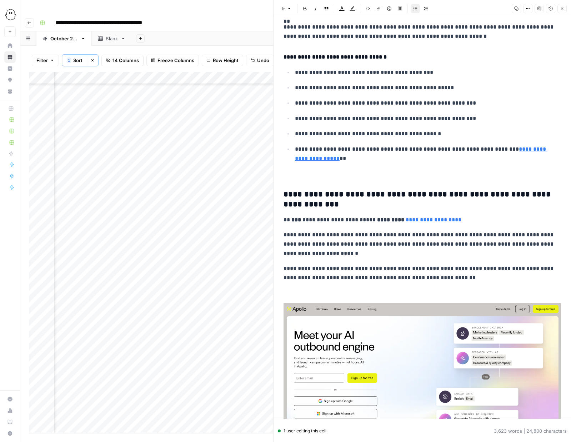
click at [402, 360] on img at bounding box center [423, 371] width 278 height 137
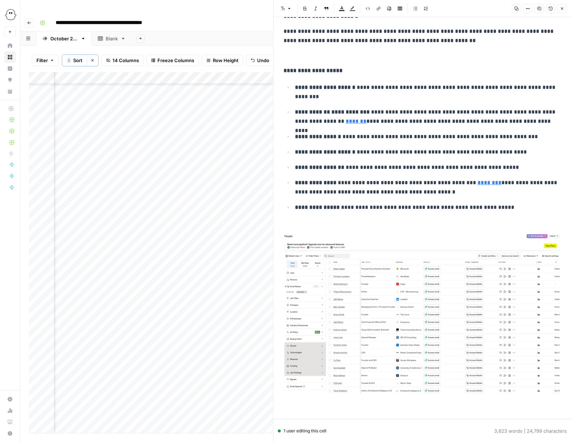
scroll to position [3286, 0]
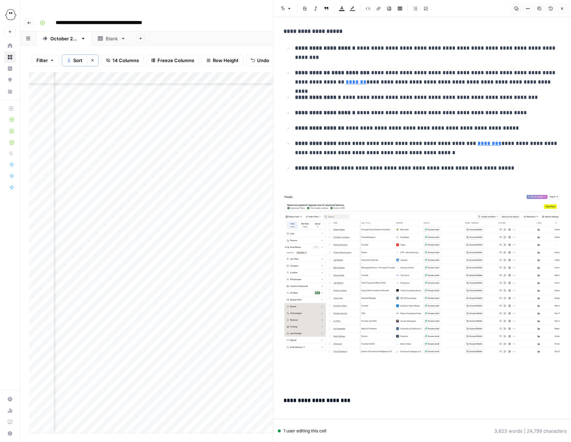
click at [407, 265] on img at bounding box center [423, 275] width 278 height 160
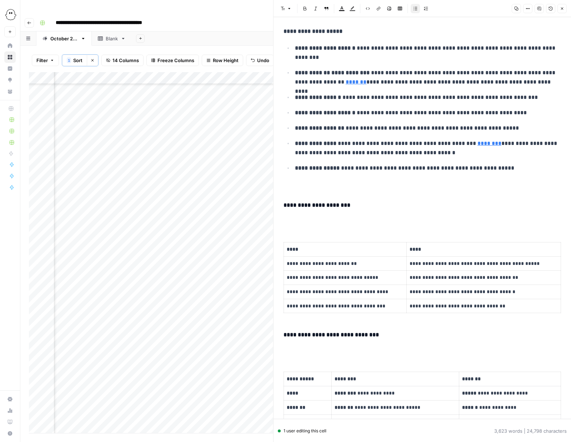
click at [299, 188] on p at bounding box center [423, 184] width 278 height 9
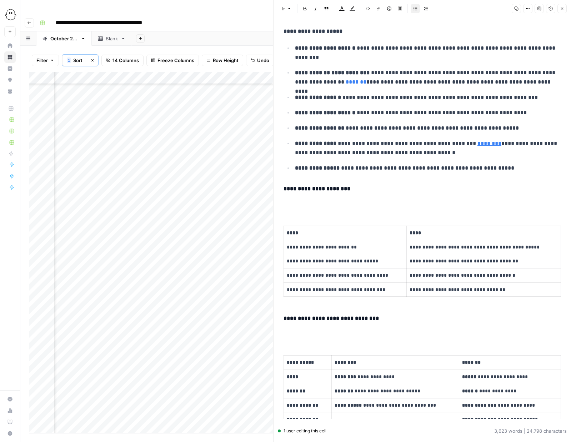
click at [289, 208] on p at bounding box center [423, 203] width 278 height 9
click at [288, 207] on p at bounding box center [423, 203] width 278 height 9
click at [286, 208] on p at bounding box center [423, 203] width 278 height 9
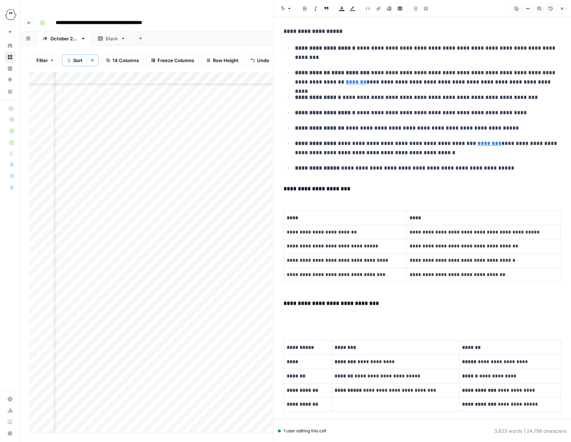
click at [290, 321] on p at bounding box center [423, 318] width 278 height 9
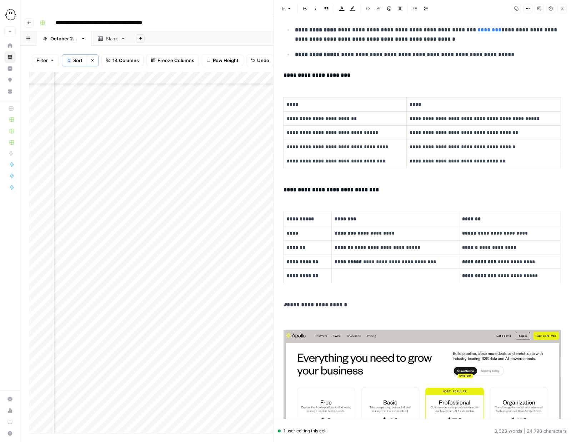
scroll to position [3411, 0]
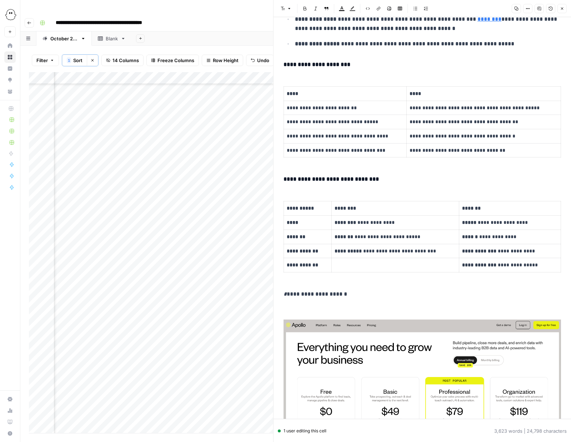
click at [288, 297] on p "**********" at bounding box center [423, 294] width 278 height 9
click at [287, 297] on p "**********" at bounding box center [423, 294] width 278 height 9
click at [299, 296] on p "**********" at bounding box center [423, 294] width 278 height 9
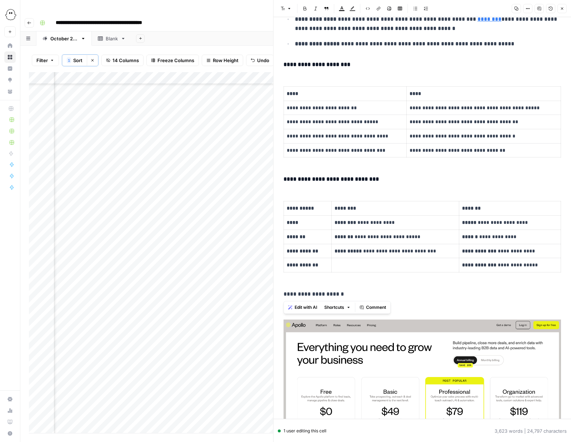
click at [318, 10] on button "Italic" at bounding box center [315, 8] width 9 height 9
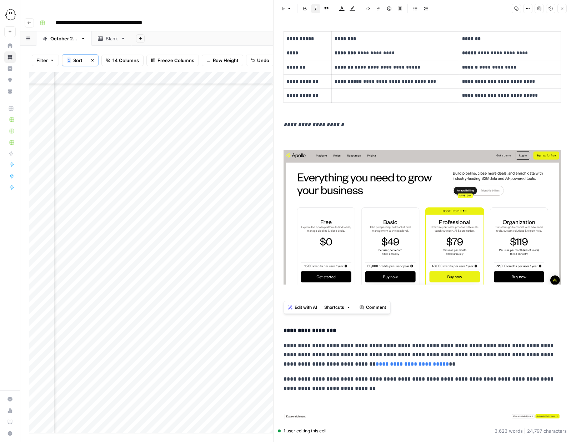
click at [392, 186] on img at bounding box center [423, 217] width 278 height 135
click at [397, 196] on img at bounding box center [423, 217] width 278 height 135
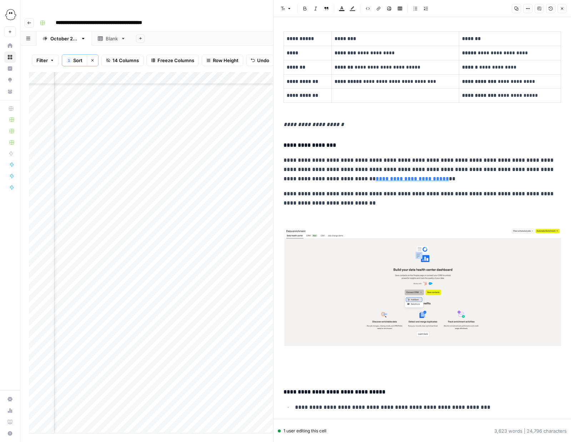
click at [392, 279] on img at bounding box center [423, 288] width 278 height 118
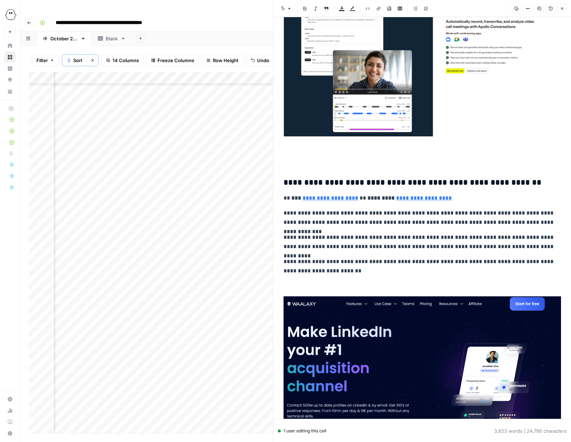
scroll to position [4016, 0]
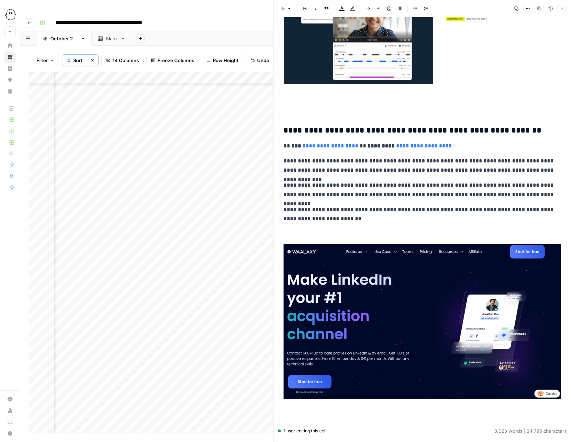
click at [379, 279] on img at bounding box center [423, 321] width 278 height 155
click at [365, 280] on img at bounding box center [423, 321] width 278 height 155
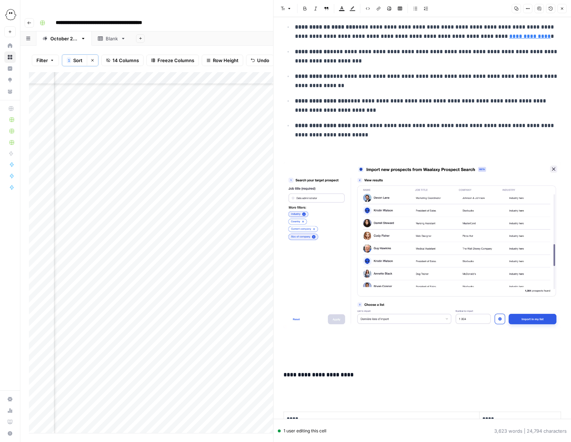
scroll to position [4255, 0]
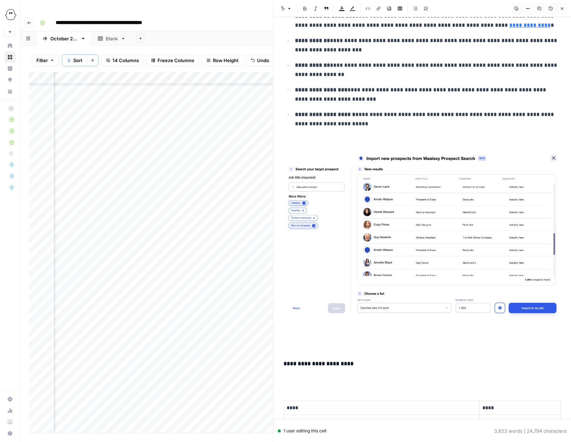
click at [420, 218] on img at bounding box center [423, 234] width 278 height 167
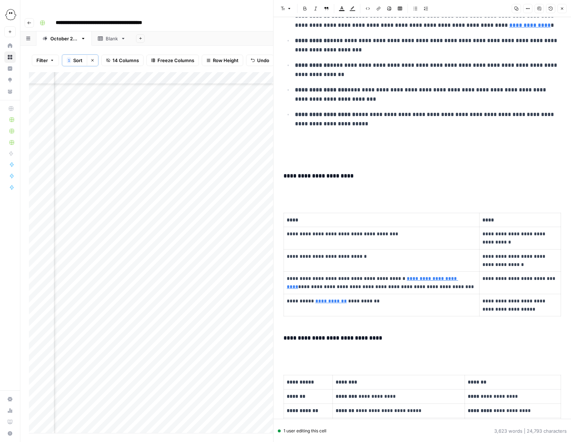
click at [284, 176] on h4 "**********" at bounding box center [423, 175] width 278 height 9
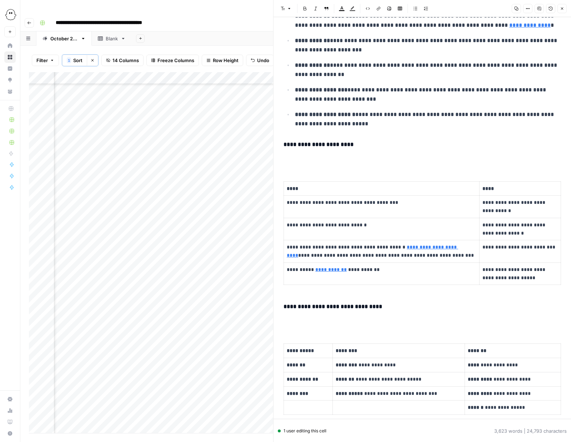
click at [290, 167] on div "**********" at bounding box center [422, 331] width 286 height 9114
click at [286, 160] on p at bounding box center [423, 159] width 278 height 9
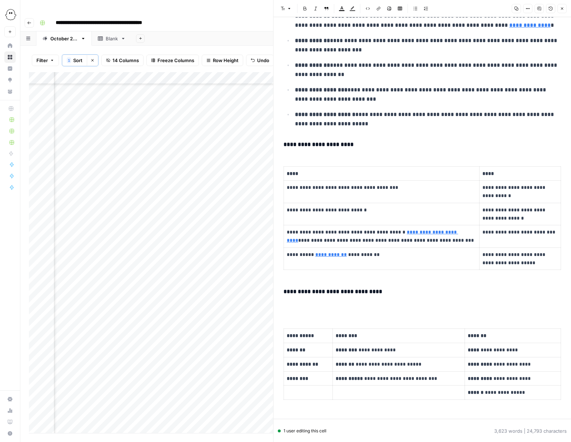
scroll to position [4337, 0]
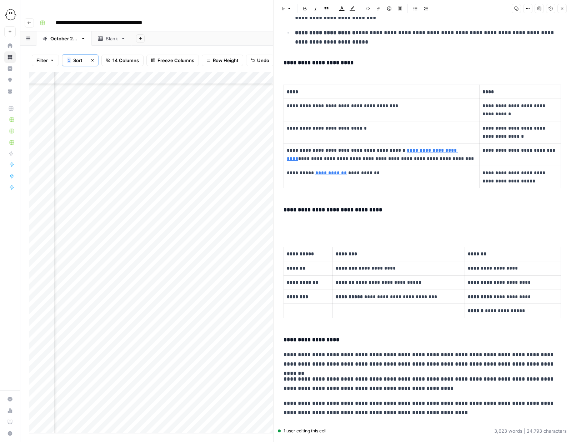
click at [288, 228] on p at bounding box center [423, 224] width 278 height 9
click at [287, 229] on p at bounding box center [423, 224] width 278 height 9
click at [287, 229] on div "**********" at bounding box center [422, 241] width 286 height 9099
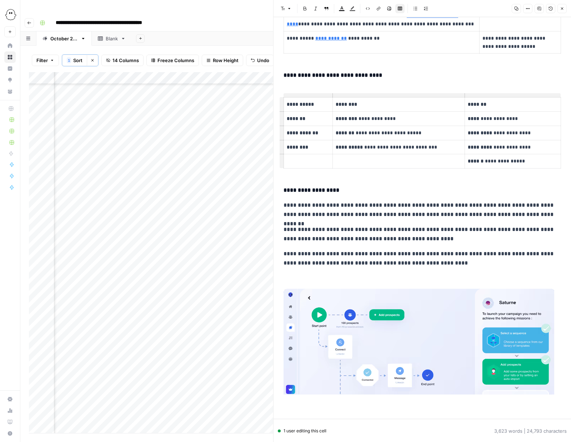
scroll to position [4486, 0]
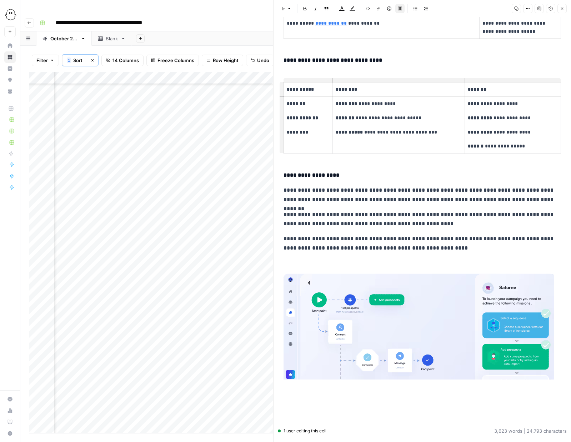
click at [374, 314] on img at bounding box center [419, 327] width 271 height 106
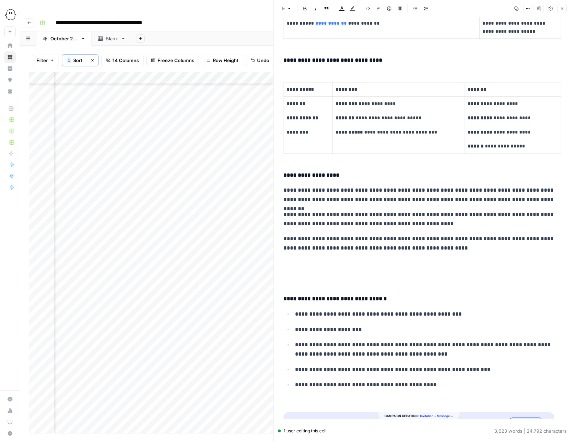
click at [293, 275] on div "**********" at bounding box center [422, 20] width 286 height 8957
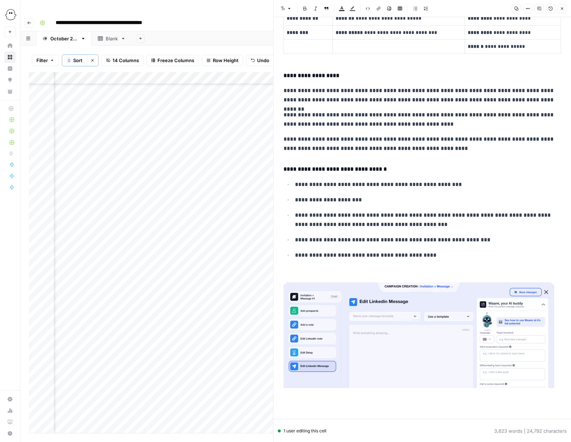
scroll to position [4642, 0]
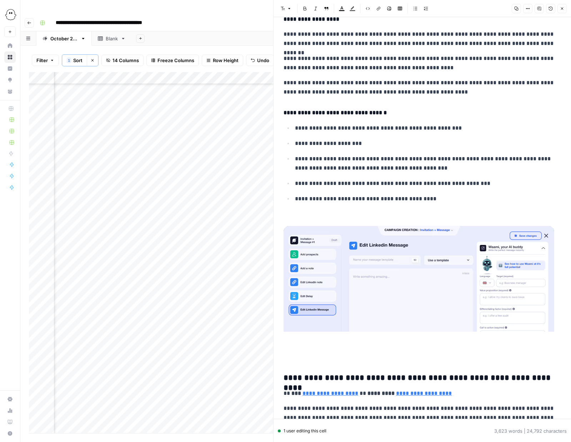
click at [358, 260] on img at bounding box center [419, 279] width 271 height 106
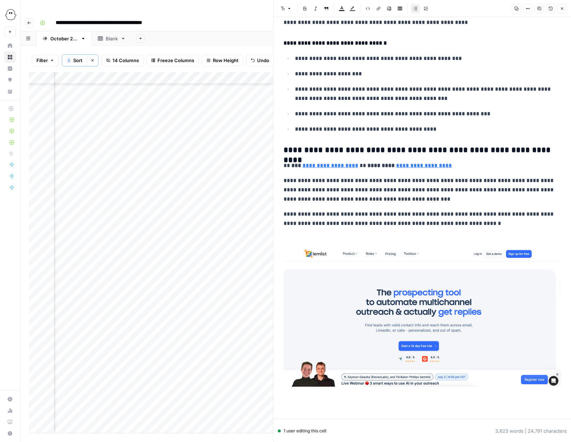
scroll to position [4752, 0]
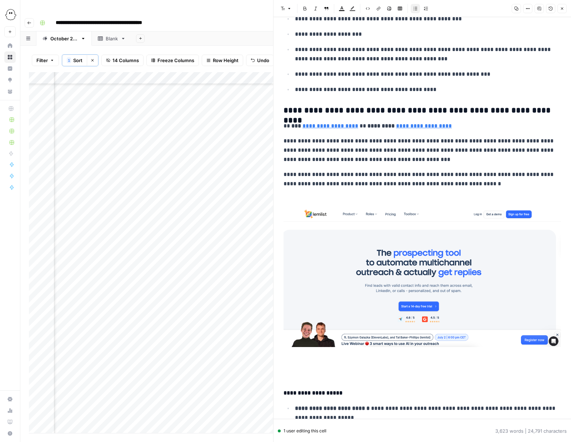
click at [367, 250] on img at bounding box center [423, 278] width 278 height 138
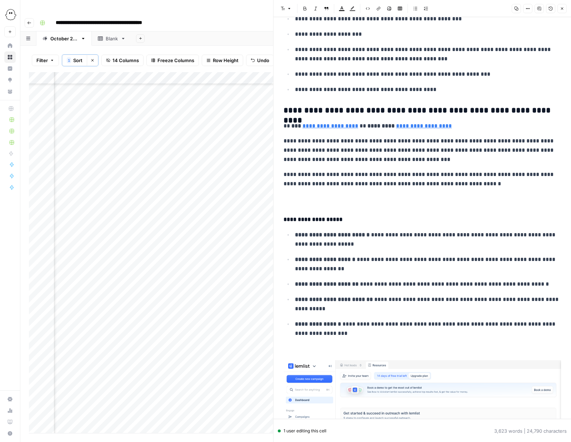
click at [284, 202] on p at bounding box center [423, 198] width 278 height 9
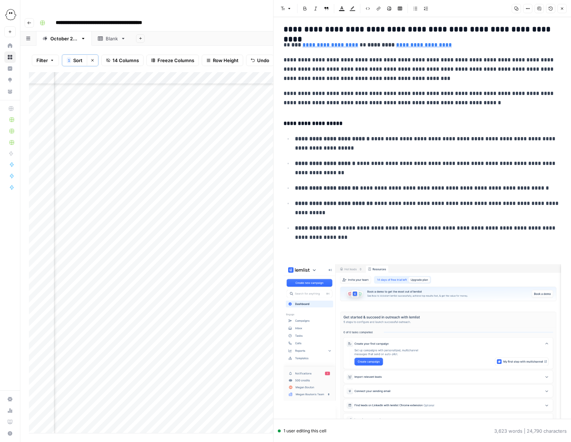
scroll to position [4868, 0]
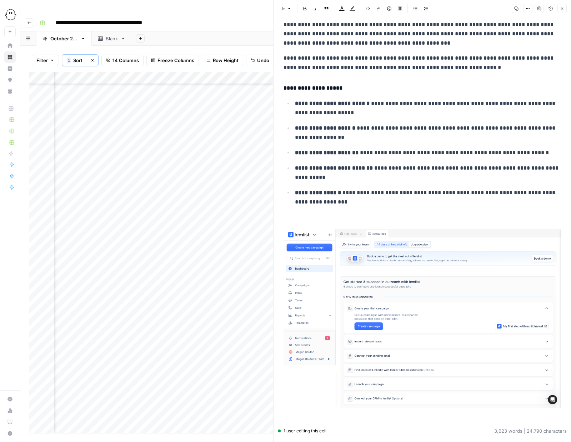
click at [385, 253] on img at bounding box center [423, 318] width 278 height 179
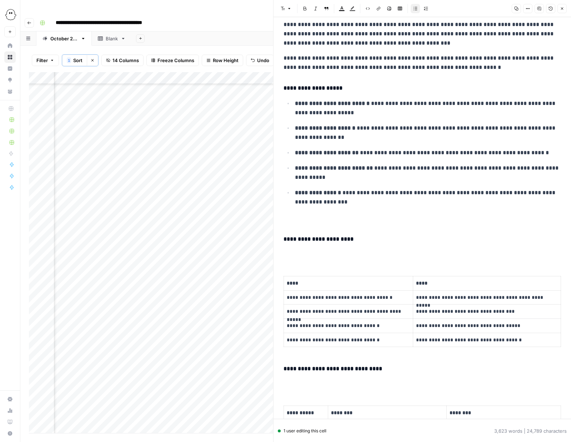
click at [294, 219] on p at bounding box center [423, 218] width 278 height 9
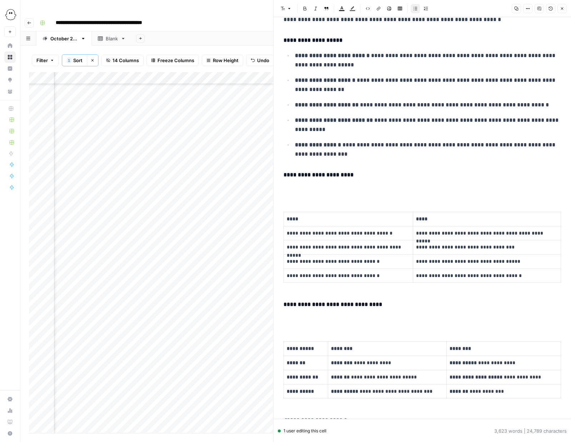
scroll to position [4920, 0]
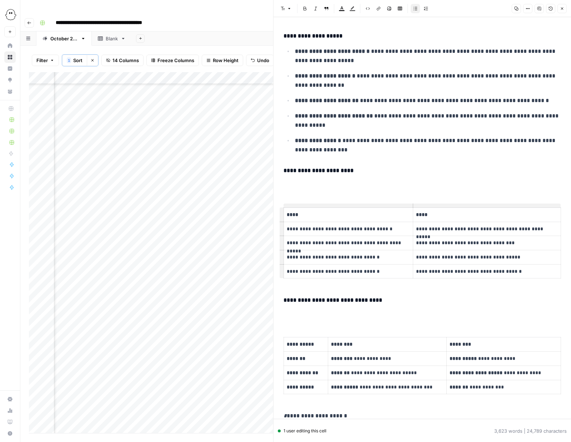
click at [286, 188] on p at bounding box center [423, 185] width 278 height 9
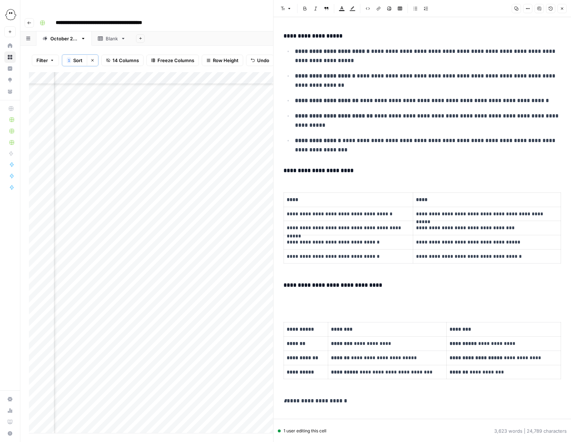
scroll to position [4983, 0]
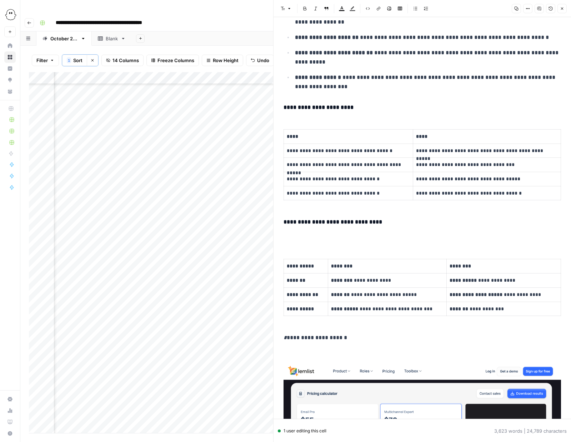
click at [285, 239] on p at bounding box center [423, 237] width 278 height 9
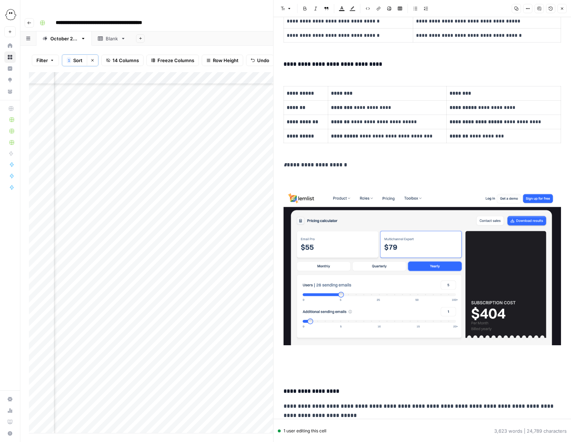
scroll to position [5149, 0]
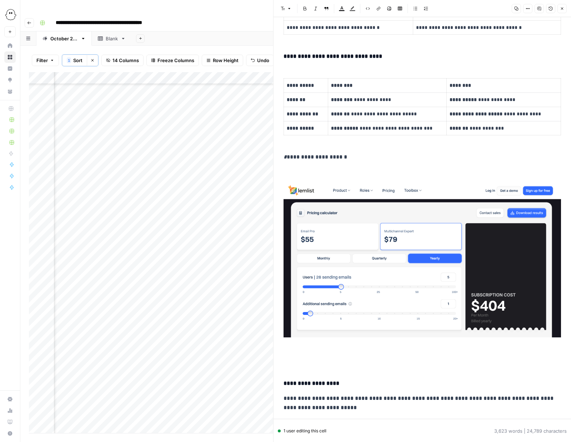
click at [286, 159] on p "**********" at bounding box center [423, 157] width 278 height 9
click at [323, 159] on p "**********" at bounding box center [423, 157] width 278 height 9
click at [318, 11] on button "Italic" at bounding box center [315, 8] width 9 height 9
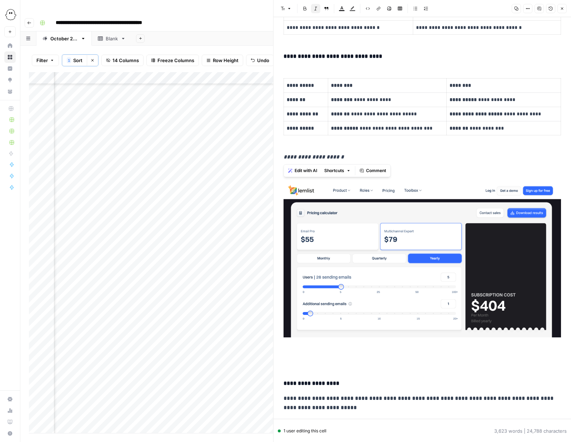
click at [367, 254] on img at bounding box center [423, 260] width 278 height 155
click at [353, 251] on img at bounding box center [423, 260] width 278 height 155
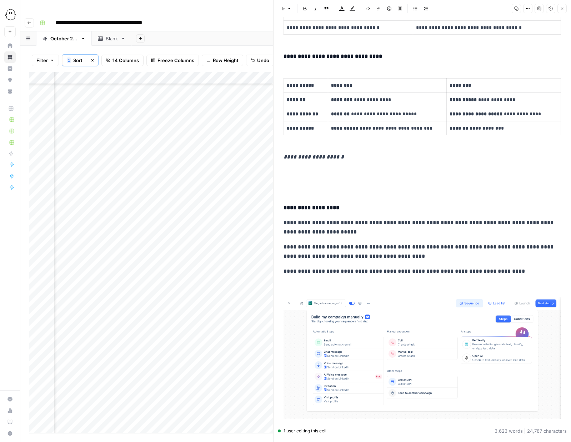
click at [284, 211] on h4 "**********" at bounding box center [423, 207] width 278 height 9
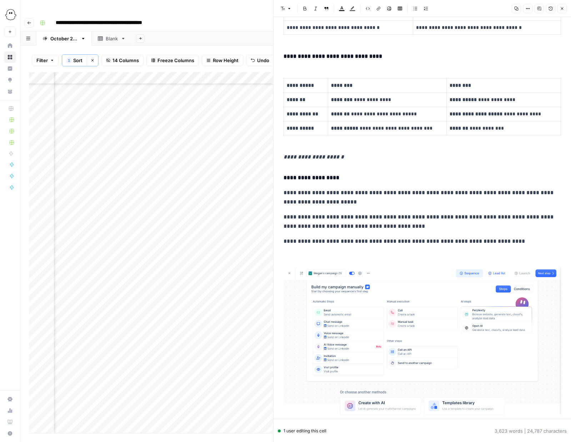
click at [365, 314] on img at bounding box center [423, 341] width 278 height 148
click at [361, 312] on img at bounding box center [423, 341] width 278 height 148
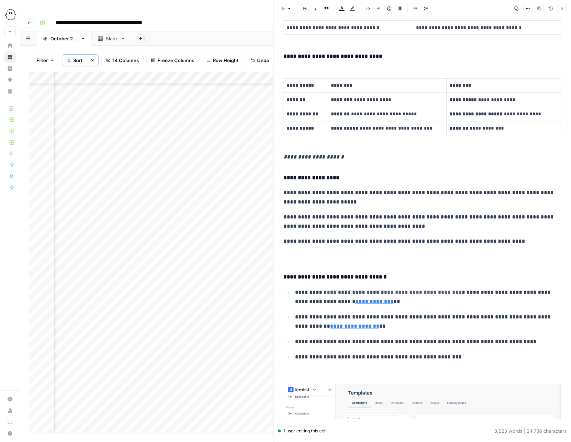
click at [301, 255] on p at bounding box center [423, 256] width 278 height 9
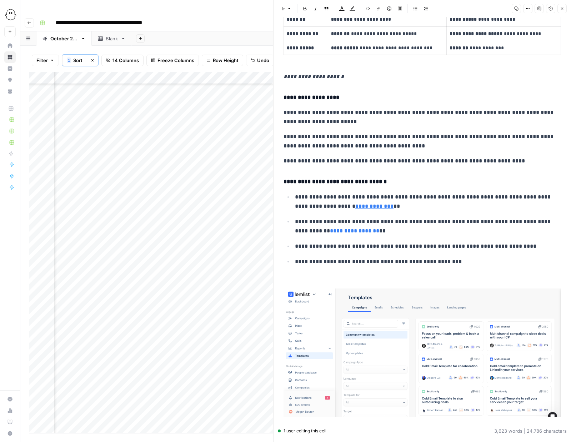
scroll to position [5260, 0]
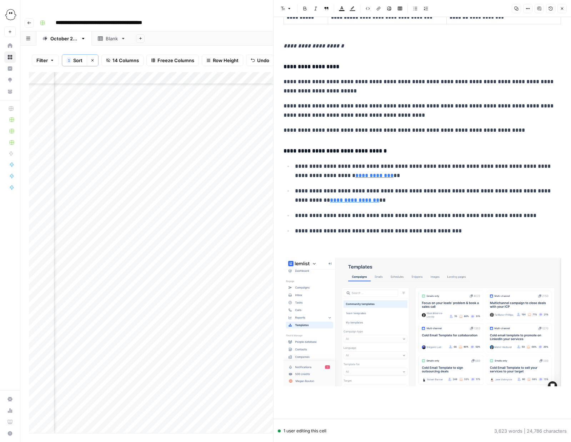
click at [410, 310] on img at bounding box center [423, 322] width 278 height 129
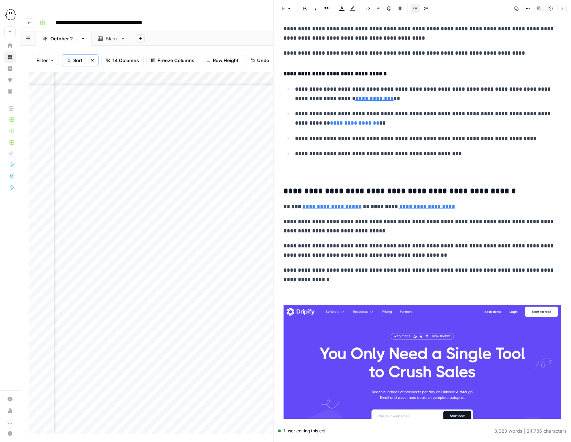
scroll to position [5389, 0]
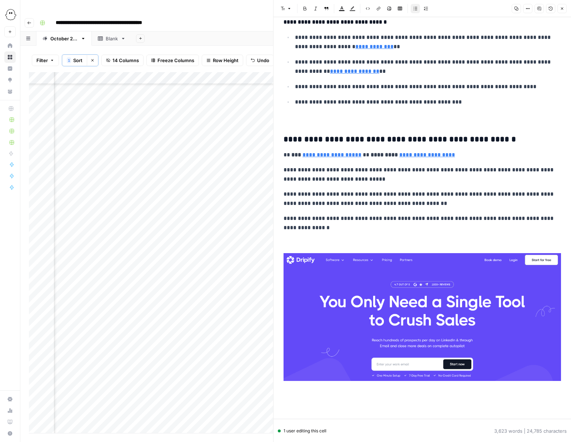
click at [402, 299] on img at bounding box center [423, 317] width 278 height 128
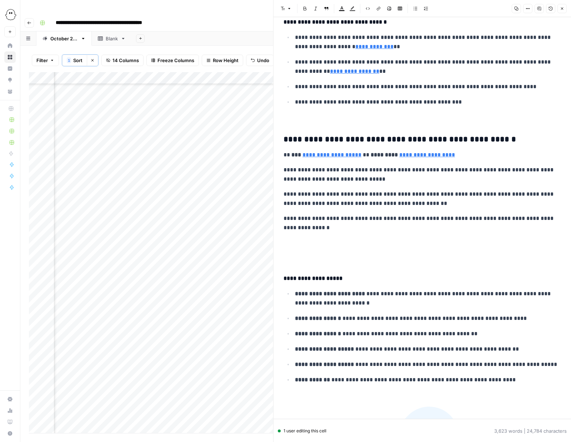
click at [299, 258] on p at bounding box center [423, 257] width 278 height 9
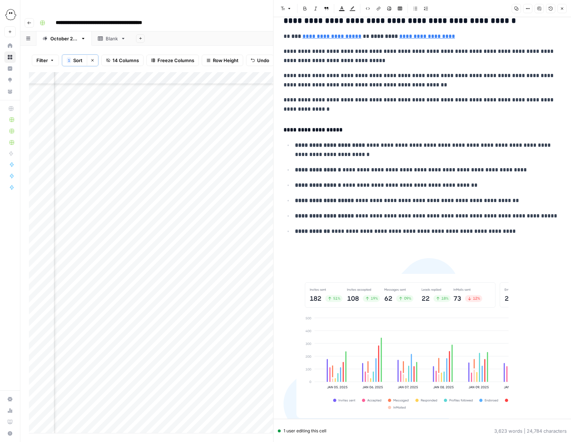
scroll to position [5585, 0]
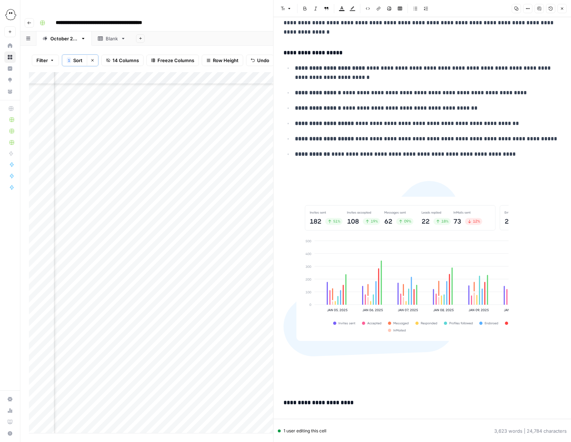
click at [372, 238] on img at bounding box center [396, 269] width 225 height 176
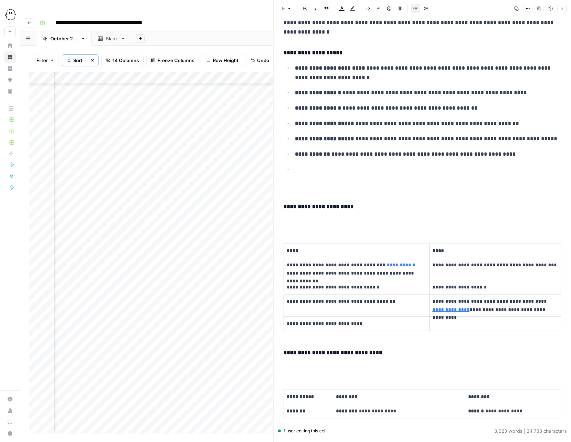
click at [284, 208] on h4 "**********" at bounding box center [423, 206] width 278 height 9
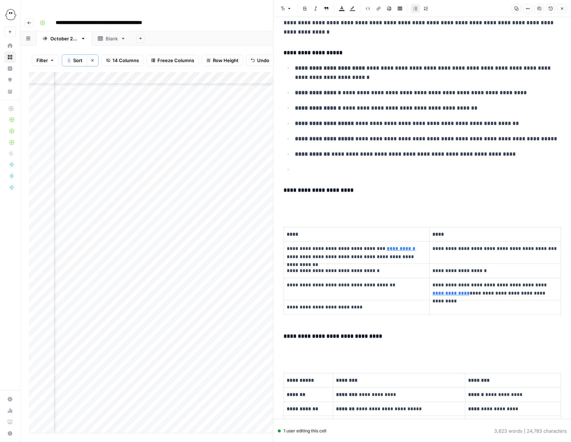
click at [311, 171] on p at bounding box center [428, 169] width 266 height 9
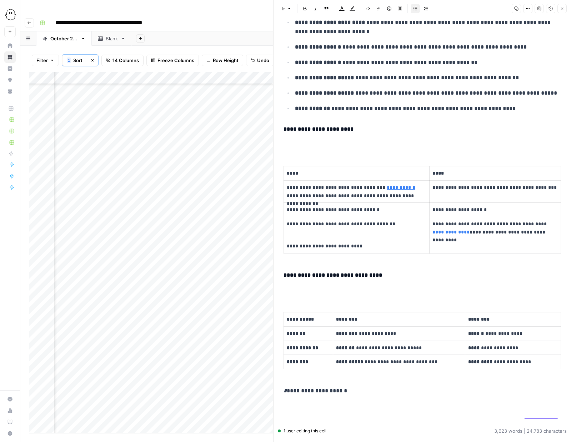
scroll to position [5656, 0]
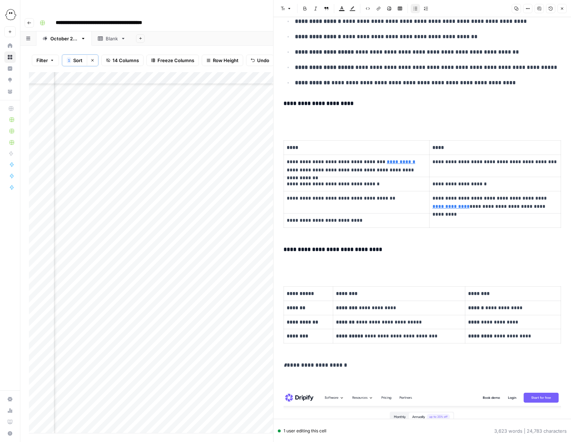
click at [294, 122] on p at bounding box center [423, 118] width 278 height 9
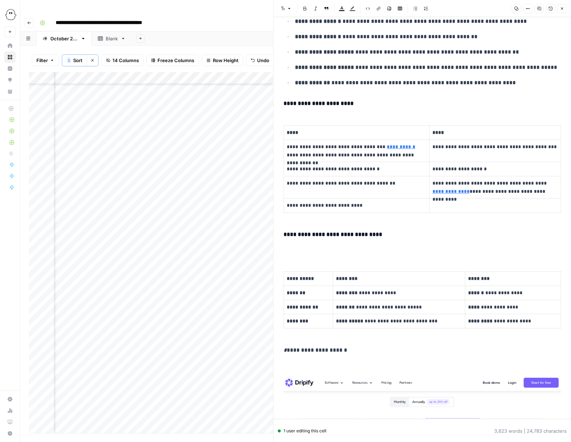
click at [287, 253] on p at bounding box center [423, 249] width 278 height 9
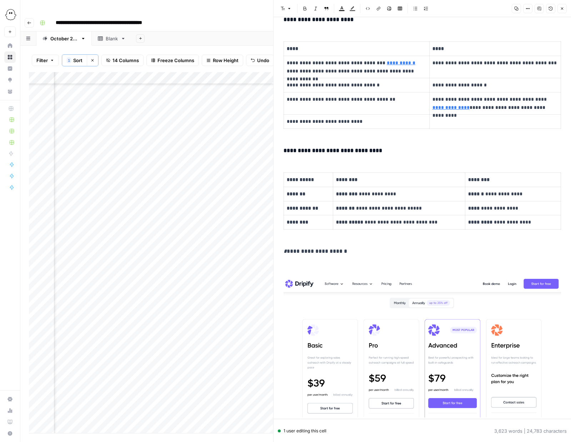
scroll to position [5768, 0]
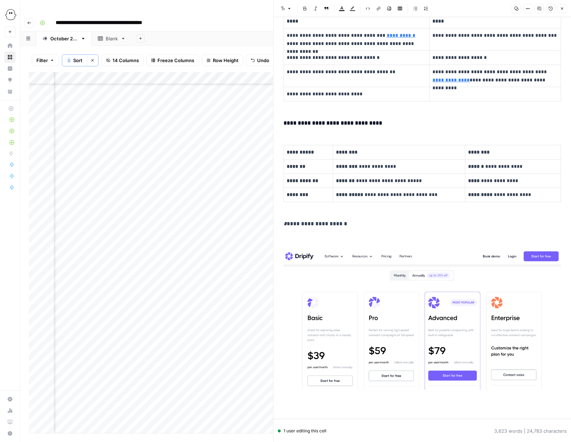
click at [286, 227] on p "**********" at bounding box center [423, 223] width 278 height 9
click at [320, 226] on p "**********" at bounding box center [423, 223] width 278 height 9
click at [315, 9] on icon "button" at bounding box center [315, 9] width 3 height 4
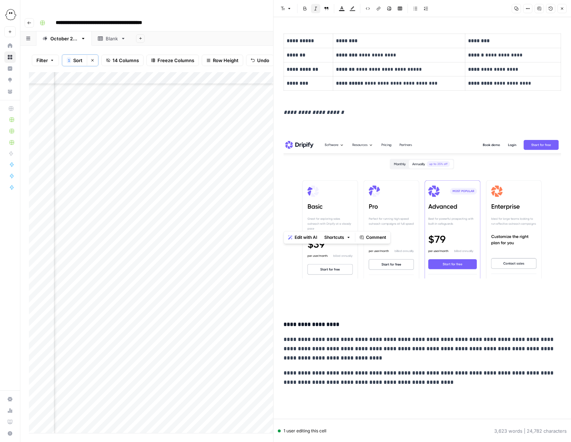
scroll to position [5928, 0]
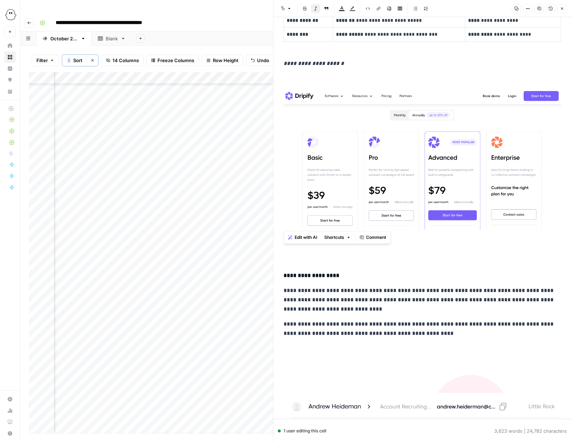
click at [376, 160] on img at bounding box center [423, 159] width 278 height 141
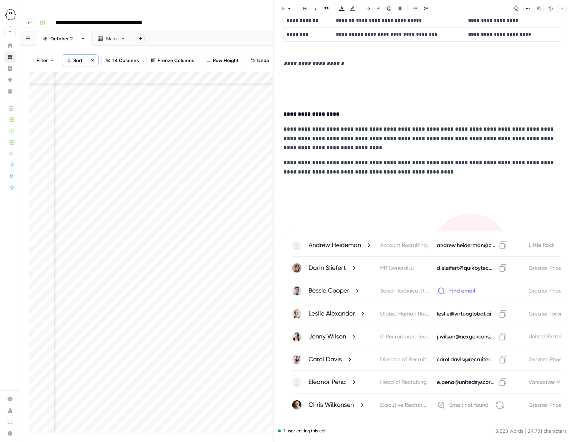
click at [289, 98] on p at bounding box center [423, 93] width 278 height 9
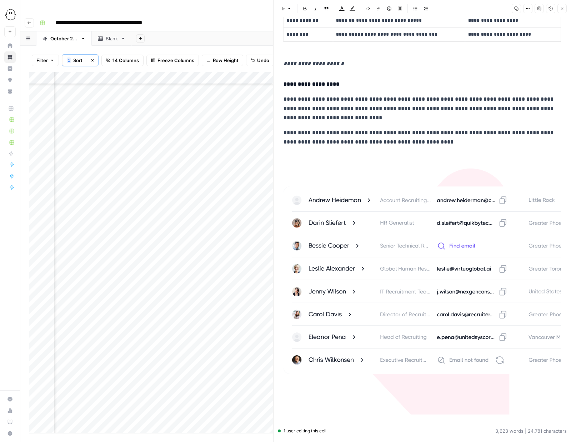
click at [338, 215] on img at bounding box center [423, 284] width 278 height 262
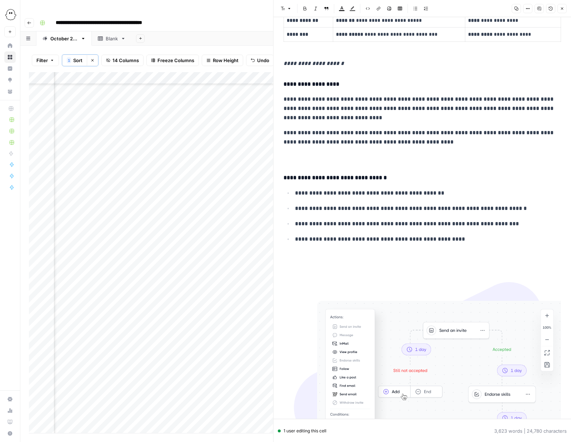
click at [297, 161] on p at bounding box center [423, 157] width 278 height 9
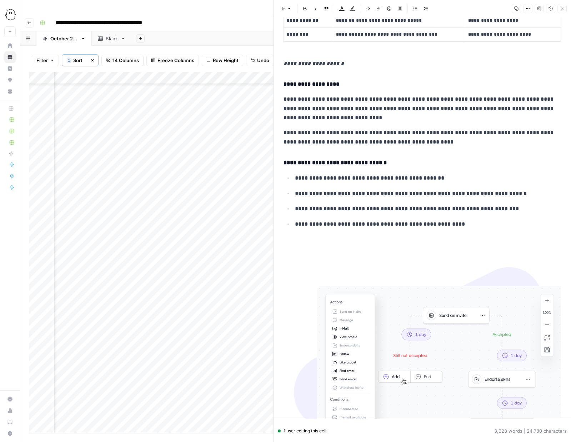
scroll to position [6029, 0]
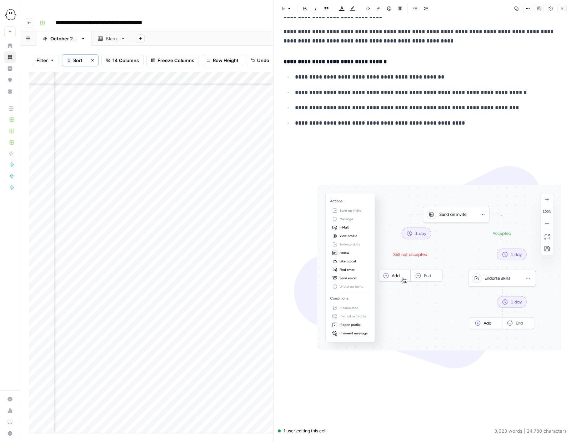
click at [395, 202] on img at bounding box center [423, 267] width 278 height 235
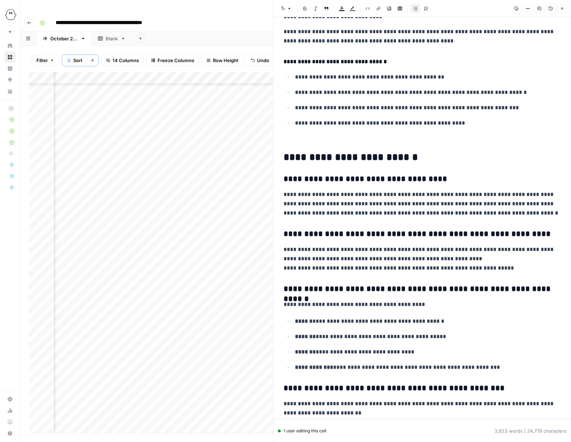
scroll to position [6173, 0]
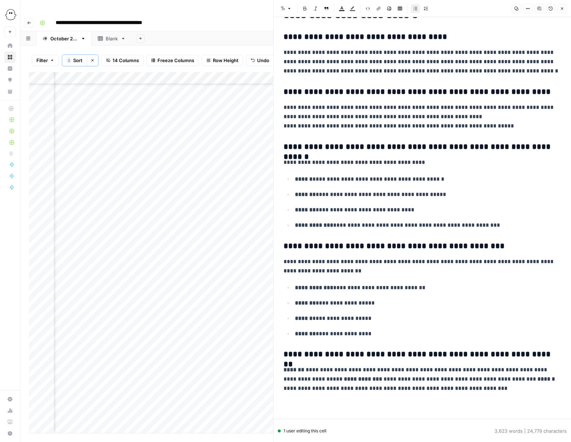
click at [397, 380] on p "**********" at bounding box center [423, 379] width 278 height 28
click at [560, 7] on icon "button" at bounding box center [562, 8] width 4 height 4
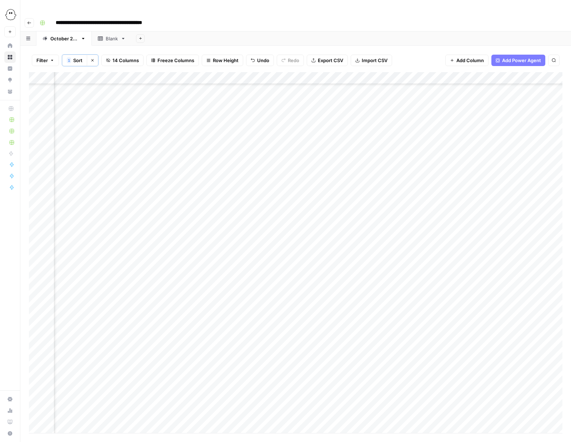
click at [261, 193] on div "Add Column" at bounding box center [296, 252] width 534 height 361
click at [276, 230] on button "Needs Links" at bounding box center [270, 232] width 33 height 9
click at [472, 191] on div "Add Column" at bounding box center [296, 252] width 534 height 361
click at [336, 17] on div "**********" at bounding box center [300, 22] width 527 height 11
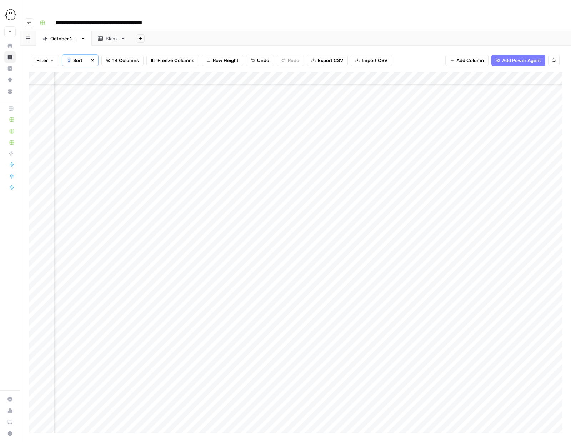
scroll to position [378, 413]
click at [266, 110] on div "Add Column" at bounding box center [296, 252] width 534 height 361
click at [273, 163] on button "Ready for WP" at bounding box center [271, 164] width 35 height 9
click at [261, 209] on div "Add Column" at bounding box center [296, 252] width 534 height 361
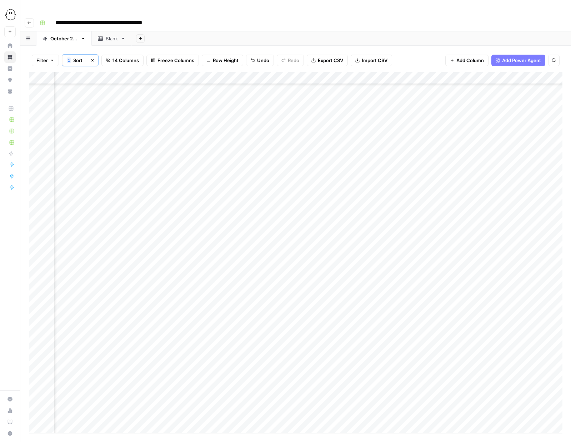
click at [261, 209] on div "Add Column" at bounding box center [296, 252] width 534 height 361
click at [274, 263] on button "Ready for WP" at bounding box center [271, 261] width 35 height 9
click at [260, 218] on div "Add Column" at bounding box center [296, 252] width 534 height 361
click at [270, 276] on button "Ready for WP" at bounding box center [271, 273] width 35 height 9
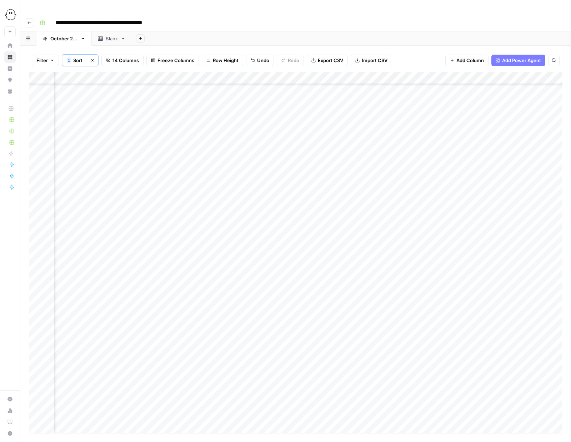
click at [263, 268] on div "Add Column" at bounding box center [296, 252] width 534 height 361
click at [273, 322] on button "Ready for WP" at bounding box center [271, 322] width 35 height 9
click at [263, 318] on div "Add Column" at bounding box center [296, 252] width 534 height 361
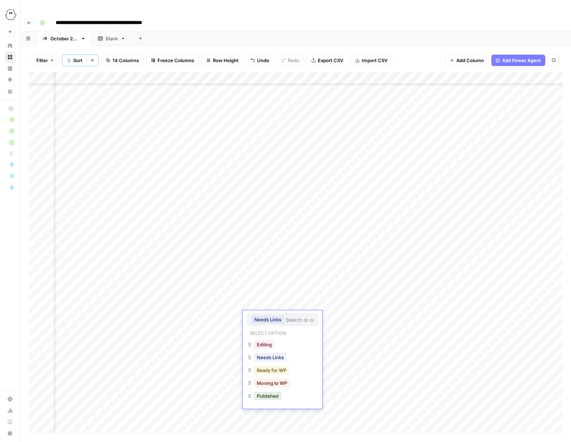
click at [266, 367] on button "Ready for WP" at bounding box center [271, 370] width 35 height 9
click at [265, 298] on div "Add Column" at bounding box center [296, 252] width 534 height 361
click at [264, 298] on div "Add Column" at bounding box center [296, 252] width 534 height 361
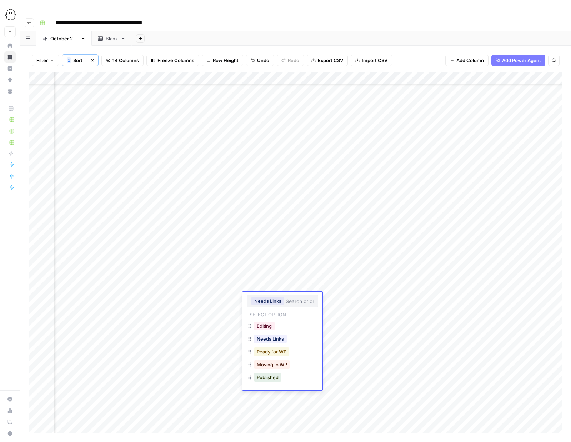
click at [273, 355] on button "Ready for WP" at bounding box center [271, 352] width 35 height 9
click at [267, 322] on div "Add Column" at bounding box center [296, 252] width 534 height 361
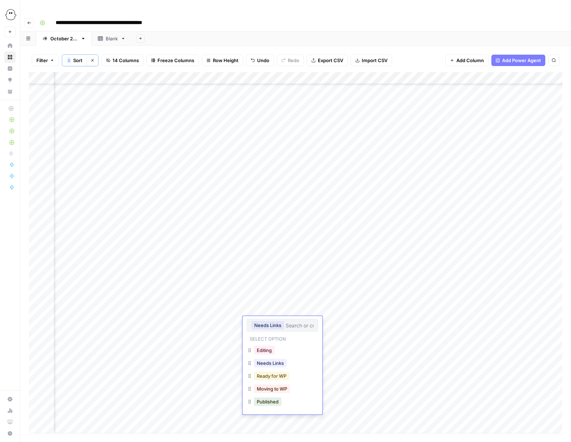
click at [274, 373] on button "Ready for WP" at bounding box center [271, 376] width 35 height 9
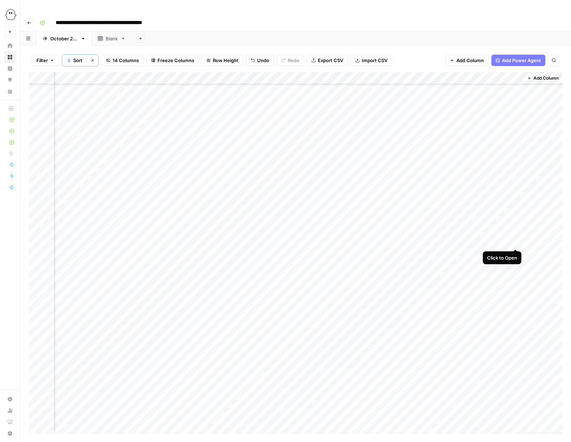
click at [516, 241] on div "Add Column" at bounding box center [296, 252] width 534 height 361
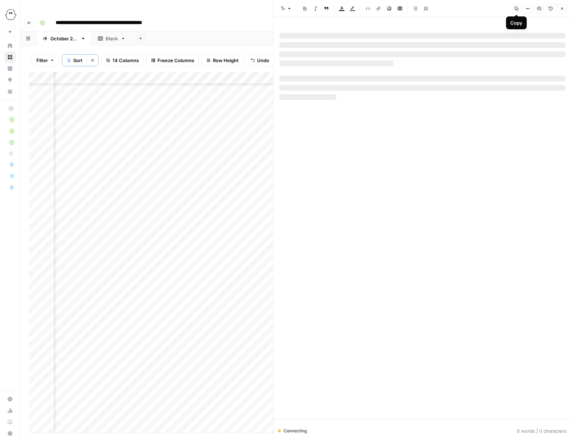
click at [517, 8] on icon "button" at bounding box center [516, 8] width 4 height 4
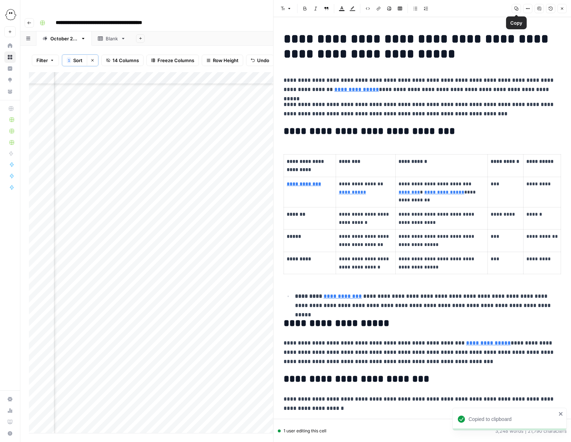
click at [516, 8] on icon "button" at bounding box center [516, 8] width 4 height 4
drag, startPoint x: 283, startPoint y: 79, endPoint x: 419, endPoint y: 79, distance: 136.1
copy p "**********"
click at [560, 9] on icon "button" at bounding box center [562, 8] width 4 height 4
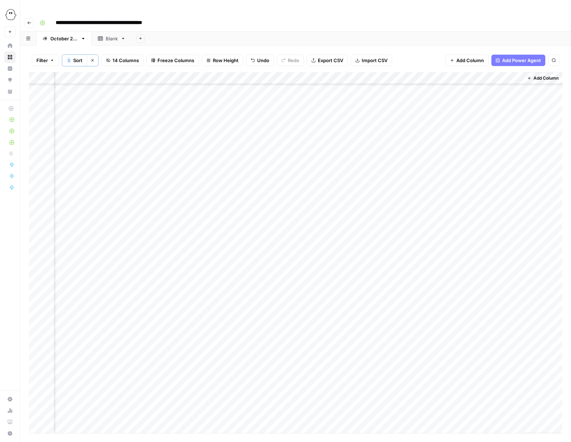
scroll to position [769, 465]
click at [217, 242] on div "Add Column" at bounding box center [296, 252] width 534 height 361
click at [221, 318] on button "Published" at bounding box center [216, 321] width 28 height 9
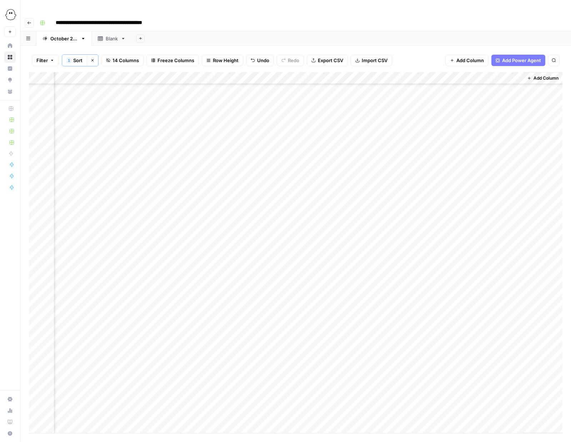
click at [199, 266] on div "Add Column" at bounding box center [296, 252] width 534 height 361
click at [212, 321] on button "Ready for WP" at bounding box center [211, 319] width 35 height 9
click at [202, 279] on div "Add Column" at bounding box center [296, 252] width 534 height 361
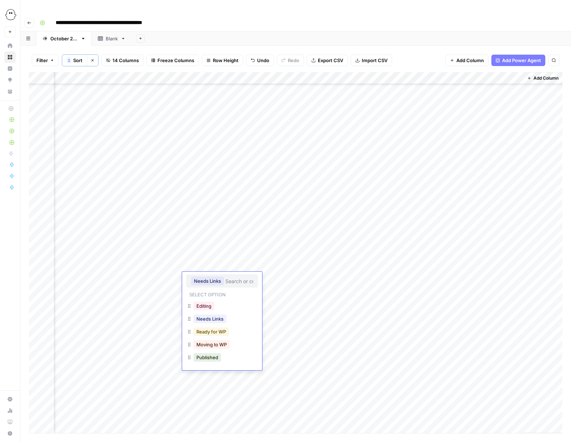
click at [209, 334] on button "Ready for WP" at bounding box center [211, 332] width 35 height 9
click at [207, 264] on div "Add Column" at bounding box center [296, 252] width 534 height 361
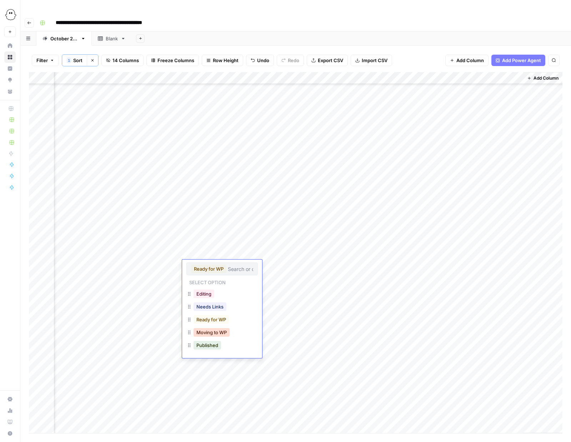
click at [211, 332] on button "Moving to WP" at bounding box center [212, 332] width 36 height 9
click at [514, 265] on div "Add Column" at bounding box center [296, 252] width 534 height 361
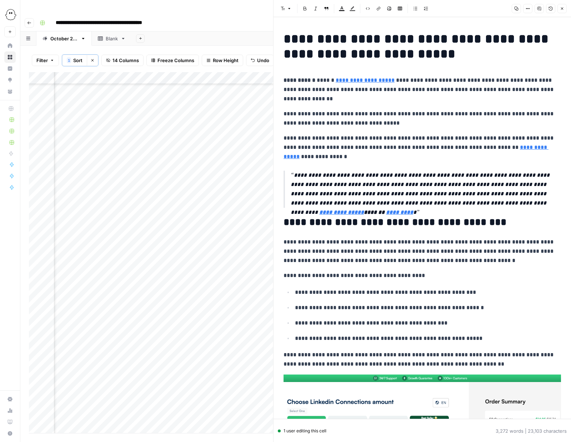
click at [517, 8] on icon "button" at bounding box center [516, 8] width 4 height 4
click at [235, 268] on div "Add Column" at bounding box center [151, 252] width 244 height 361
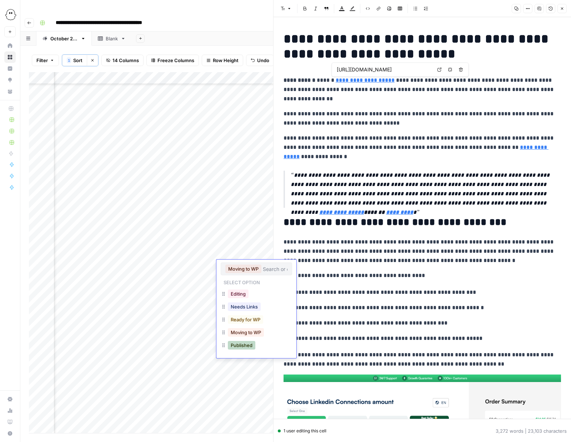
click at [243, 344] on button "Published" at bounding box center [242, 345] width 28 height 9
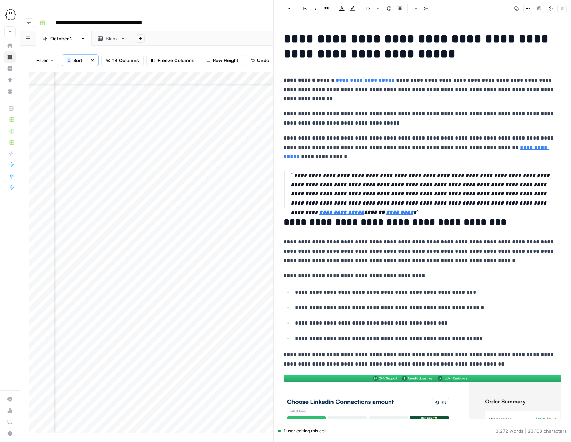
click at [560, 8] on icon "button" at bounding box center [562, 8] width 4 height 4
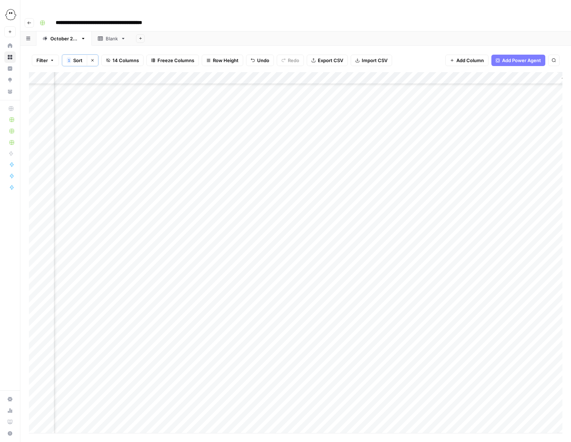
click at [240, 278] on div "Add Column" at bounding box center [296, 252] width 534 height 361
click at [241, 345] on button "Moving to WP" at bounding box center [246, 344] width 36 height 9
click at [516, 279] on div "Add Column" at bounding box center [296, 252] width 534 height 361
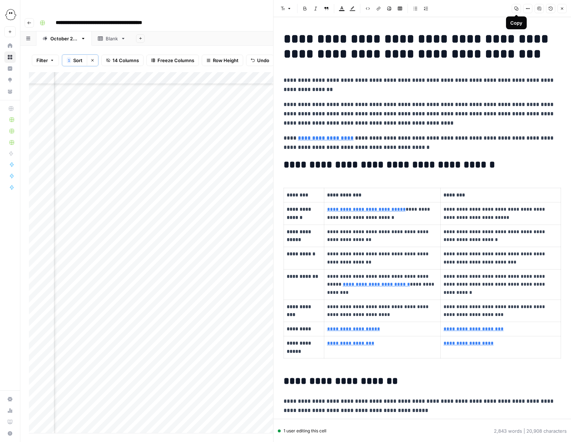
click at [516, 9] on icon "button" at bounding box center [517, 9] width 4 height 4
click at [560, 8] on icon "button" at bounding box center [562, 8] width 4 height 4
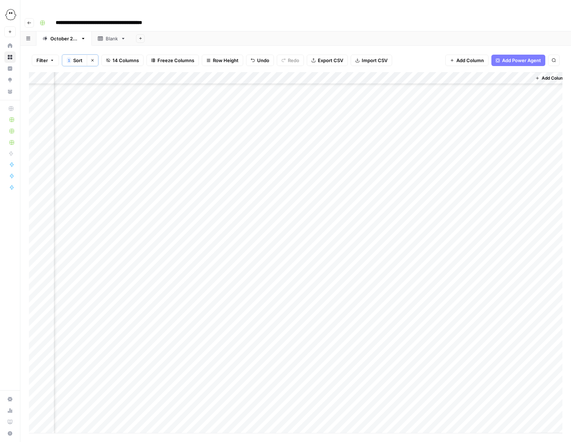
scroll to position [898, 465]
click at [212, 146] on div "Add Column" at bounding box center [296, 252] width 534 height 361
click at [215, 228] on button "Published" at bounding box center [216, 228] width 28 height 9
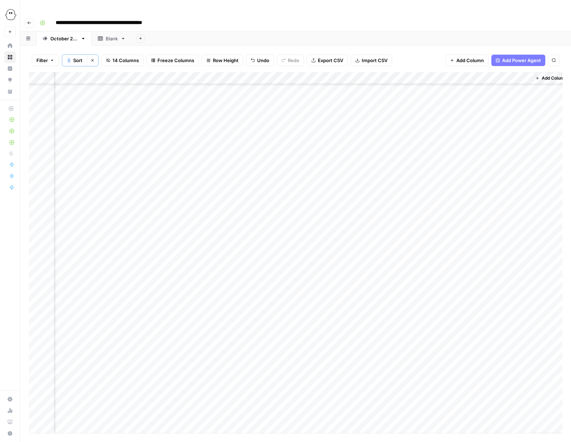
click at [46, 57] on span "Filter" at bounding box center [41, 60] width 11 height 7
click at [101, 82] on button "Add Filter" at bounding box center [174, 81] width 266 height 9
click at [81, 83] on input "text" at bounding box center [84, 83] width 78 height 7
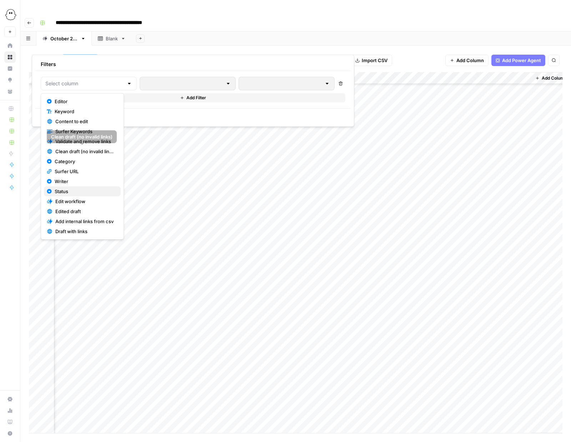
click at [66, 192] on span "Status" at bounding box center [85, 191] width 60 height 7
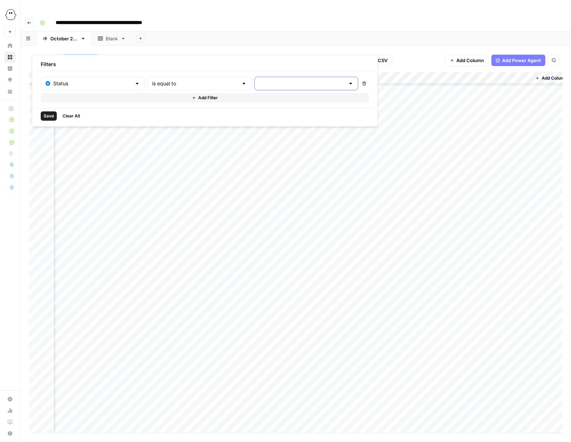
click at [259, 83] on input "text" at bounding box center [302, 83] width 86 height 7
click at [239, 140] on span "Published" at bounding box center [258, 141] width 60 height 7
type input "Published"
click at [51, 115] on span "Save" at bounding box center [49, 116] width 10 height 6
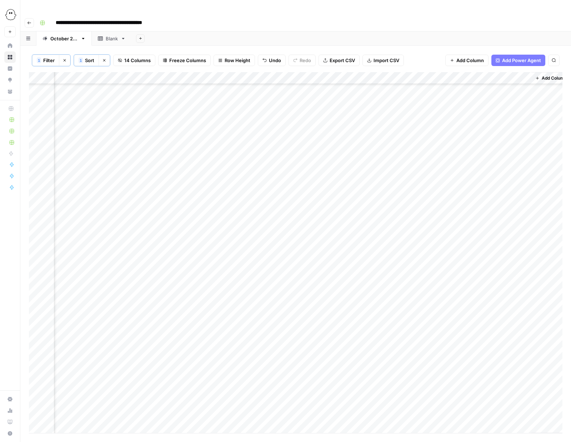
scroll to position [440, 465]
click at [63, 58] on icon "button" at bounding box center [65, 60] width 4 height 4
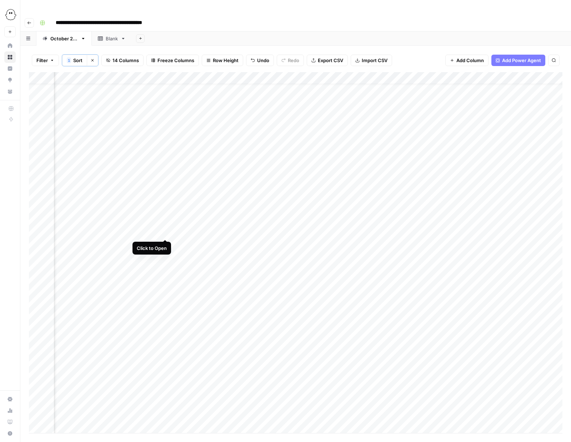
click at [166, 231] on div "Add Column" at bounding box center [296, 252] width 534 height 361
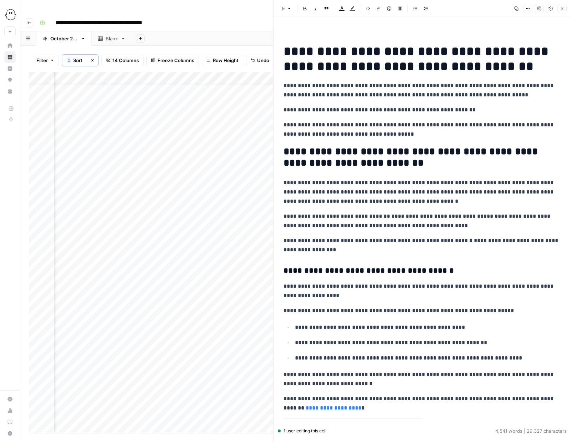
scroll to position [9, 0]
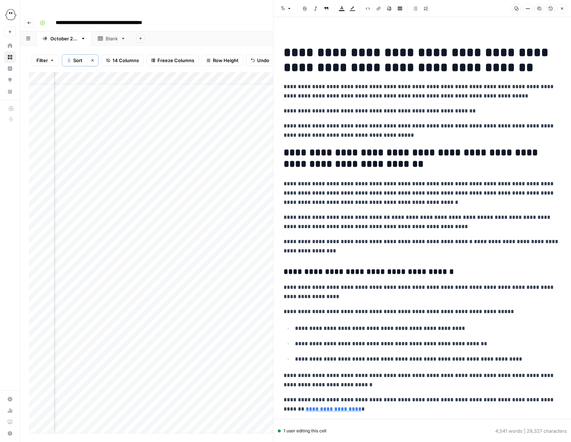
click at [562, 9] on icon "button" at bounding box center [562, 8] width 4 height 4
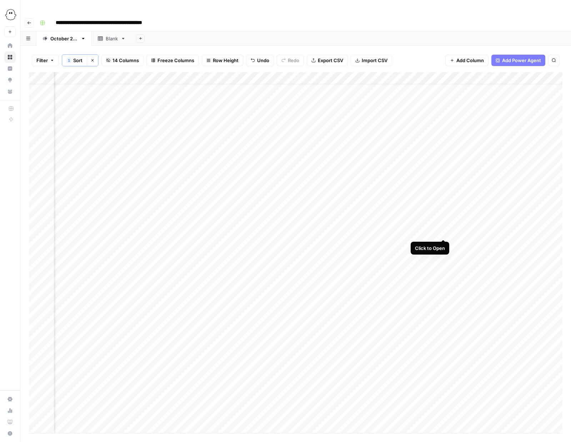
click at [445, 231] on div "Add Column" at bounding box center [296, 252] width 534 height 361
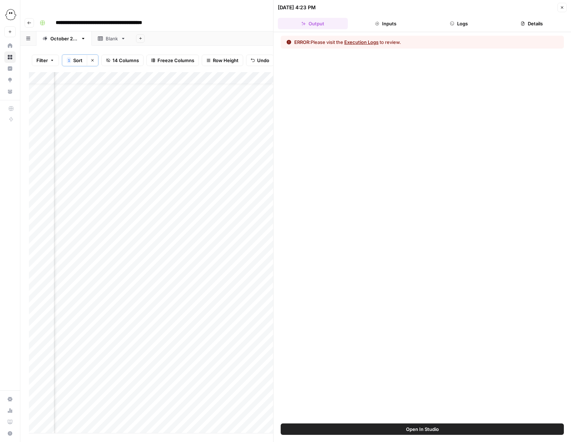
click at [463, 25] on button "Logs" at bounding box center [459, 23] width 70 height 11
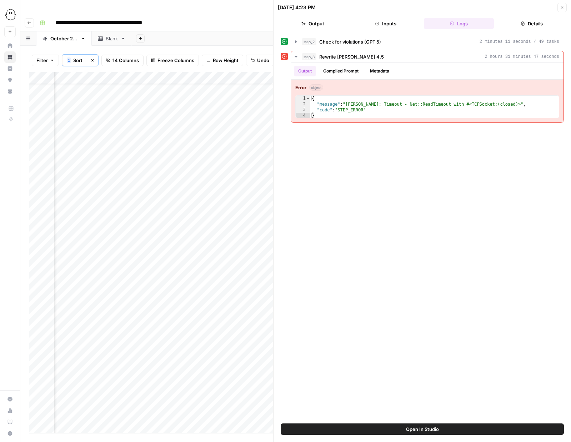
click at [563, 9] on icon "button" at bounding box center [562, 7] width 4 height 4
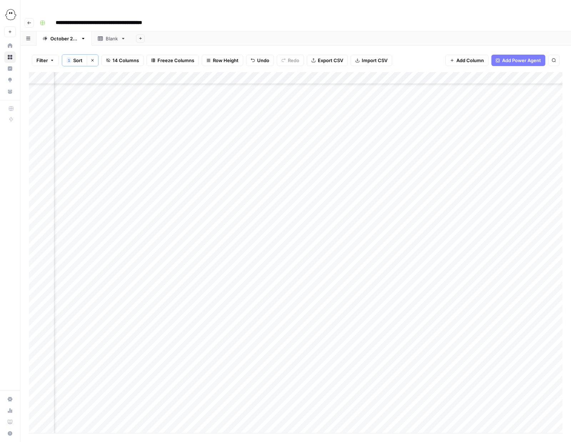
scroll to position [795, 429]
click at [248, 226] on div "Add Column" at bounding box center [296, 252] width 534 height 361
click at [259, 295] on button "Moving to WP" at bounding box center [256, 294] width 36 height 9
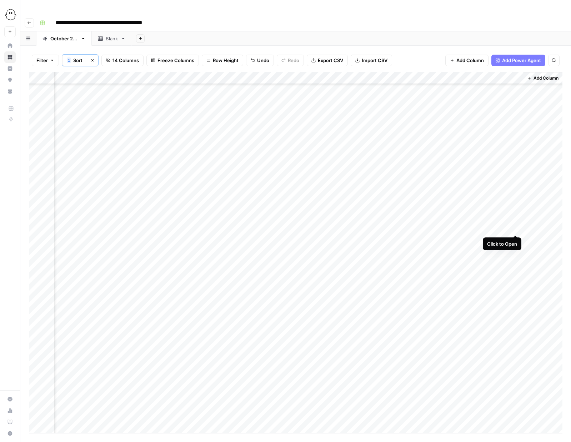
click at [517, 226] on div "Add Column" at bounding box center [296, 252] width 534 height 361
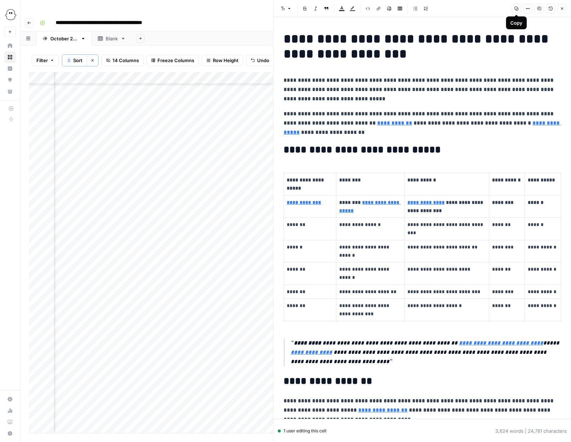
click at [516, 10] on icon "button" at bounding box center [516, 8] width 4 height 4
click at [514, 8] on icon "button" at bounding box center [516, 8] width 4 height 4
click at [563, 11] on button "Close" at bounding box center [562, 8] width 9 height 9
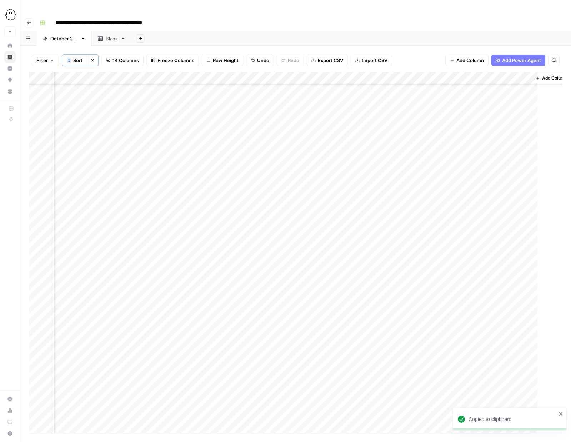
scroll to position [795, 465]
click at [217, 227] on div "Add Column" at bounding box center [296, 252] width 534 height 361
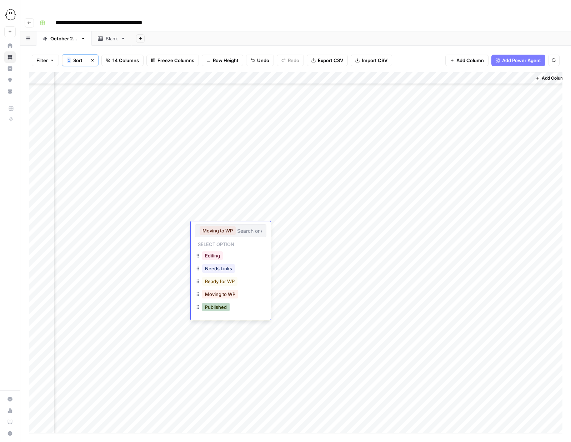
click at [218, 310] on button "Published" at bounding box center [216, 307] width 28 height 9
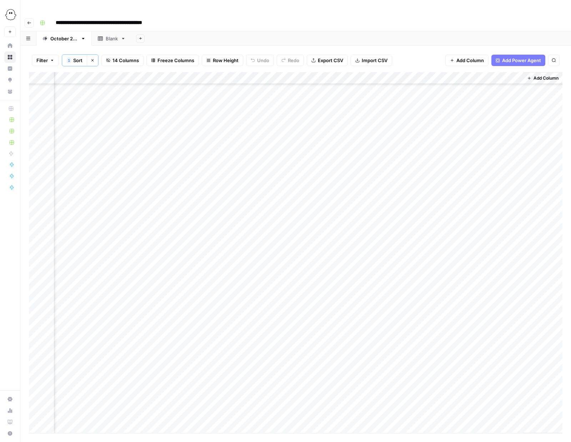
scroll to position [938, 474]
click at [38, 57] on span "Filter" at bounding box center [41, 60] width 11 height 7
click at [111, 80] on button "Add Filter" at bounding box center [174, 81] width 266 height 9
click at [105, 87] on input "text" at bounding box center [84, 83] width 78 height 7
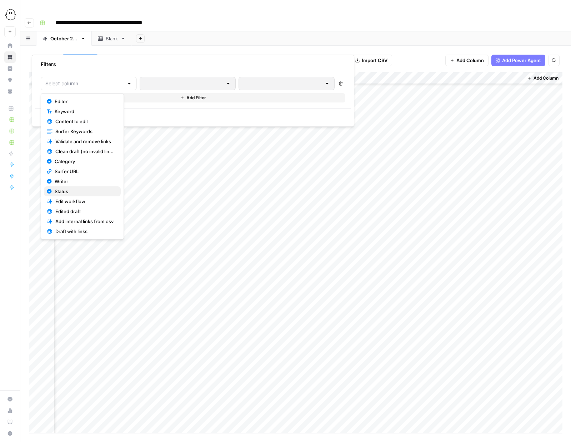
click at [64, 190] on span "Status" at bounding box center [85, 191] width 60 height 7
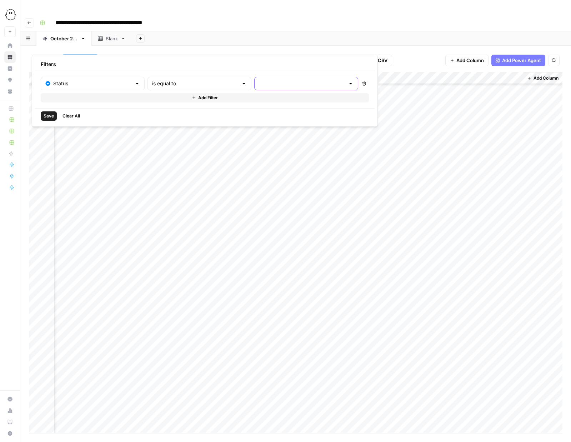
click at [259, 83] on input "text" at bounding box center [302, 83] width 86 height 7
click at [234, 140] on span "Published" at bounding box center [258, 141] width 60 height 7
type input "Published"
click at [49, 116] on span "Save" at bounding box center [49, 116] width 10 height 6
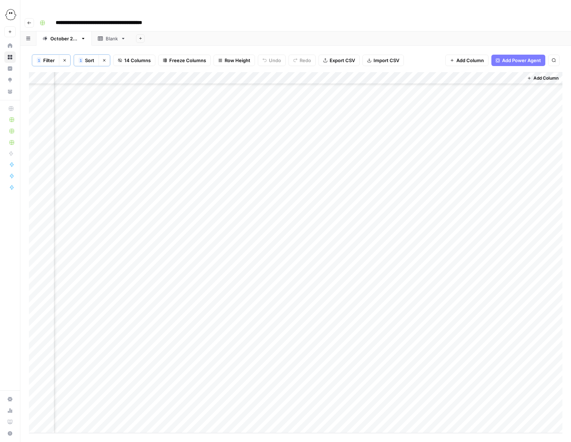
scroll to position [464, 474]
click at [64, 58] on icon "button" at bounding box center [65, 60] width 4 height 4
